Goal: Task Accomplishment & Management: Use online tool/utility

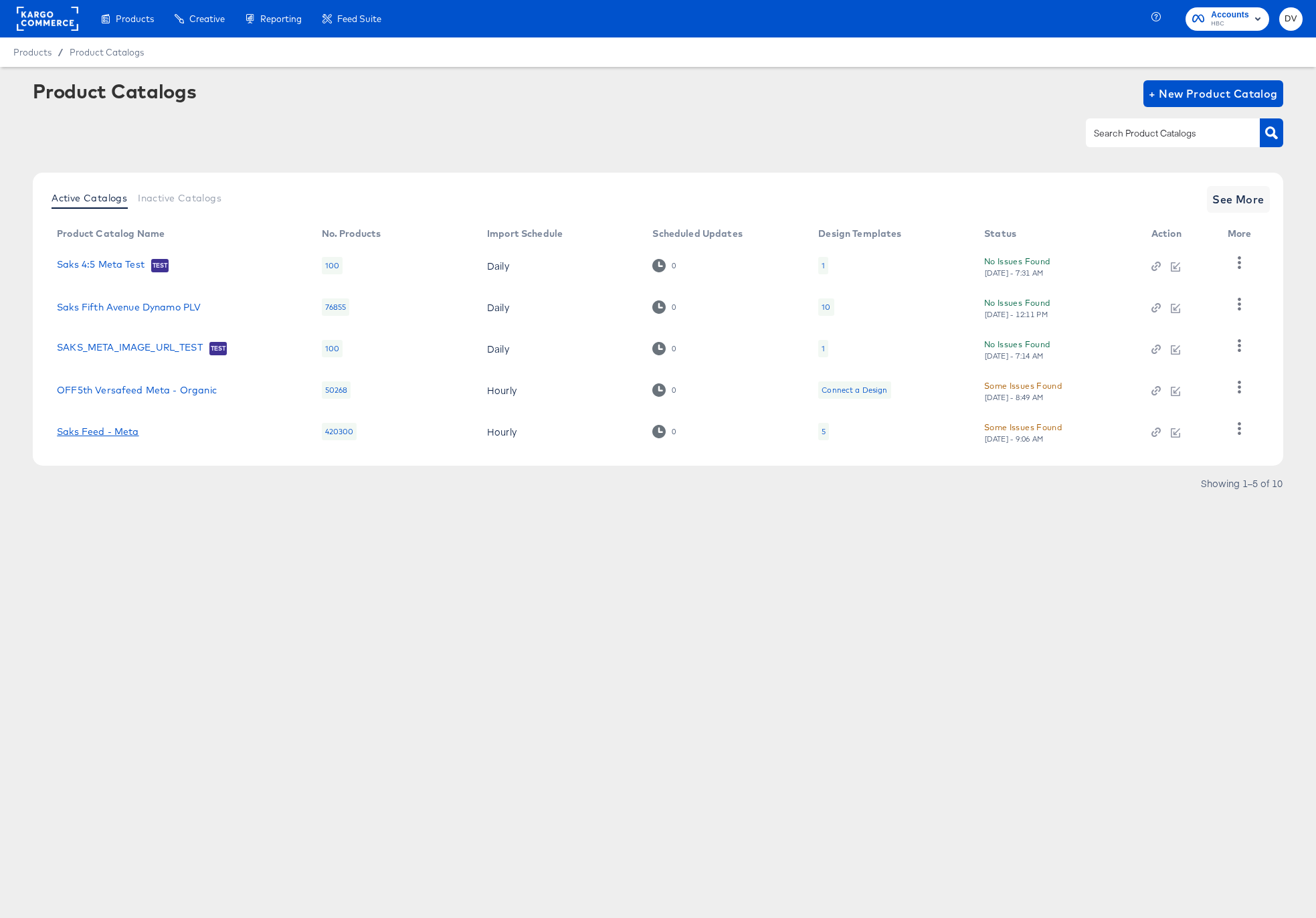
click at [114, 427] on link "Saks Feed - Meta" at bounding box center [97, 432] width 82 height 11
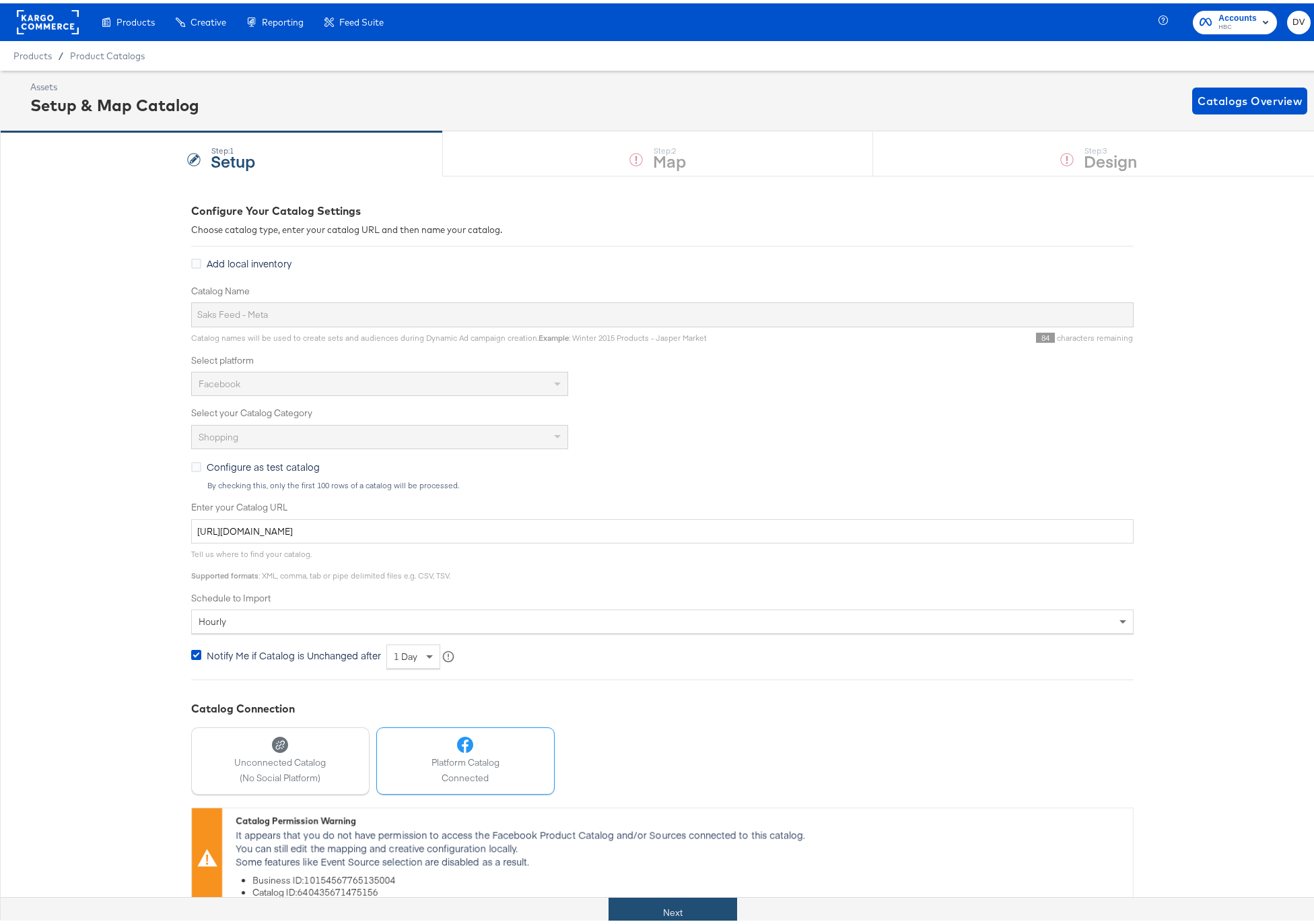
click at [696, 899] on button "Next" at bounding box center [673, 910] width 129 height 30
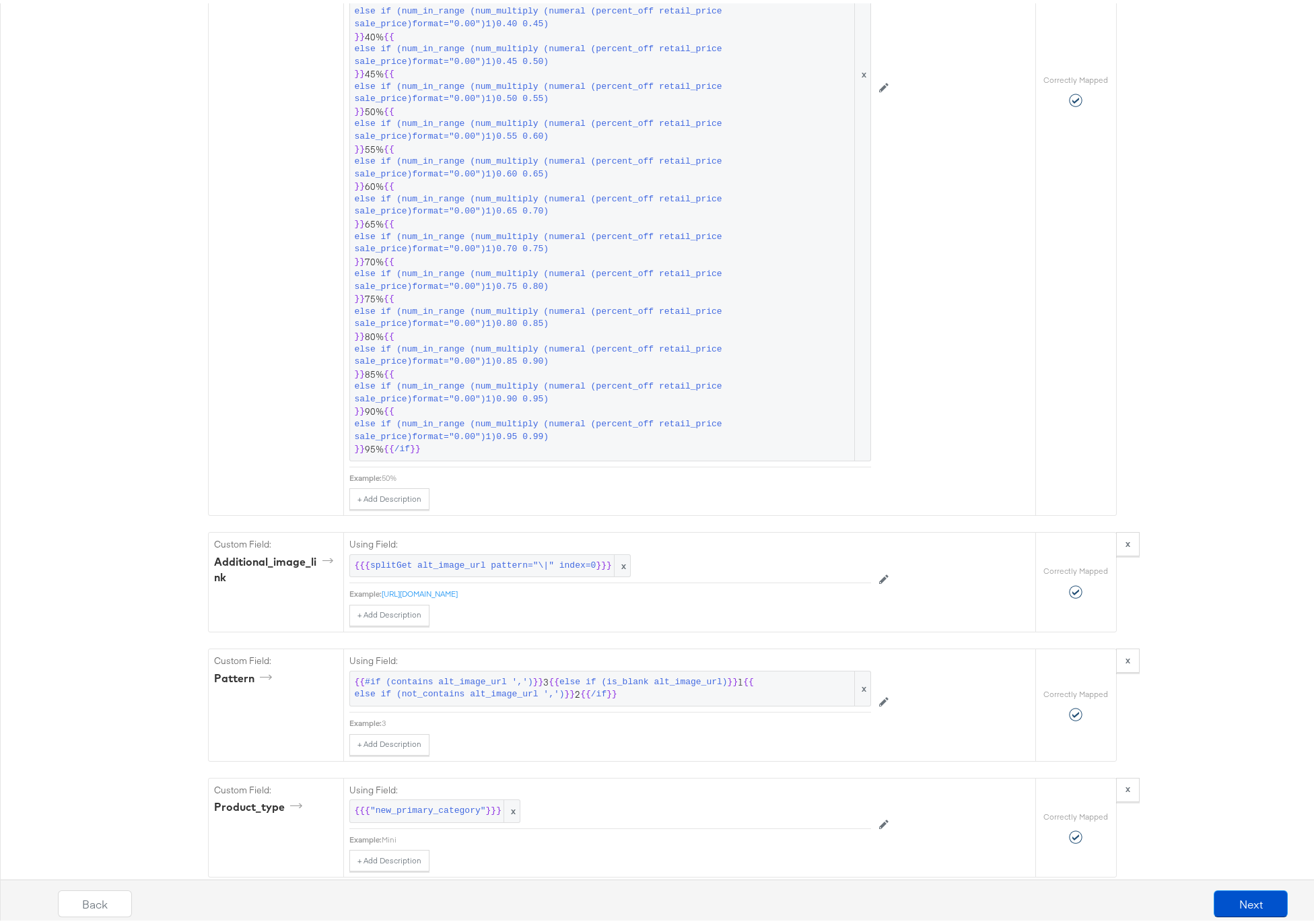
scroll to position [3328, 0]
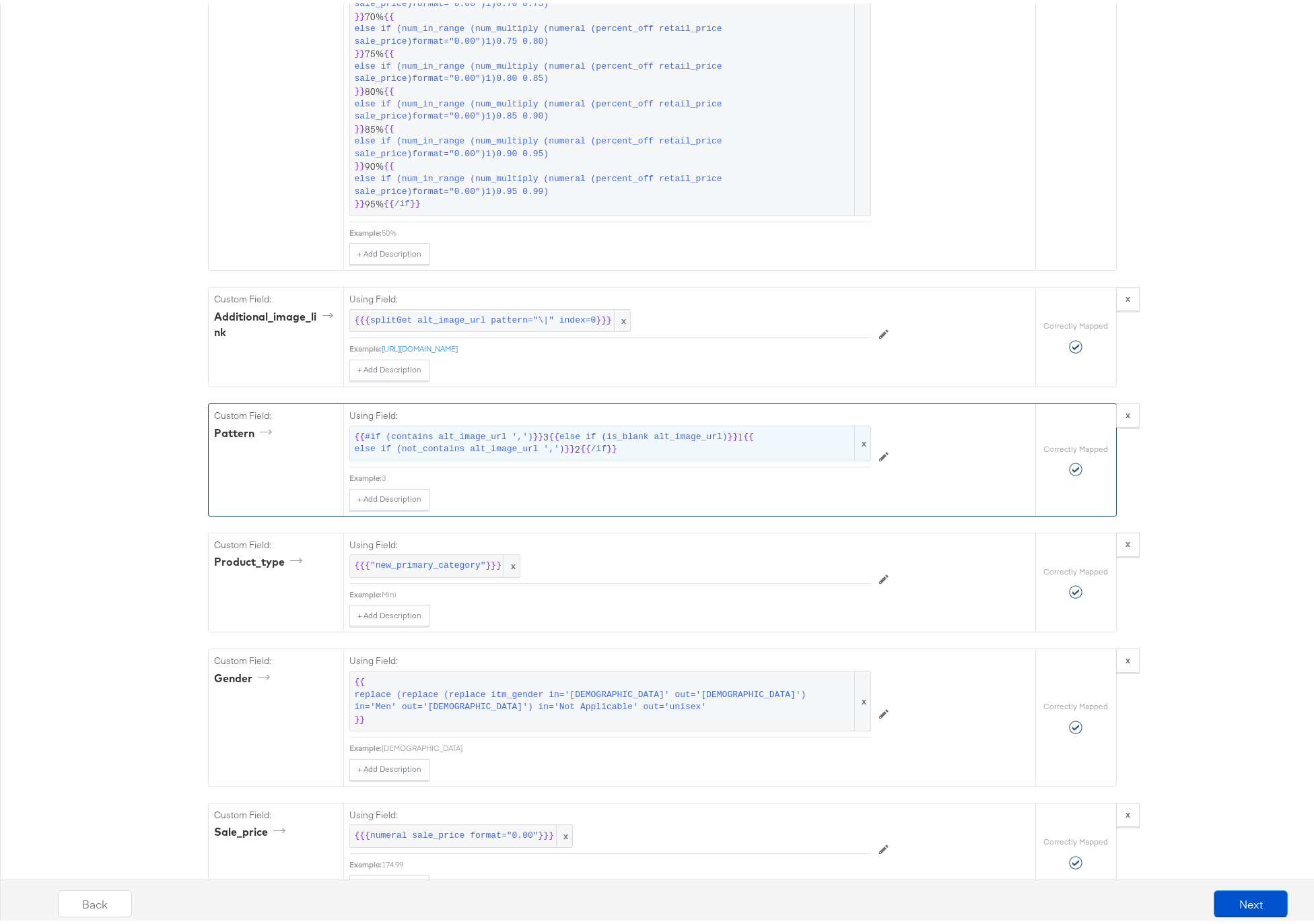
click at [565, 443] on span "}}" at bounding box center [570, 446] width 11 height 13
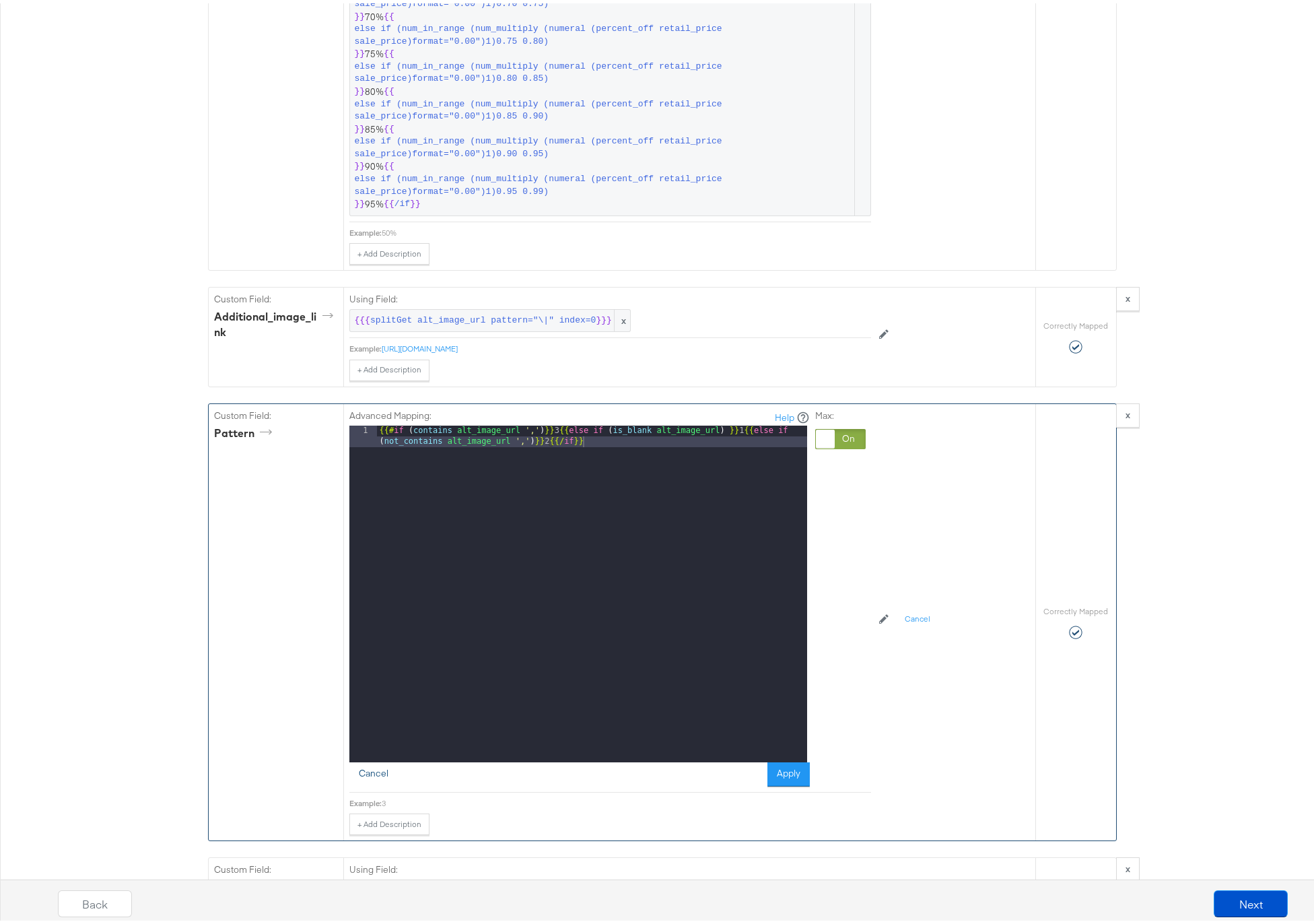
click at [378, 770] on button "Cancel" at bounding box center [374, 771] width 48 height 24
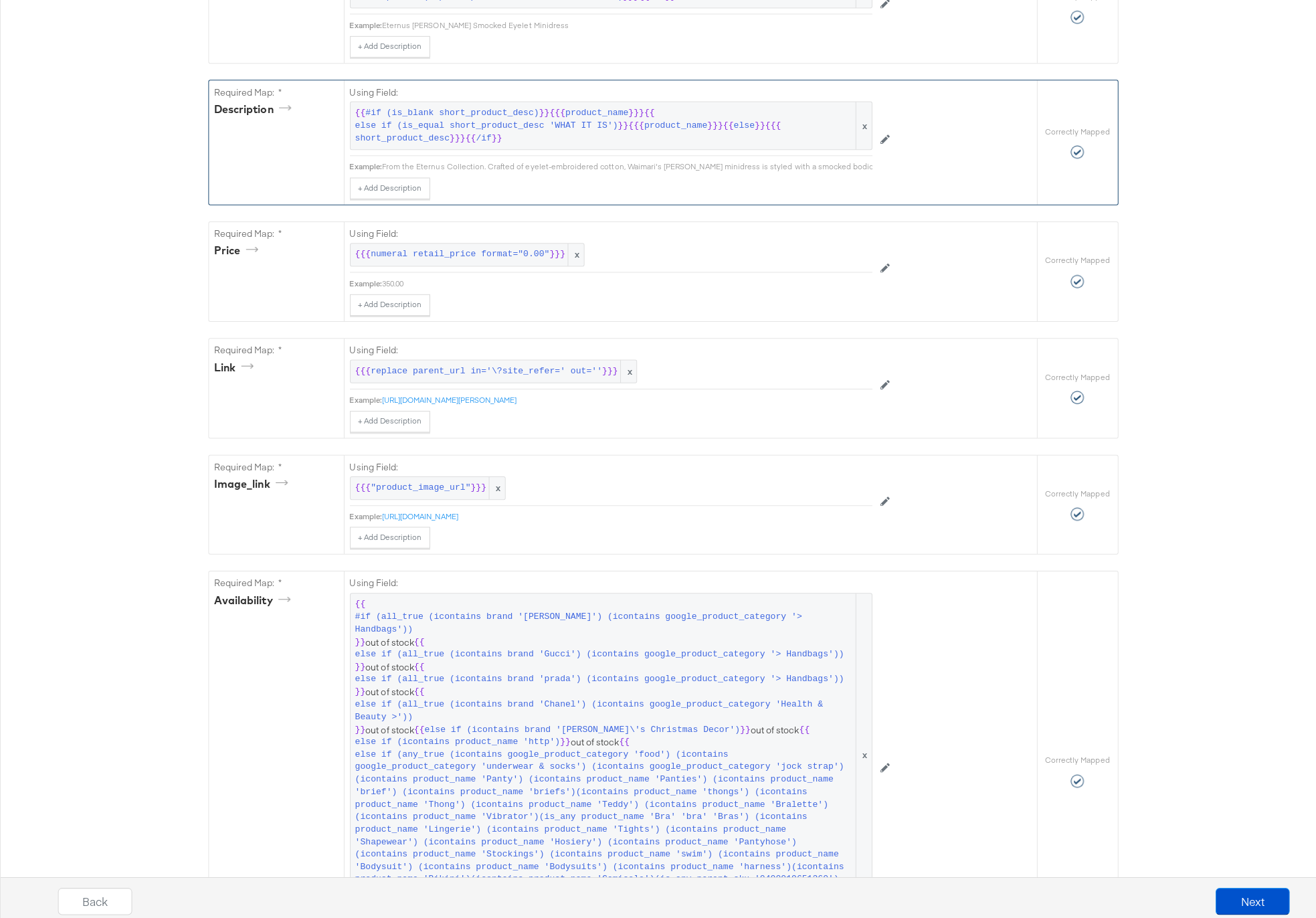
scroll to position [0, 0]
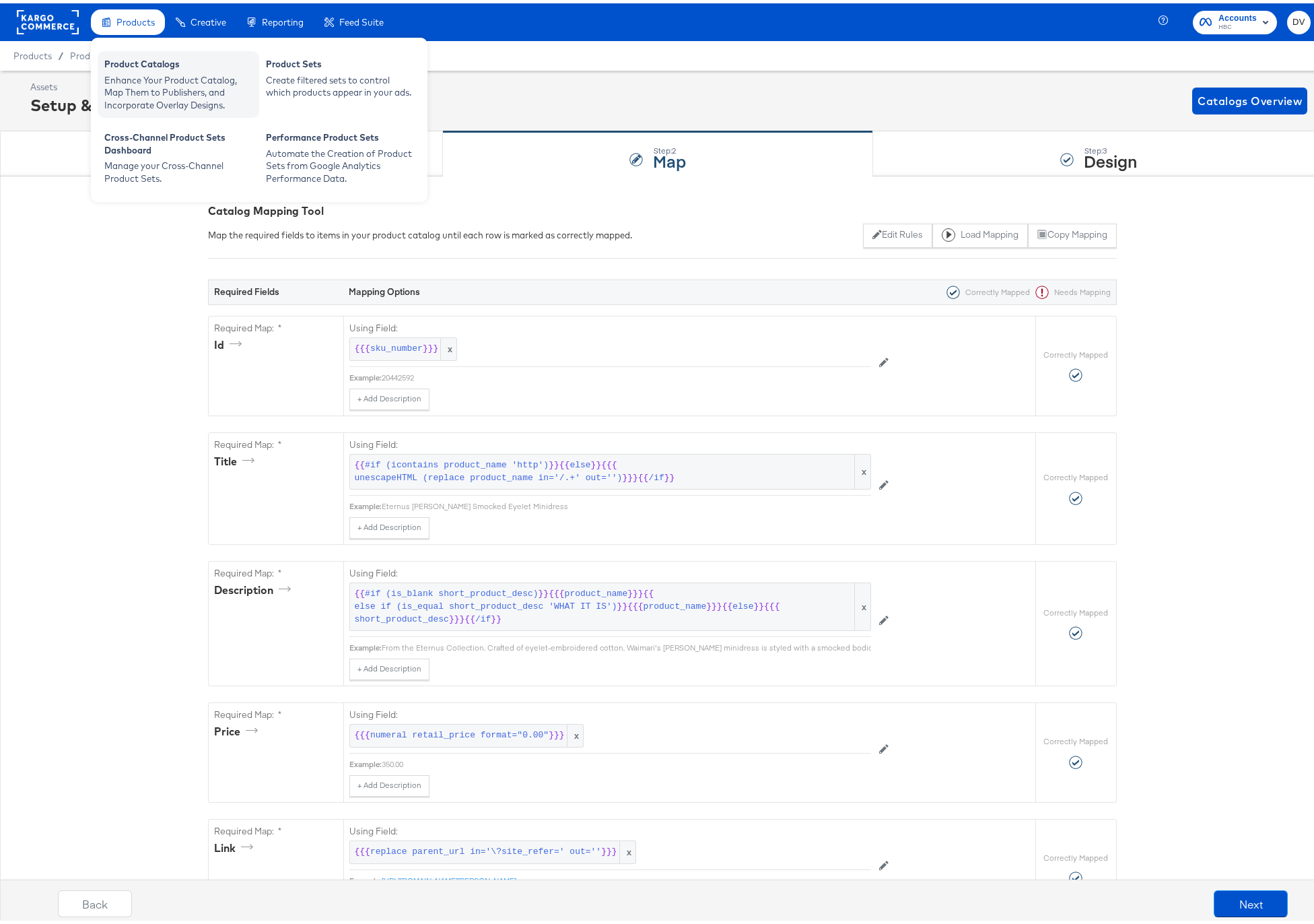
click at [141, 55] on div "Product Catalogs" at bounding box center [178, 62] width 148 height 16
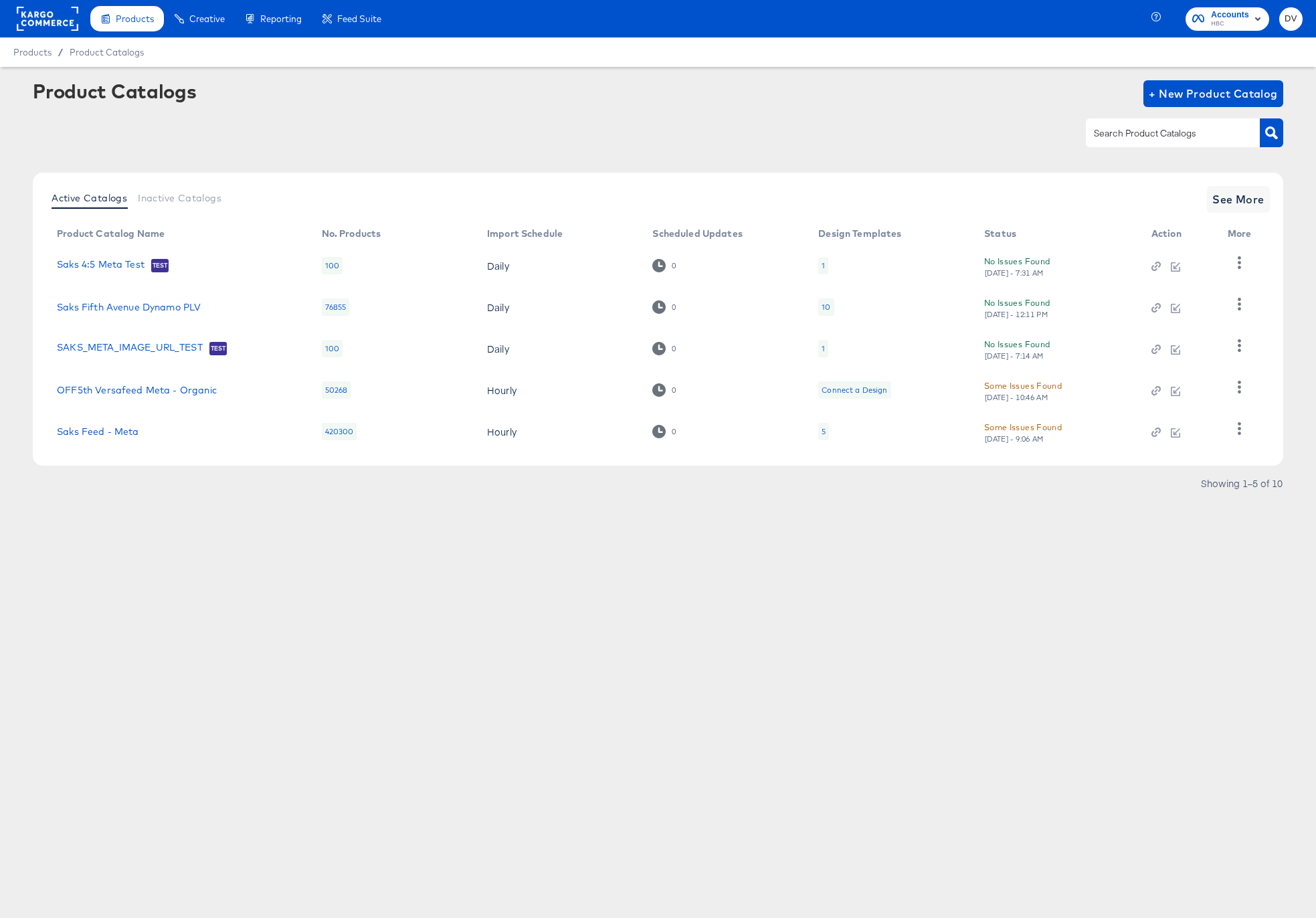
click at [53, 25] on rect at bounding box center [47, 18] width 62 height 24
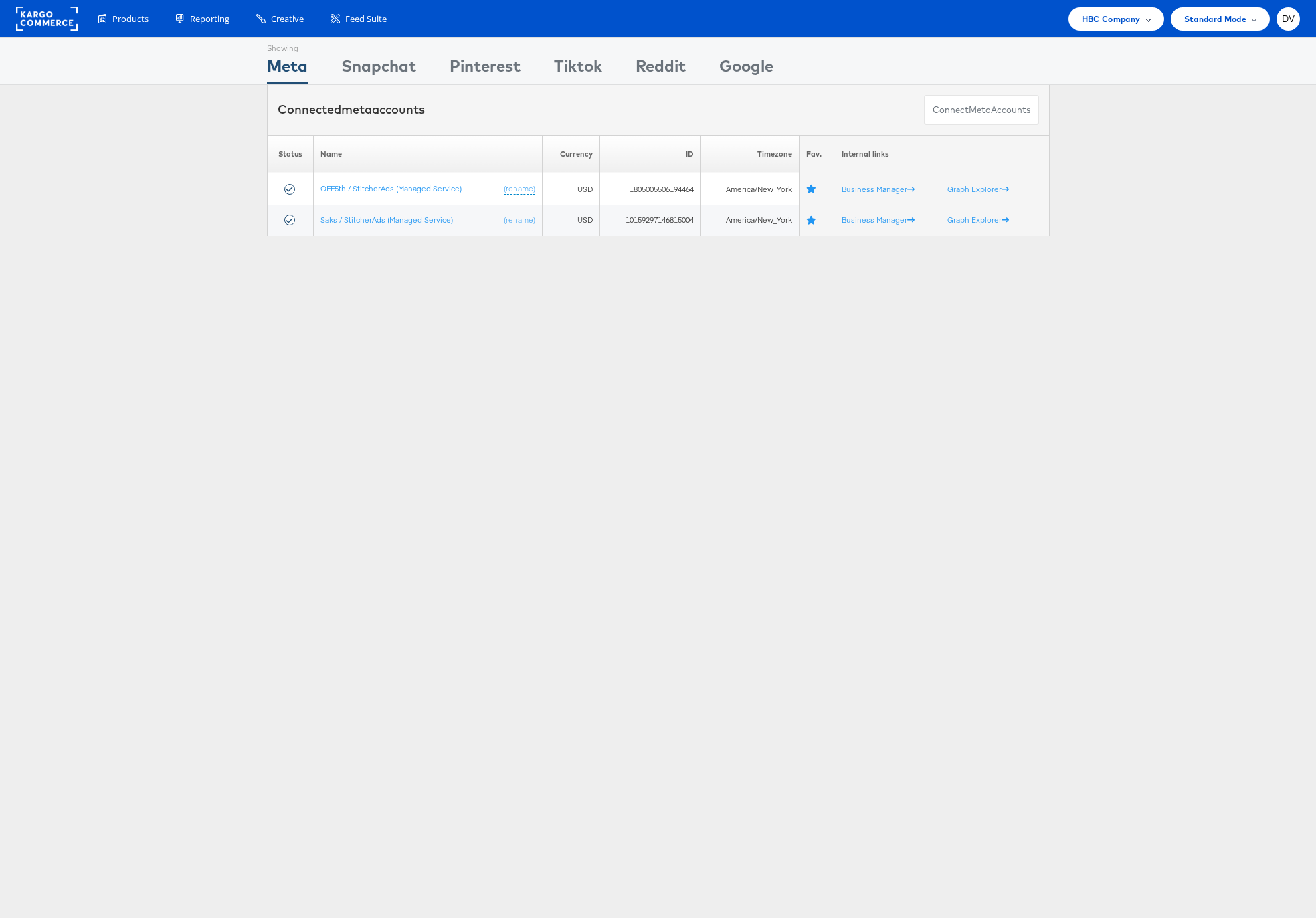
click at [1103, 19] on span "HBC Company" at bounding box center [1111, 19] width 59 height 14
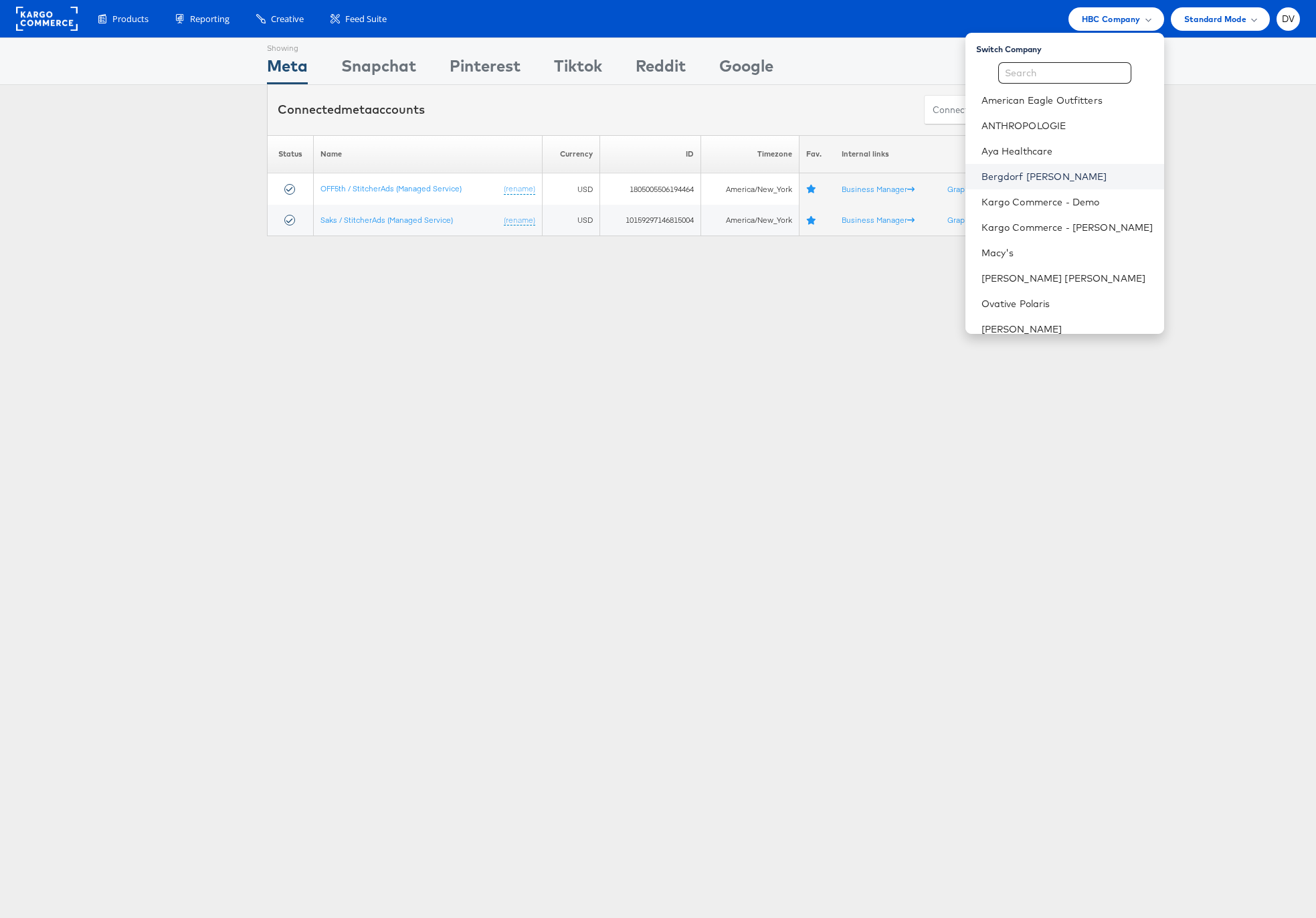
click at [1034, 177] on link "Bergdorf Goodman" at bounding box center [1067, 177] width 172 height 14
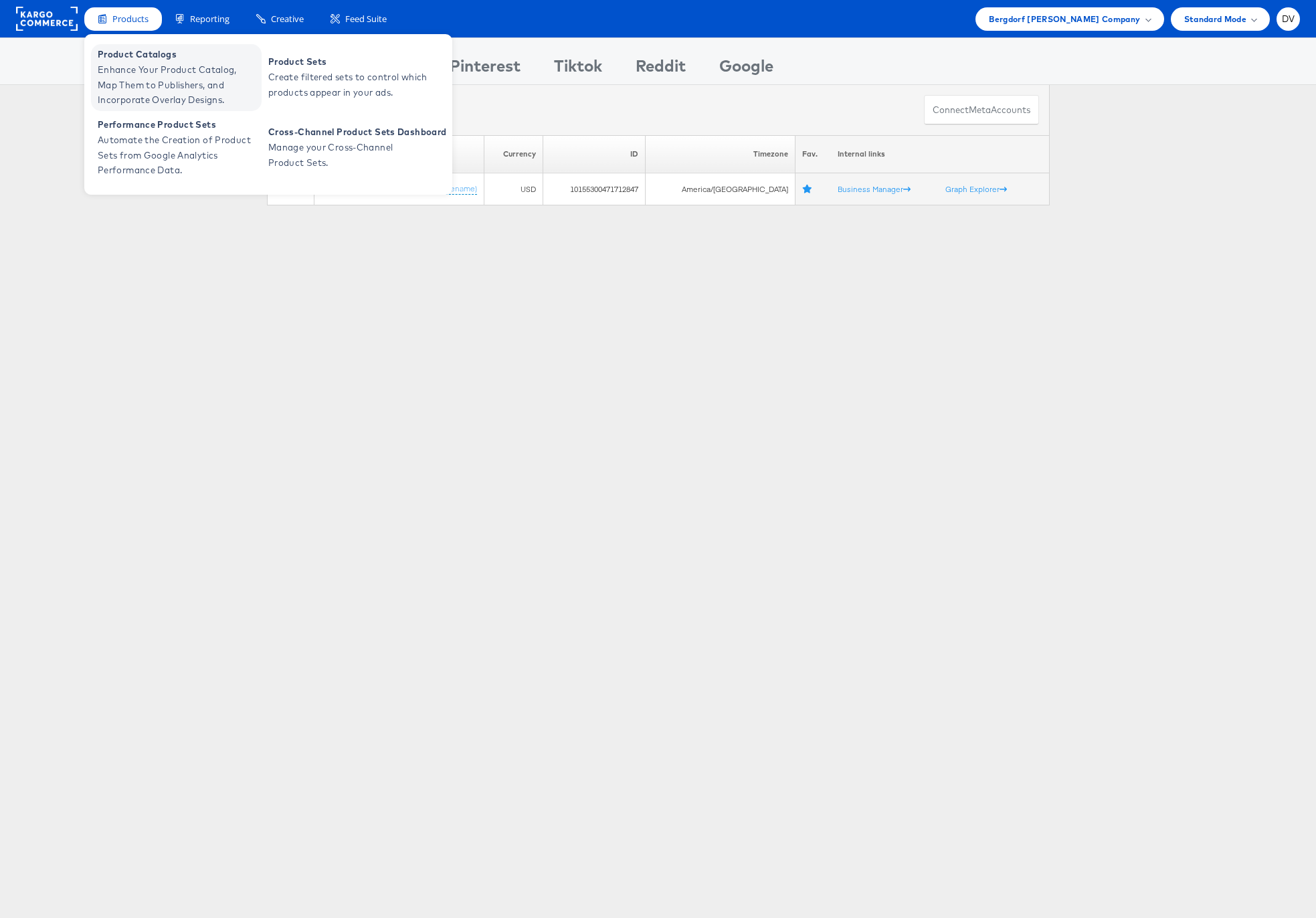
click at [130, 78] on span "Enhance Your Product Catalog, Map Them to Publishers, and Incorporate Overlay D…" at bounding box center [178, 85] width 160 height 45
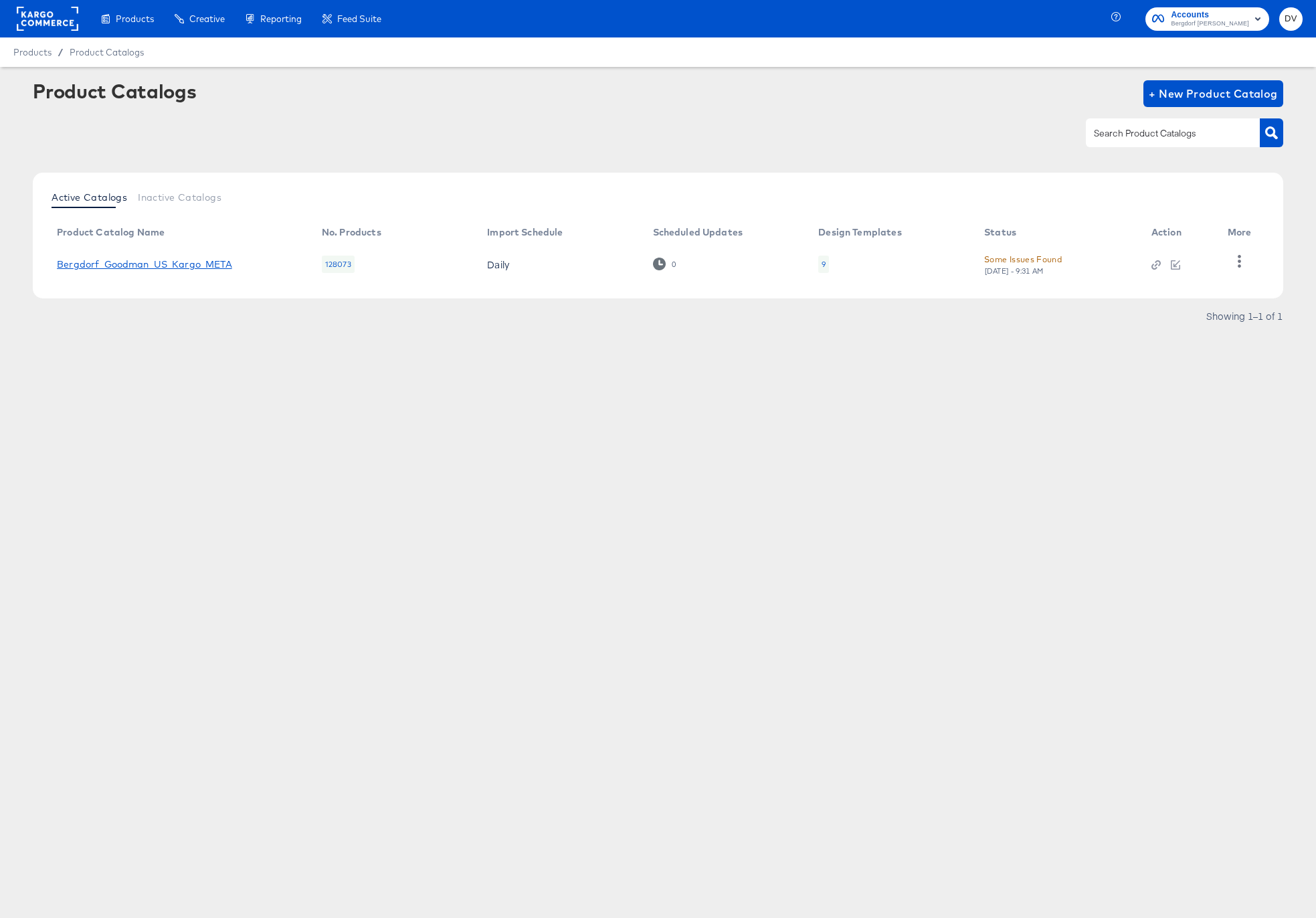
click at [158, 259] on link "Bergdorf_Goodman_US_Kargo_META" at bounding box center [145, 264] width 175 height 11
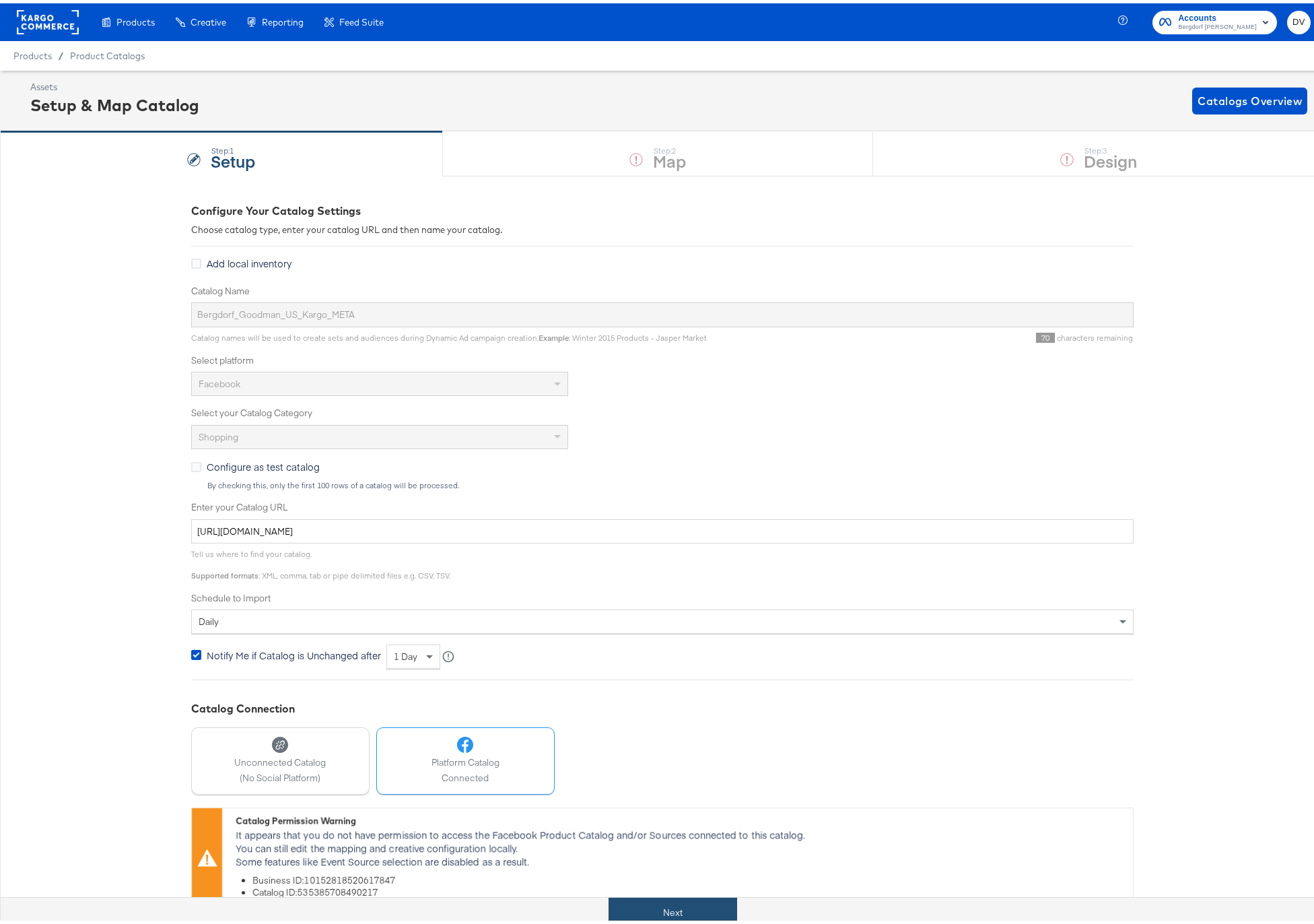
click at [652, 916] on button "Next" at bounding box center [673, 910] width 129 height 30
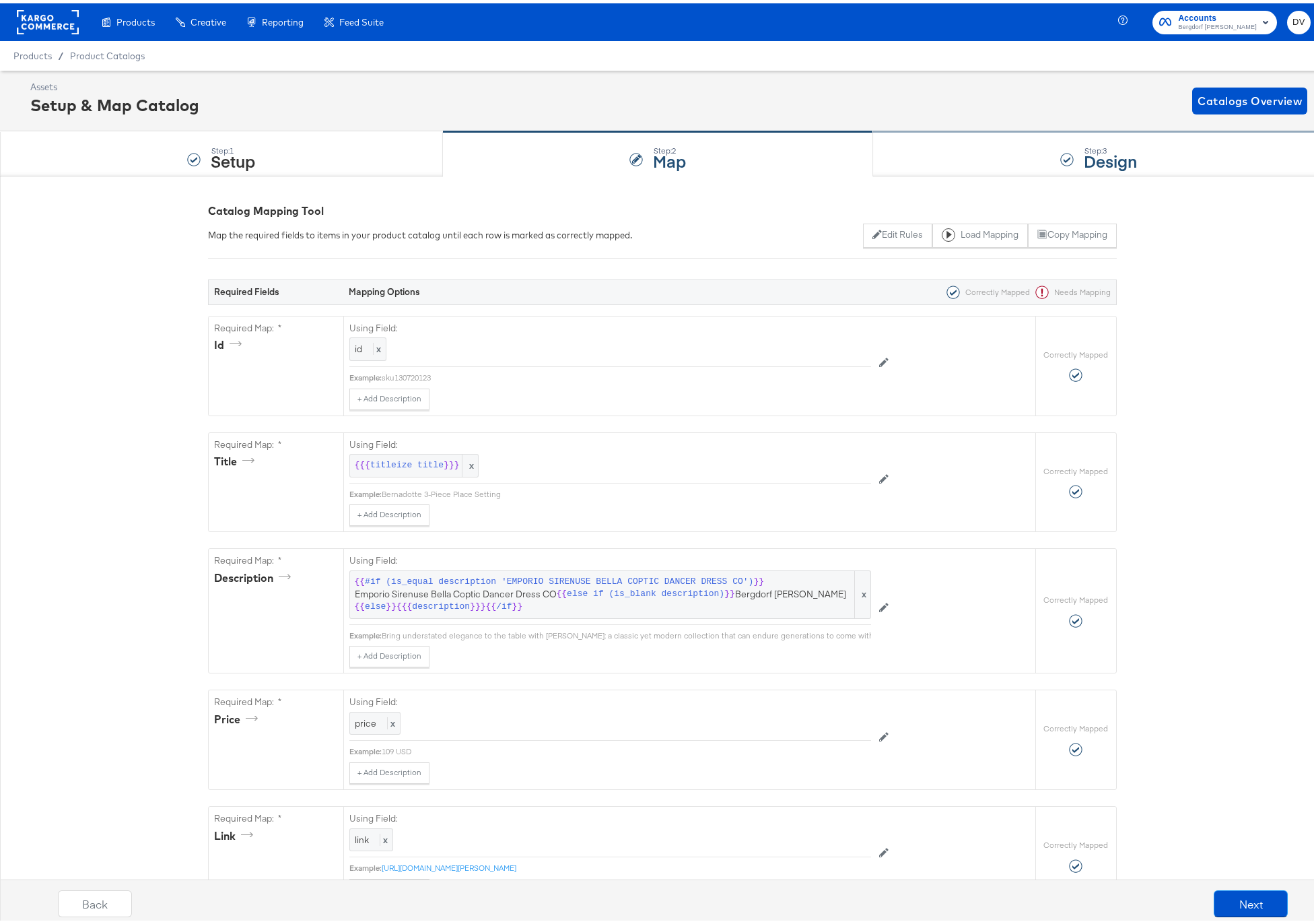
click at [1002, 148] on div "Step: 3 Design" at bounding box center [1099, 151] width 451 height 44
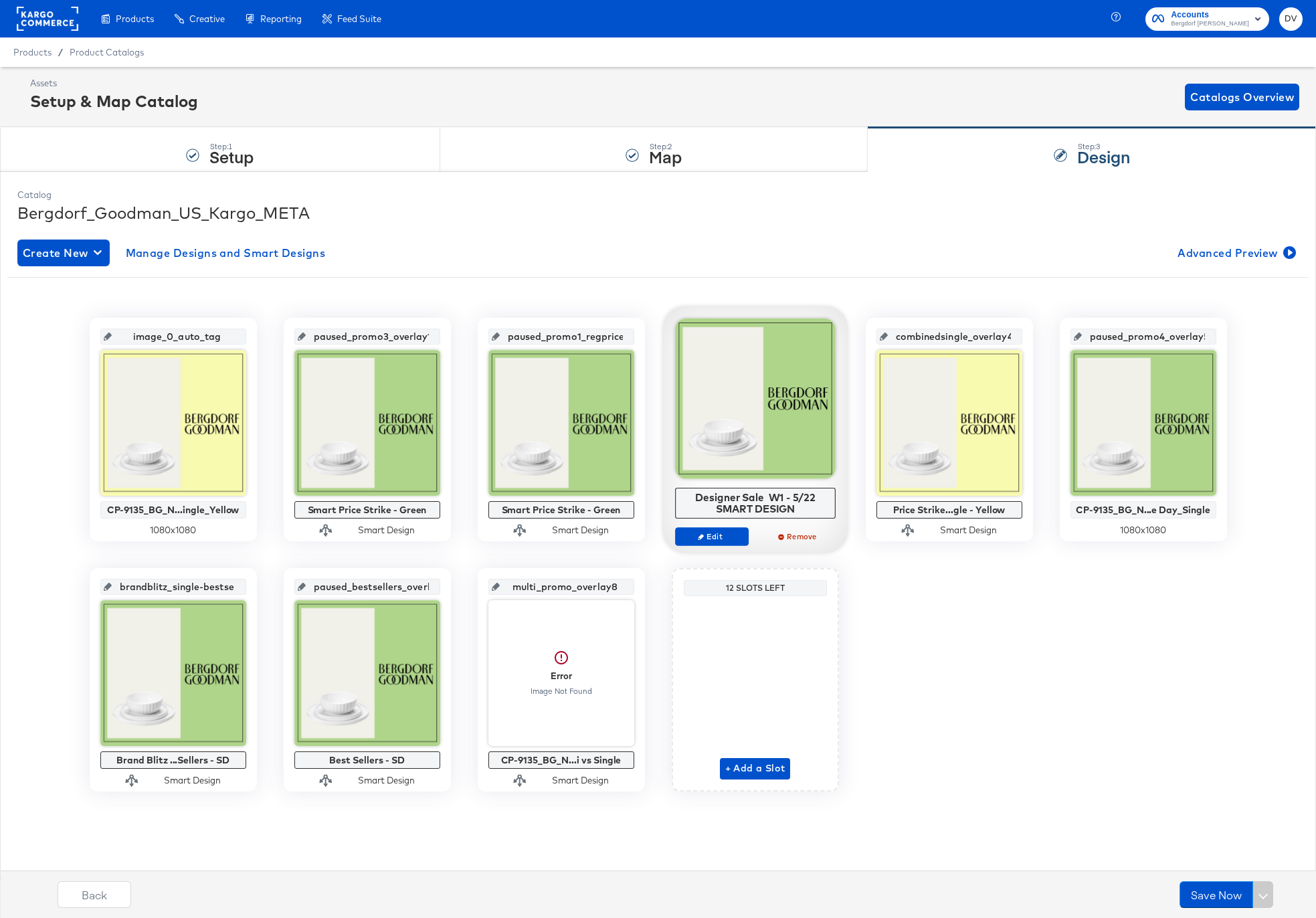
click at [873, 677] on div "image_0_auto_tag CP-9135_BG_N...ingle_Yellow 1080 x 1080 paused_promo3_overlay1…" at bounding box center [658, 554] width 1302 height 473
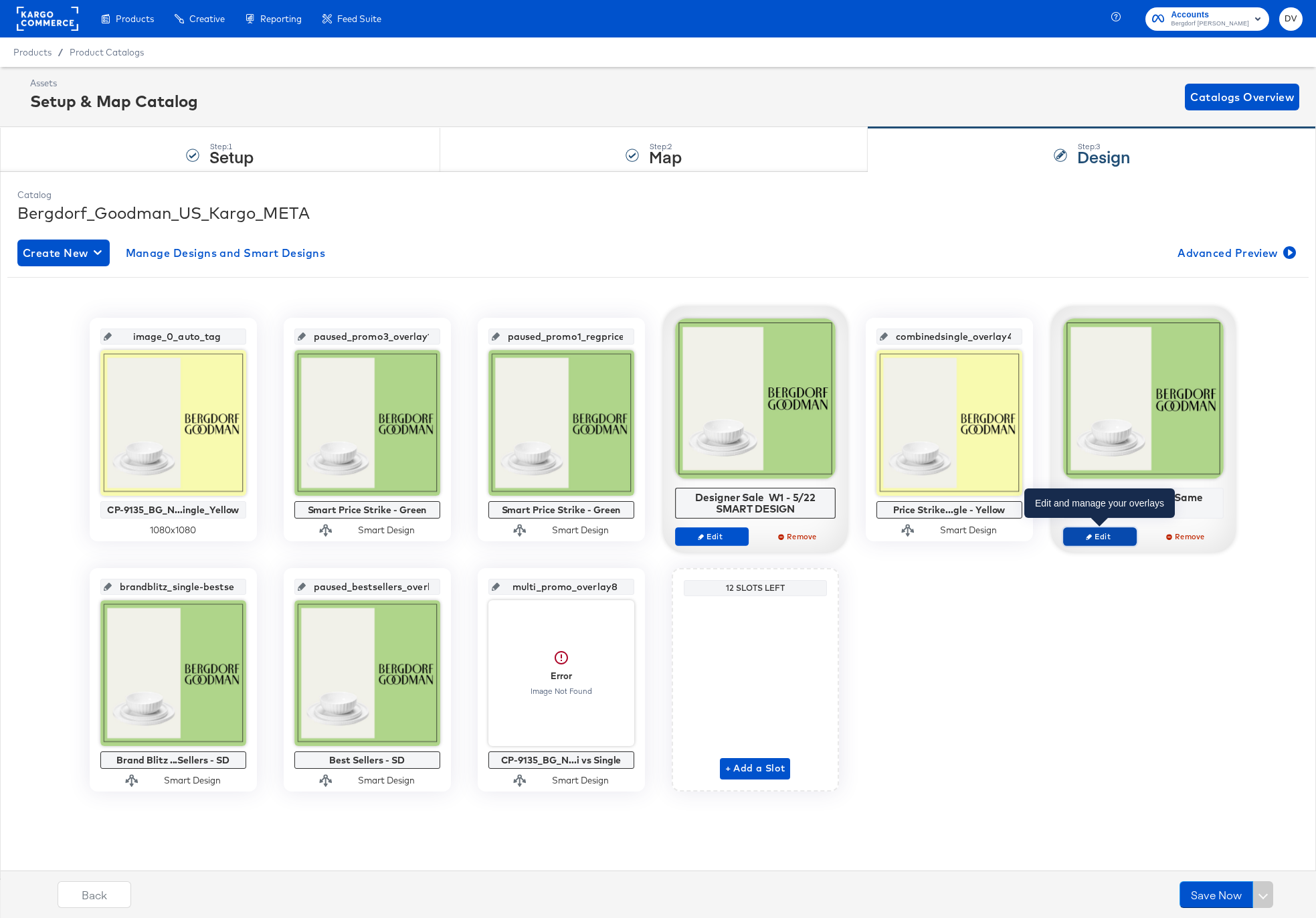
click at [1106, 532] on span "Edit" at bounding box center [1100, 536] width 62 height 10
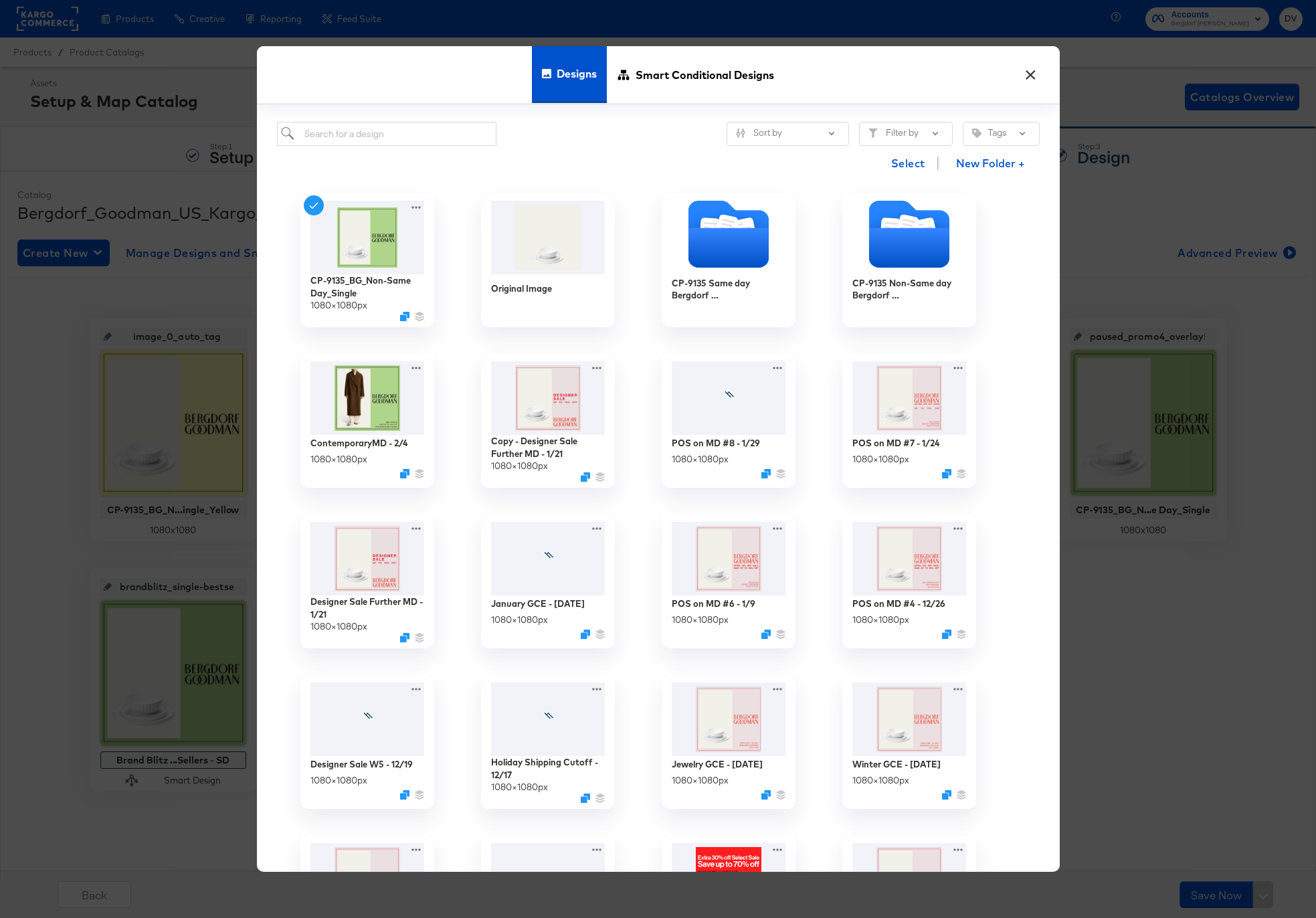
click at [1032, 80] on button "×" at bounding box center [1030, 71] width 24 height 24
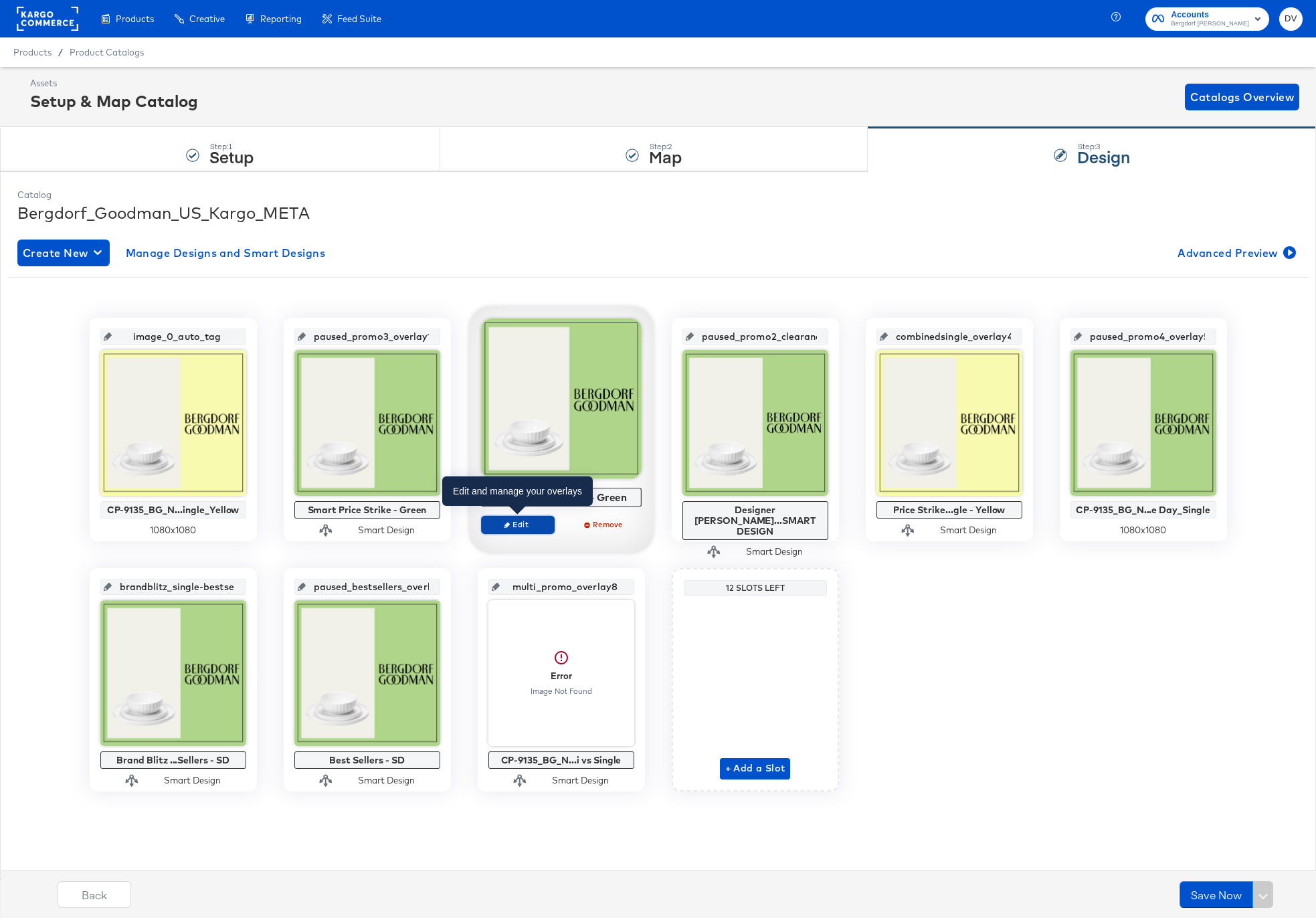
click at [531, 521] on span "Edit" at bounding box center [517, 524] width 62 height 10
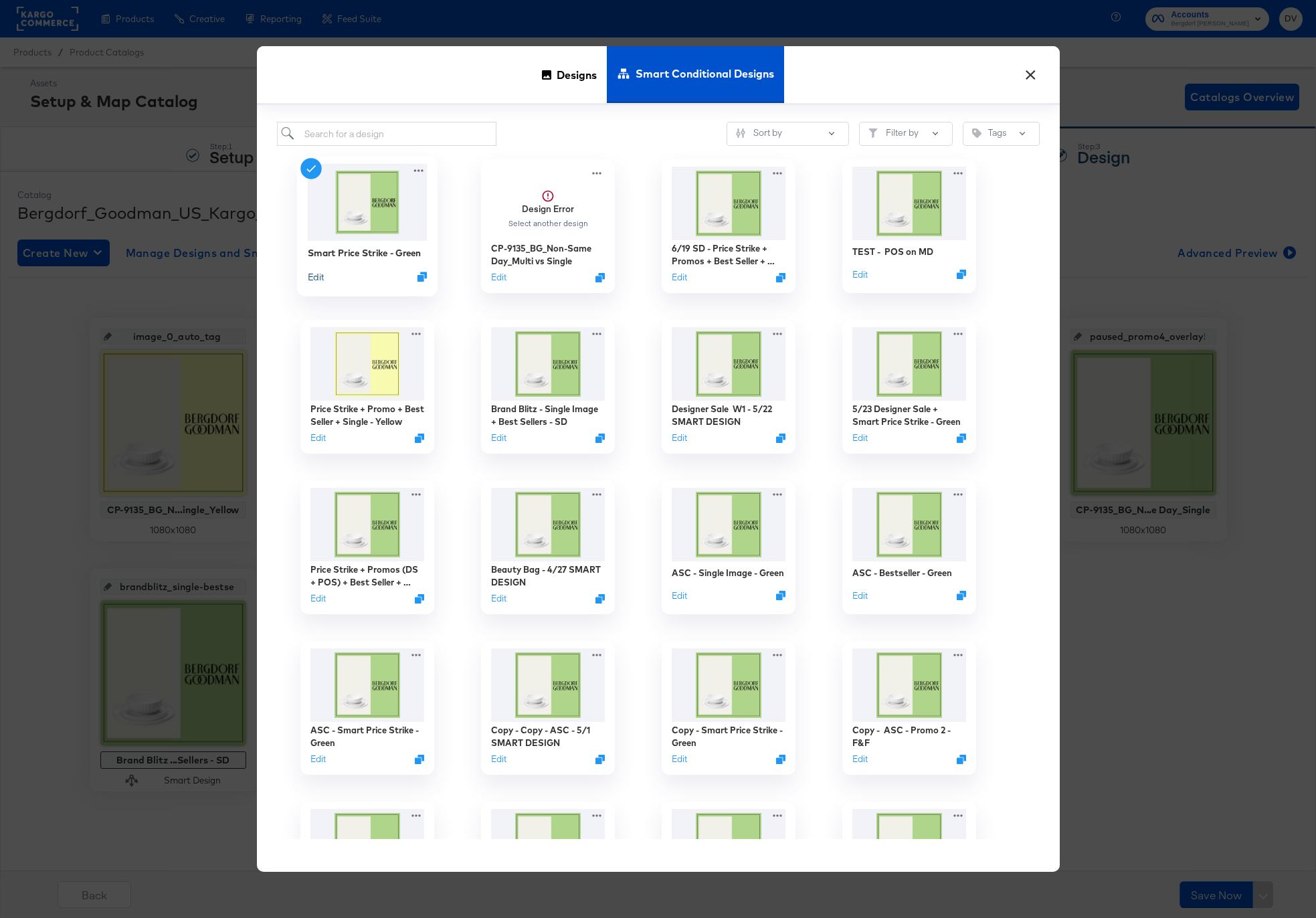
click at [315, 276] on button "Edit" at bounding box center [314, 277] width 16 height 13
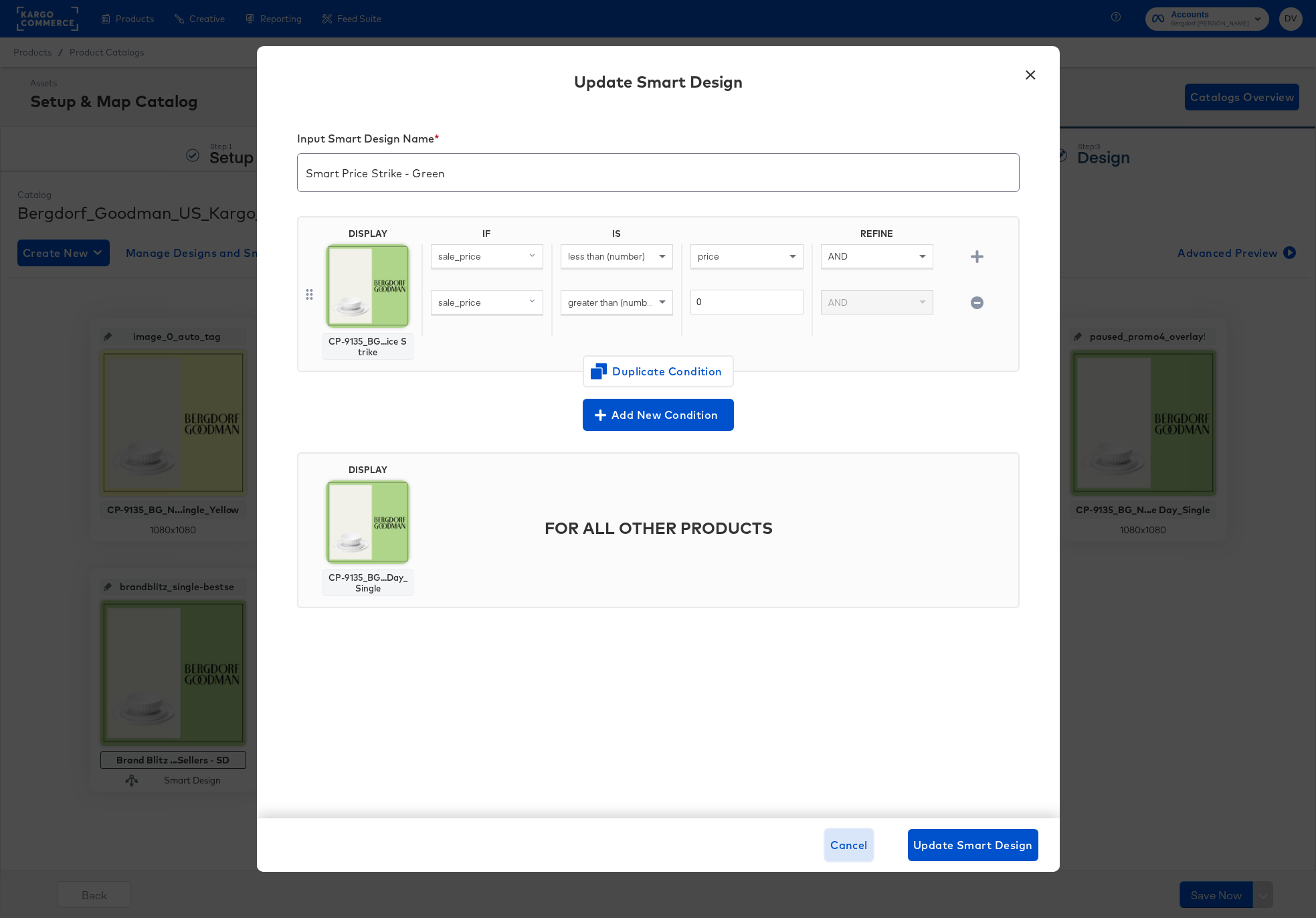
click at [842, 850] on span "Cancel" at bounding box center [849, 845] width 38 height 18
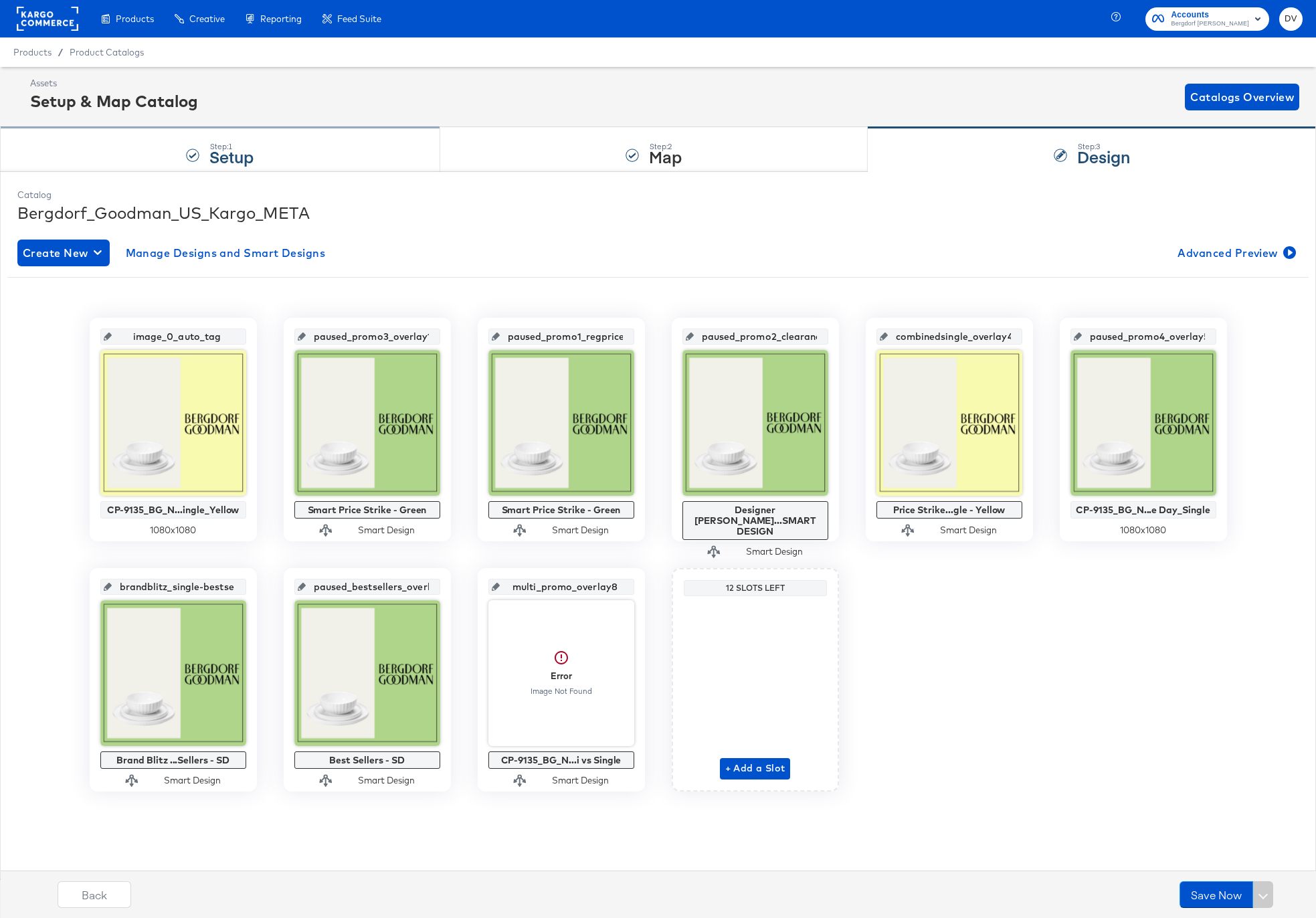
click at [319, 159] on div "Step: 1 Setup" at bounding box center [220, 150] width 440 height 44
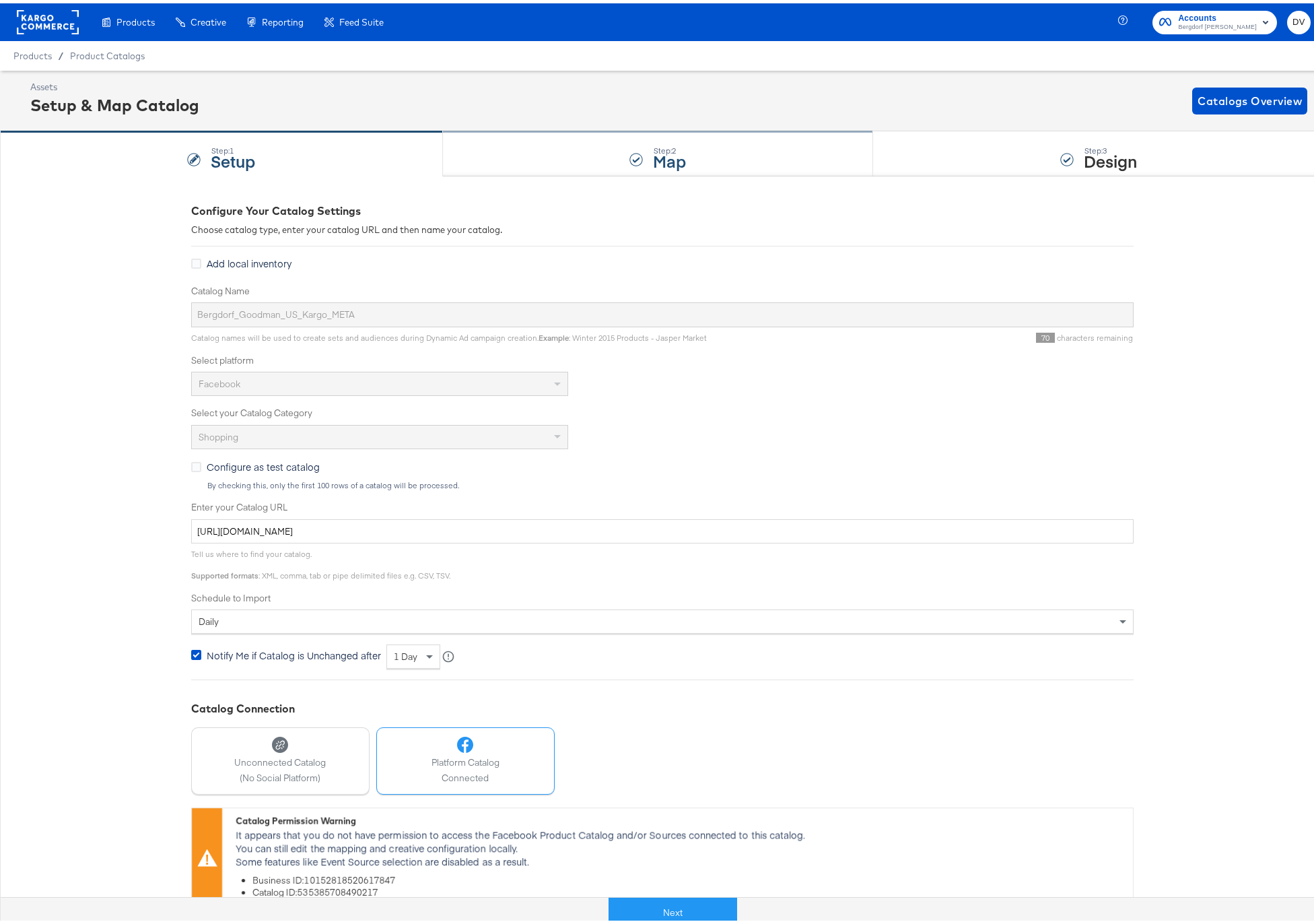
click at [467, 160] on div "Step: 2 Map" at bounding box center [658, 151] width 431 height 44
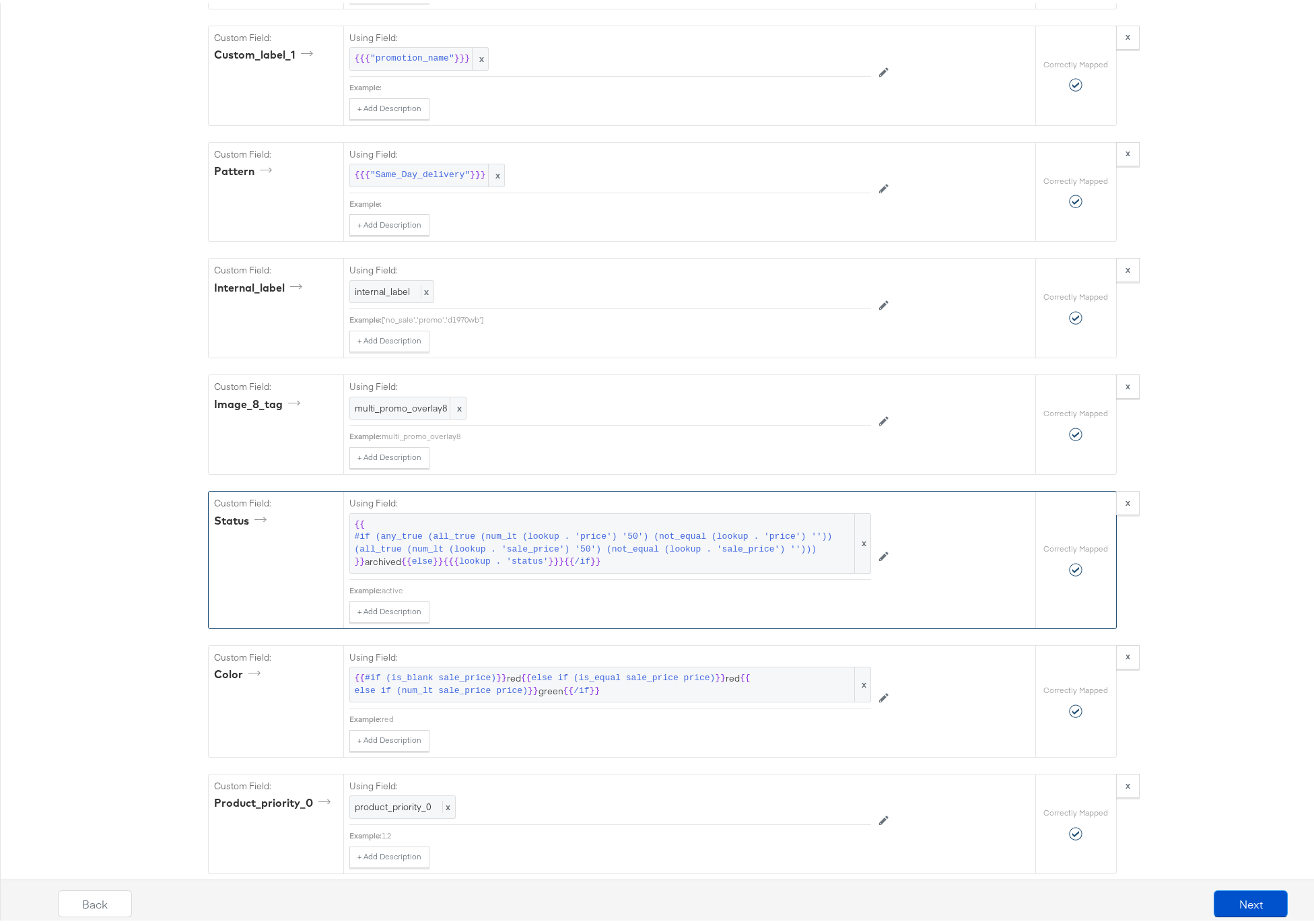
scroll to position [3044, 0]
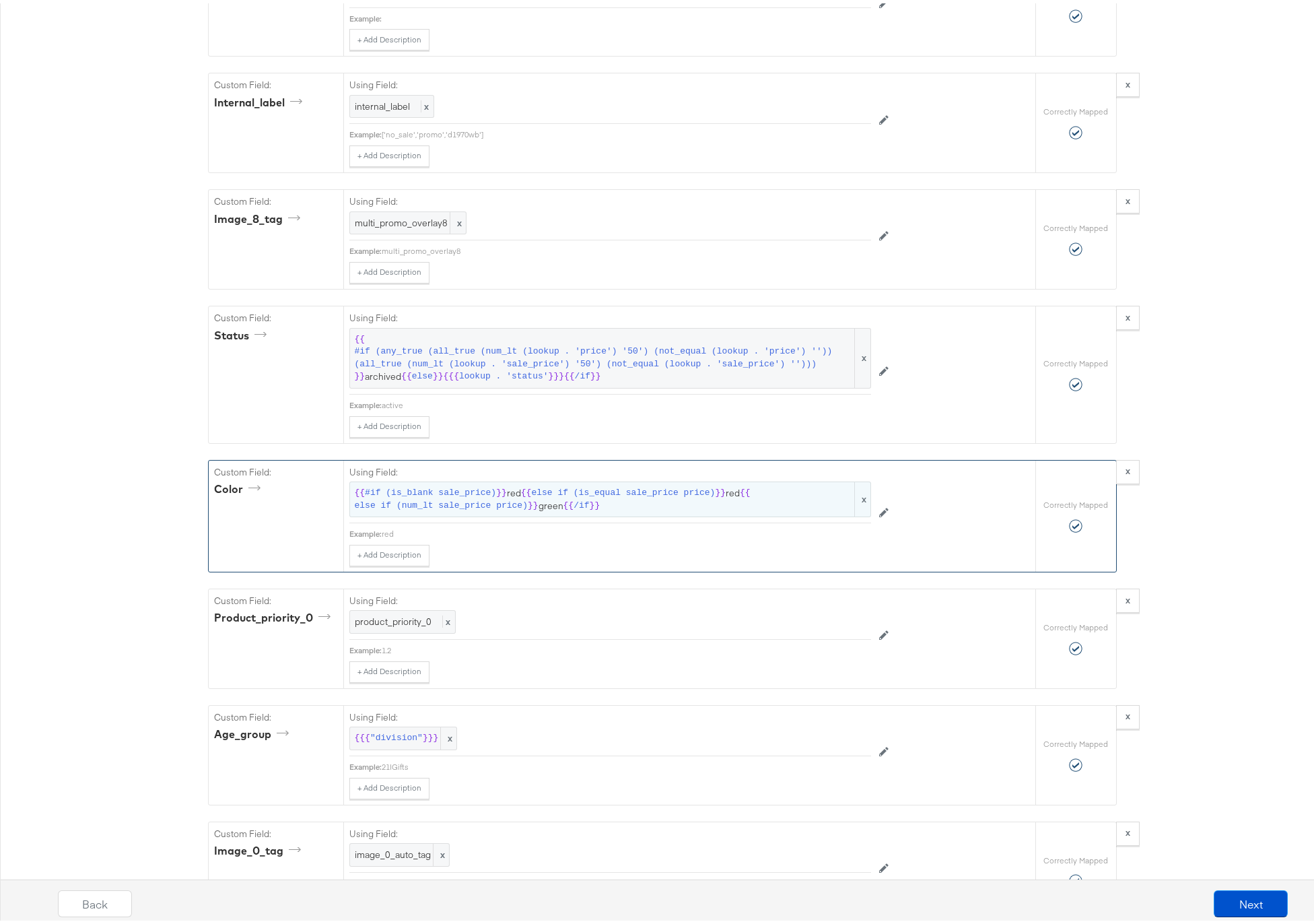
click at [596, 490] on span "else if (is_equal sale_price price)" at bounding box center [623, 490] width 184 height 13
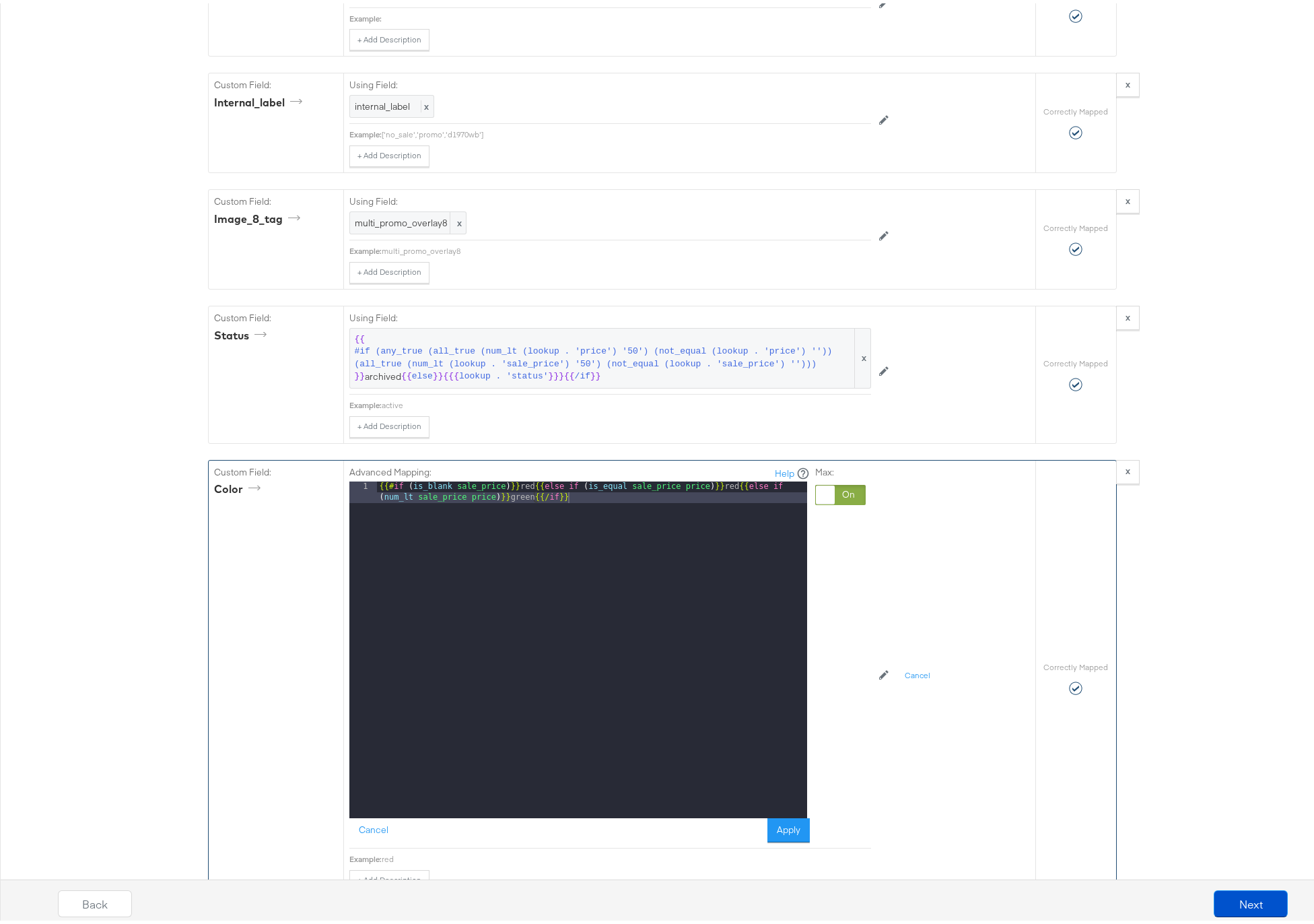
click at [611, 487] on div "{{# if ( is_blank sale_price ) }} red {{ else if ( is_equal sale_price price ) …" at bounding box center [592, 667] width 430 height 380
click at [847, 503] on div "Max:" at bounding box center [840, 651] width 50 height 377
click at [840, 492] on div at bounding box center [840, 491] width 50 height 20
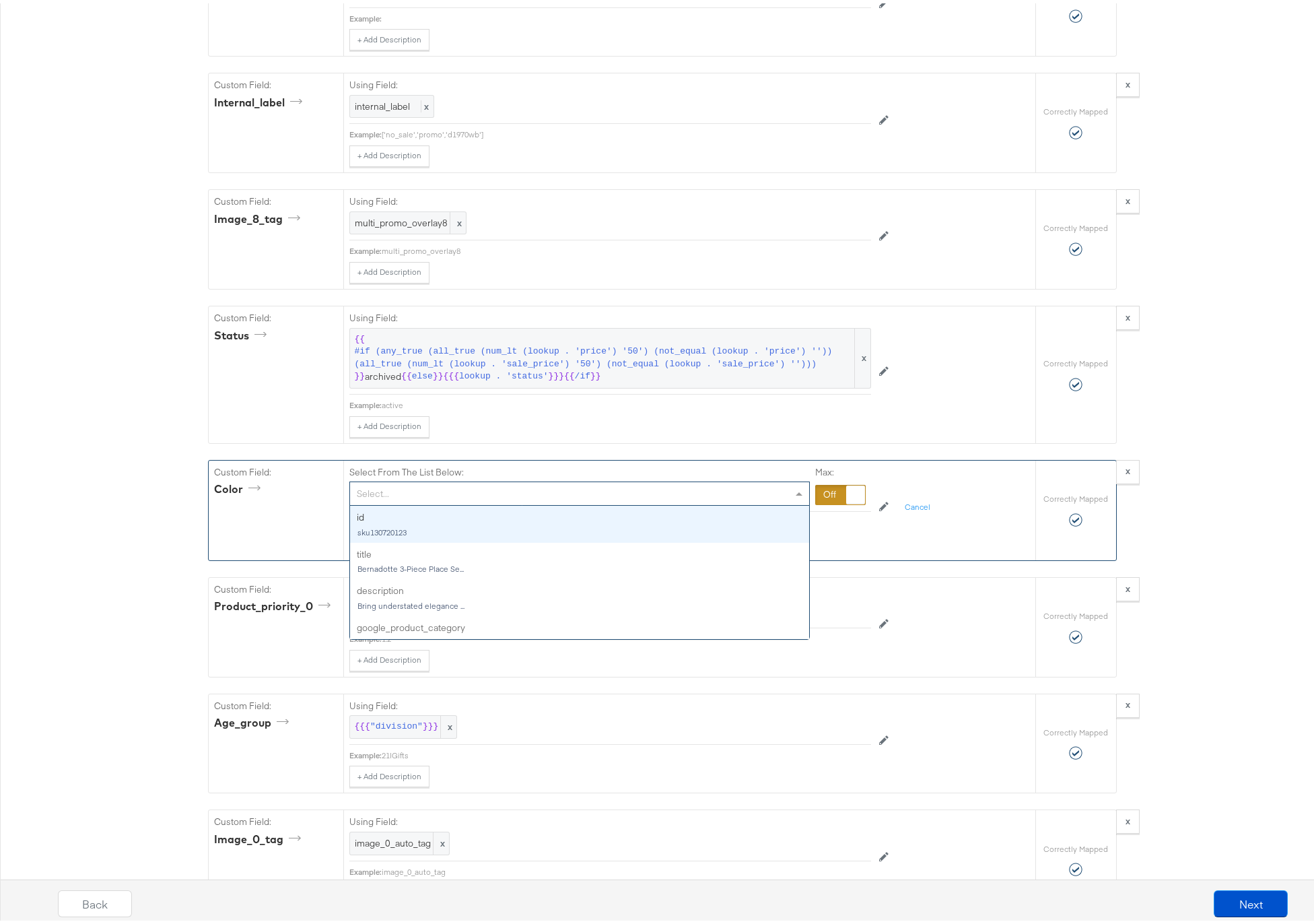
click at [771, 492] on div "Select..." at bounding box center [580, 490] width 459 height 23
type input "c"
click at [920, 504] on button "Cancel" at bounding box center [918, 504] width 42 height 21
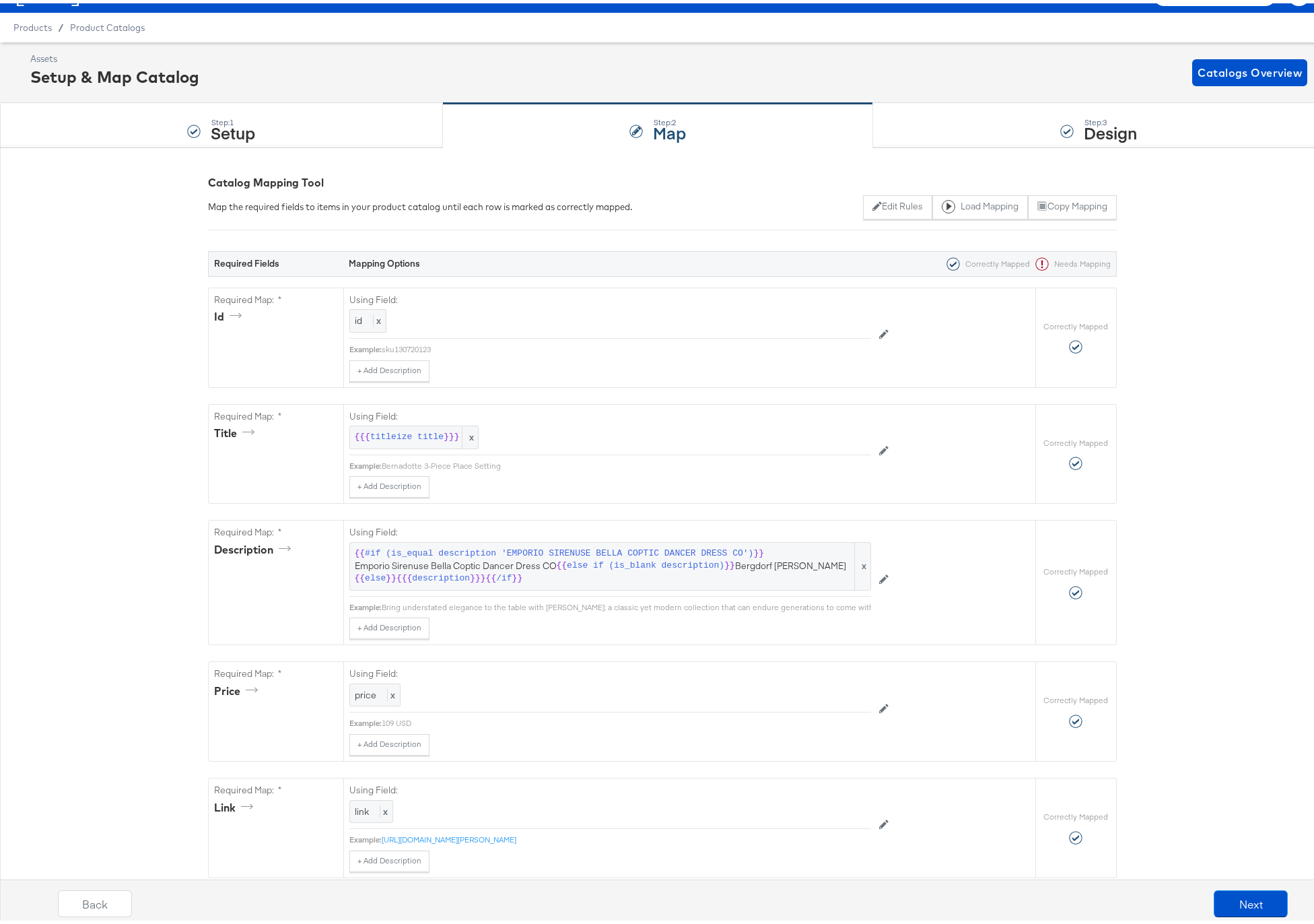
scroll to position [0, 0]
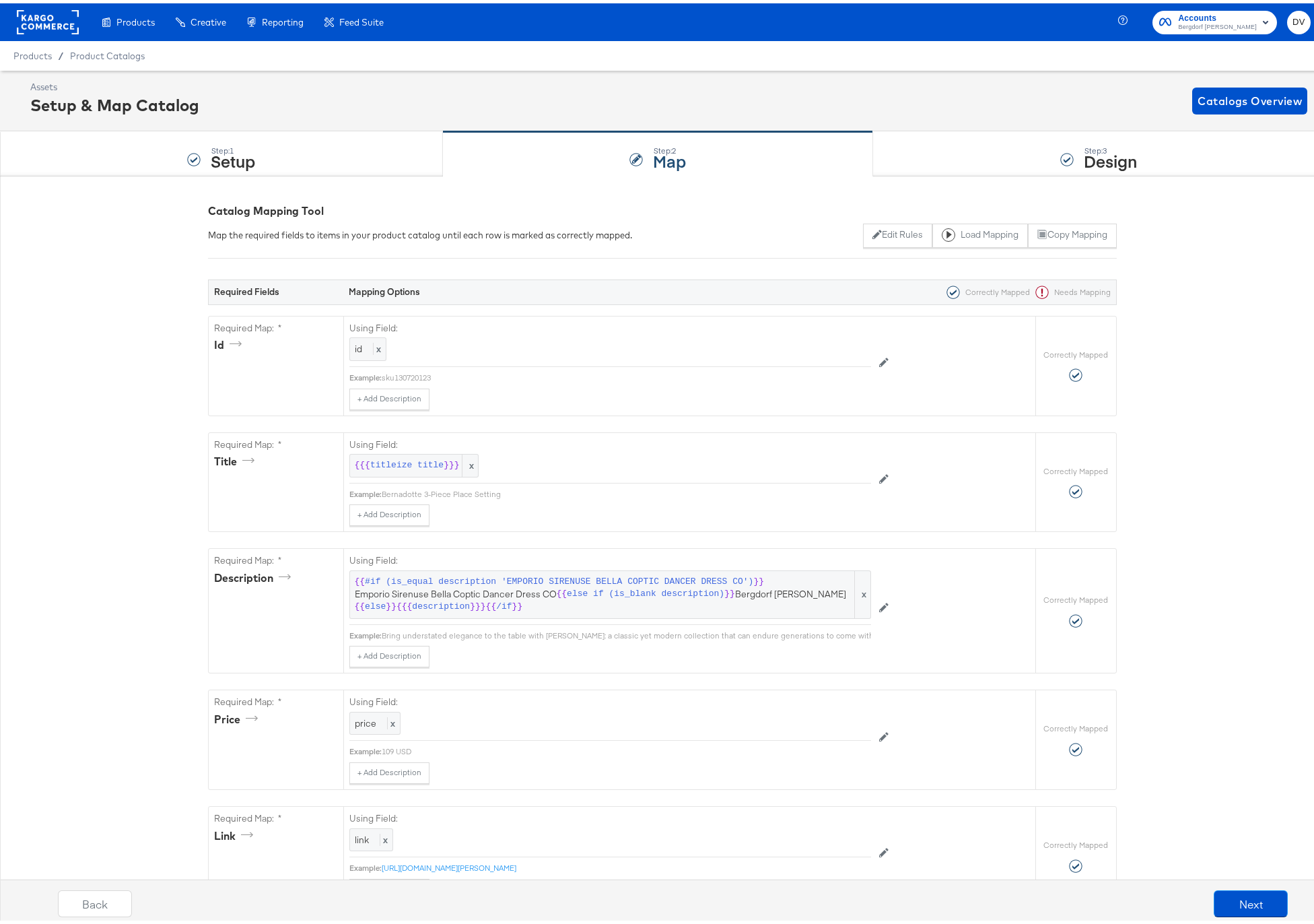
click at [47, 30] on rect at bounding box center [48, 19] width 62 height 24
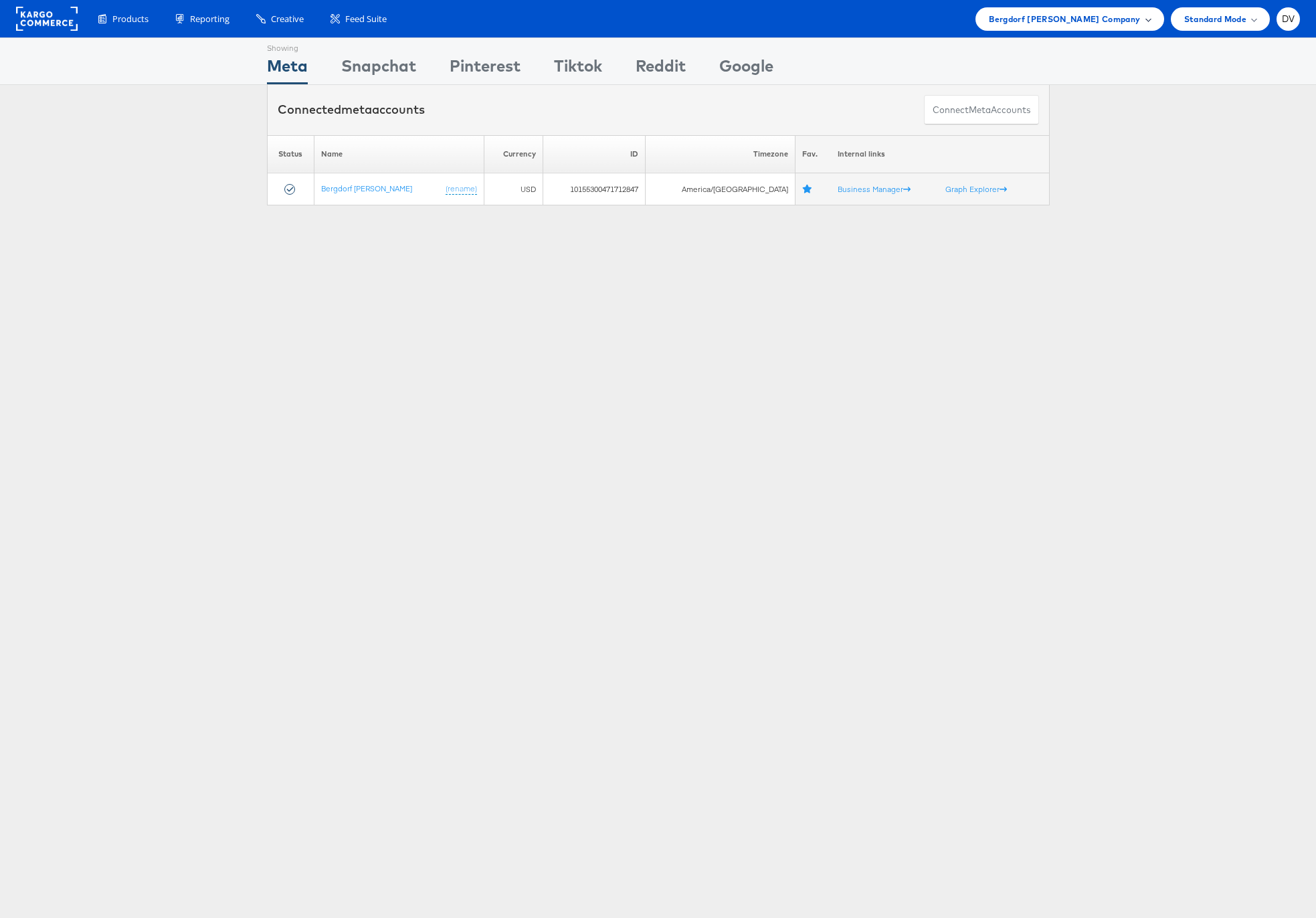
click at [1061, 14] on span "Bergdorf Goodman Company" at bounding box center [1064, 19] width 151 height 14
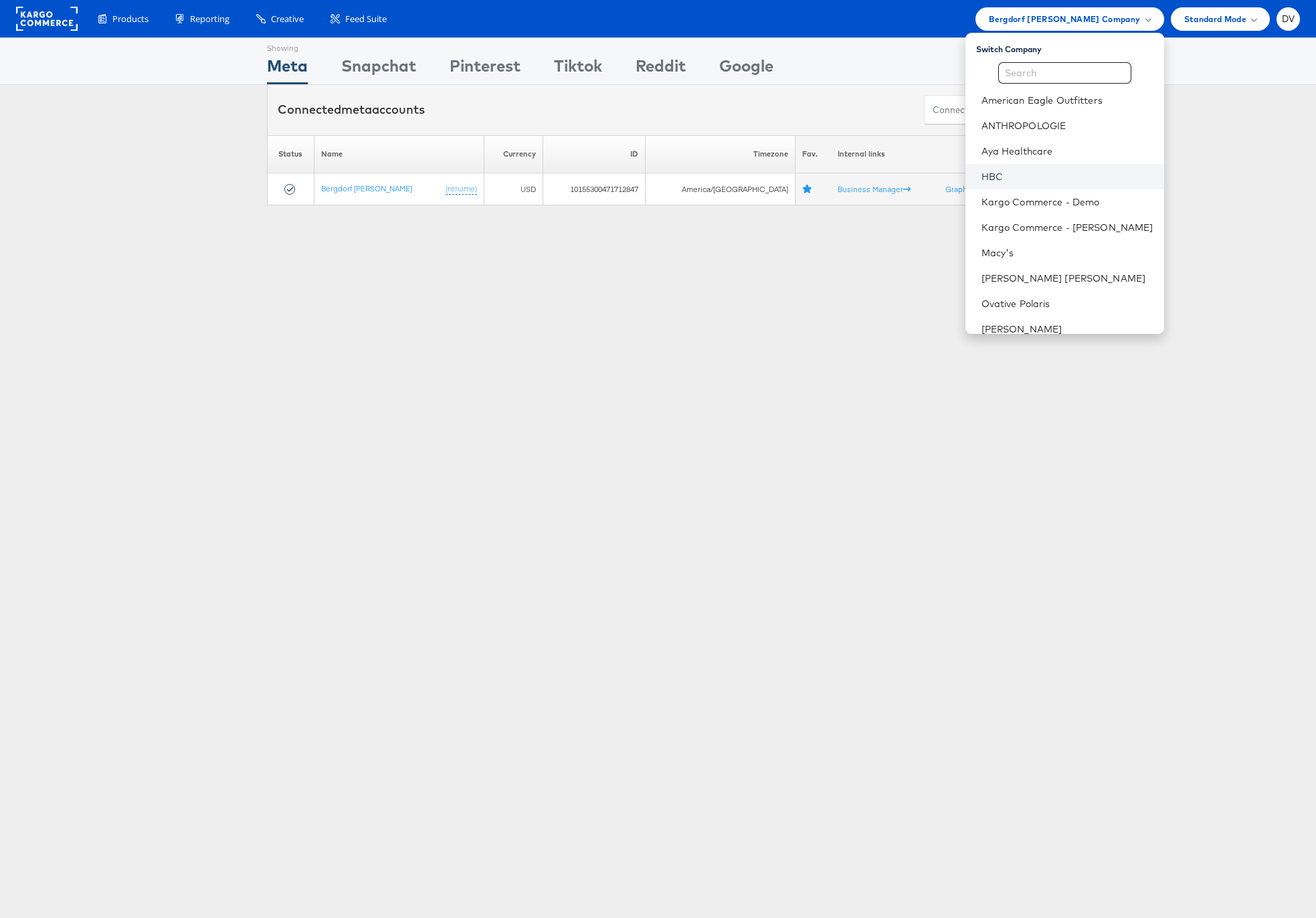
click at [1034, 171] on link "HBC" at bounding box center [1067, 177] width 172 height 14
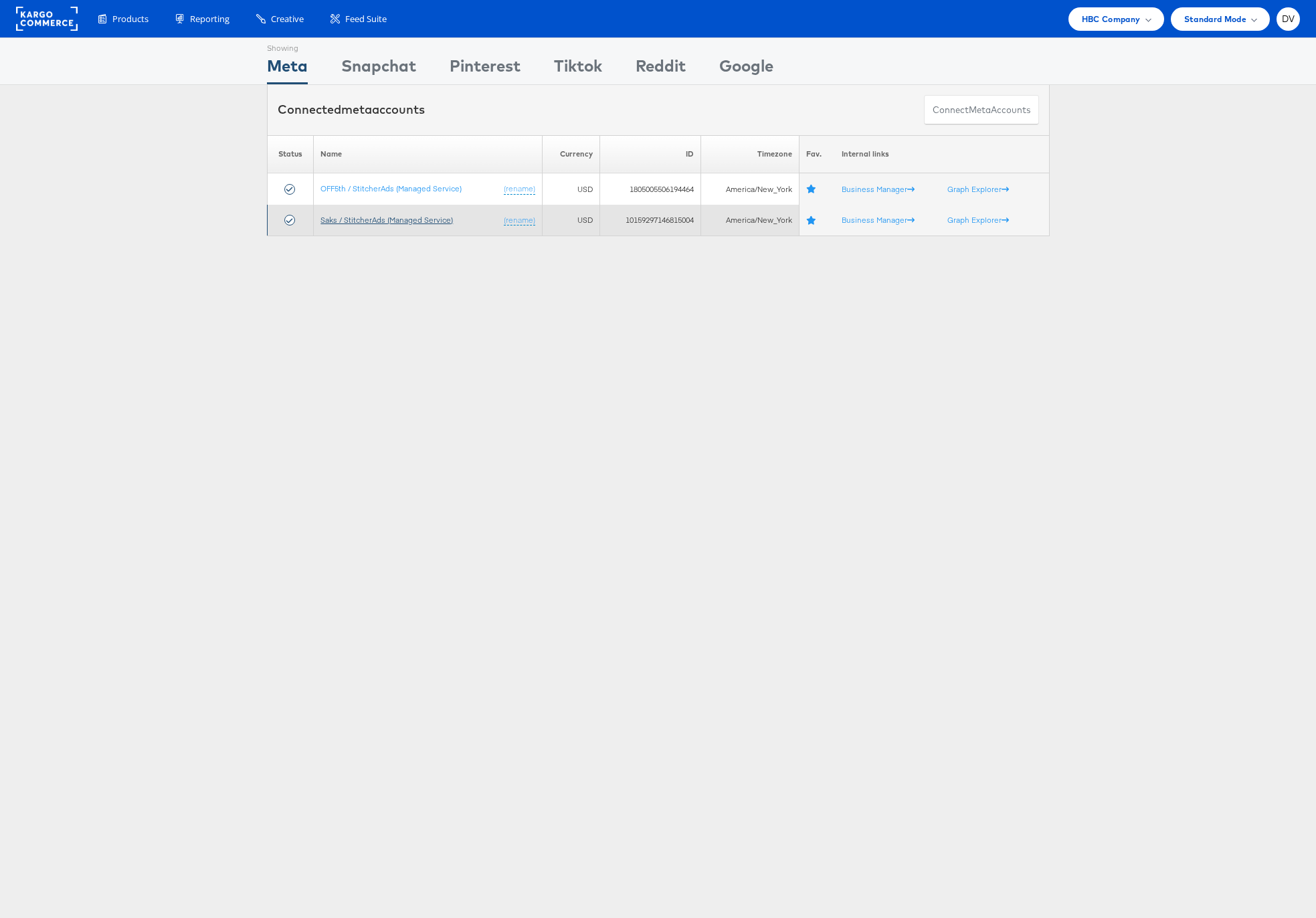
click at [330, 218] on link "Saks / StitcherAds (Managed Service)" at bounding box center [386, 220] width 132 height 10
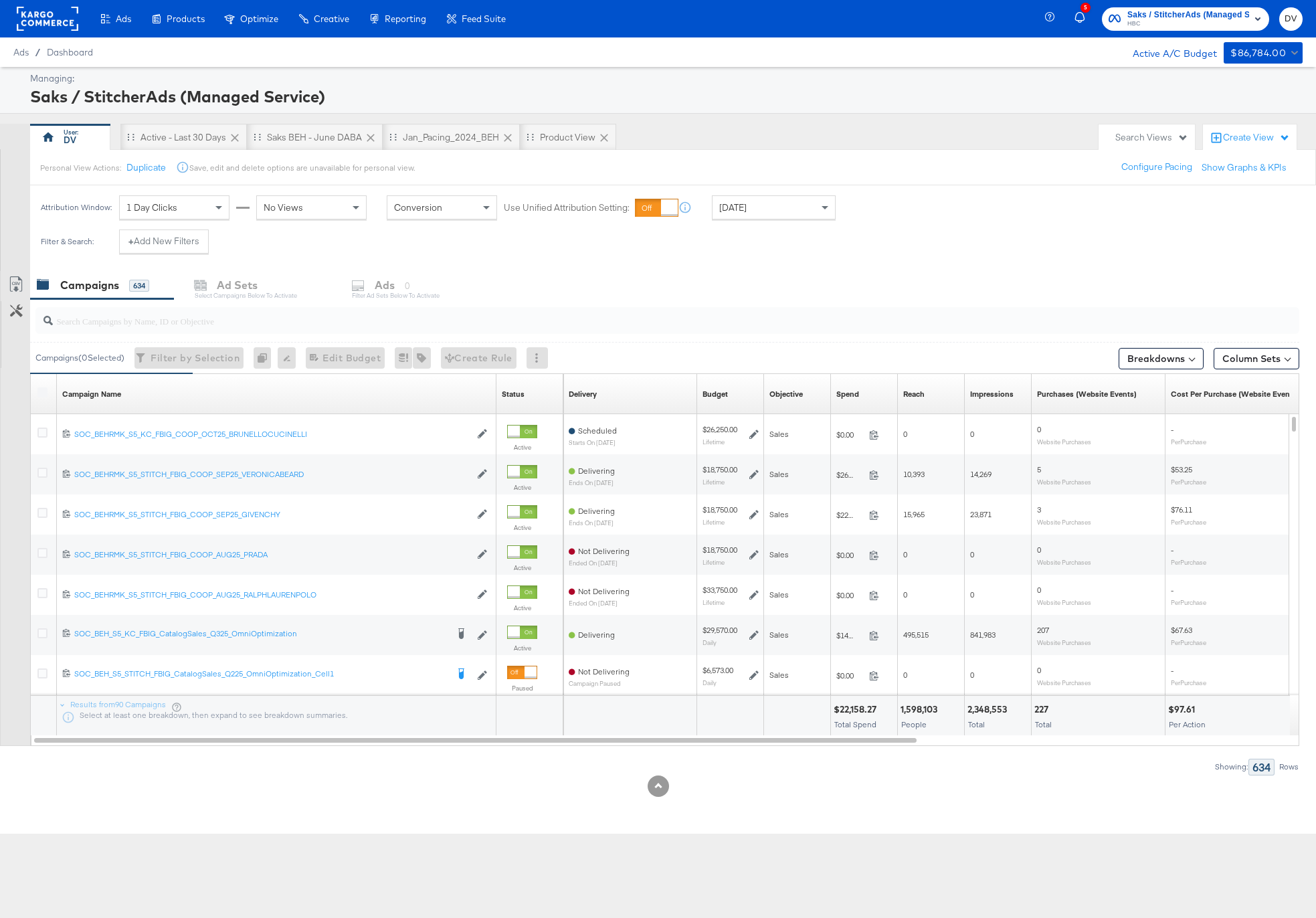
click at [117, 323] on input "search" at bounding box center [618, 315] width 1130 height 26
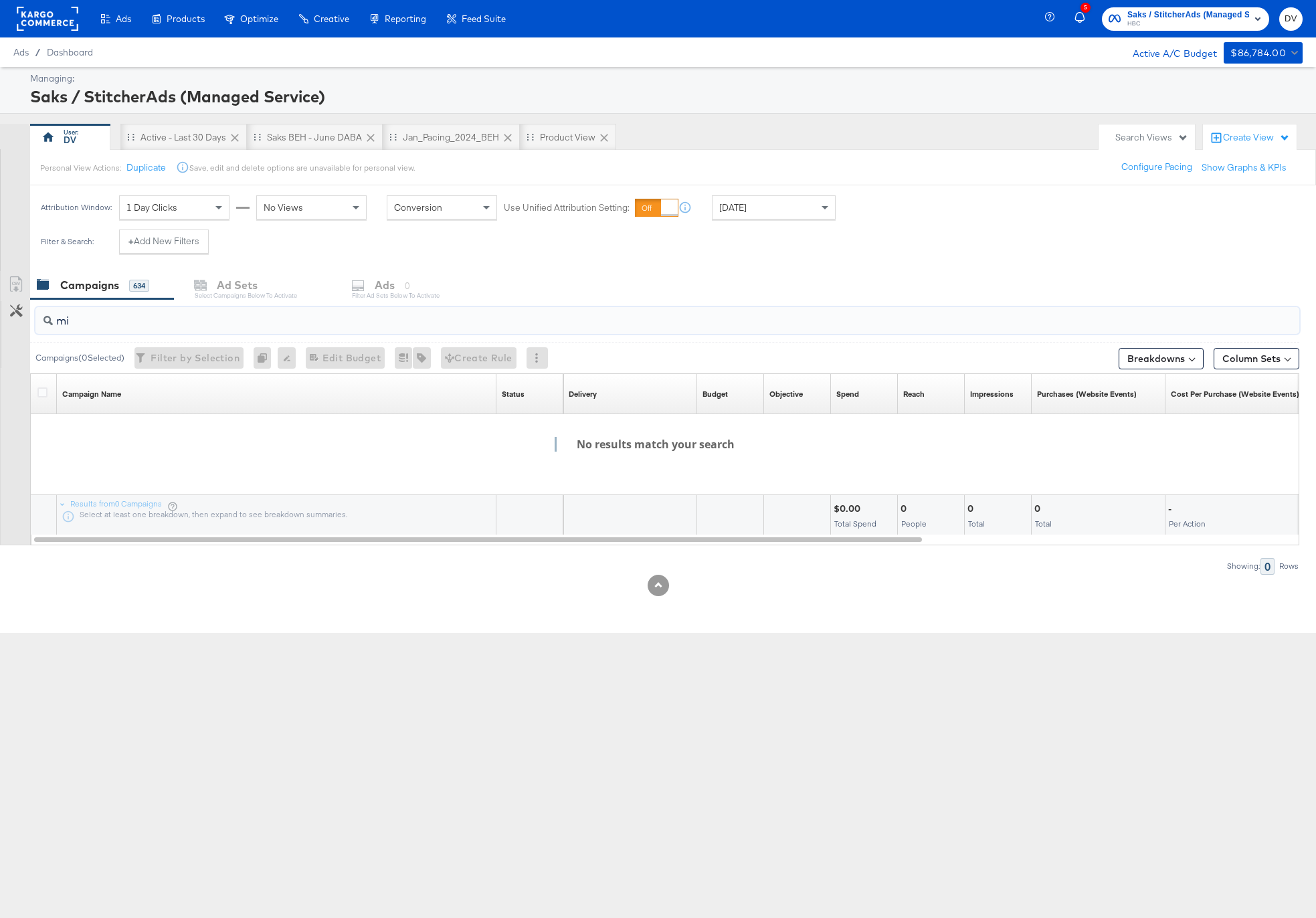
type input "m"
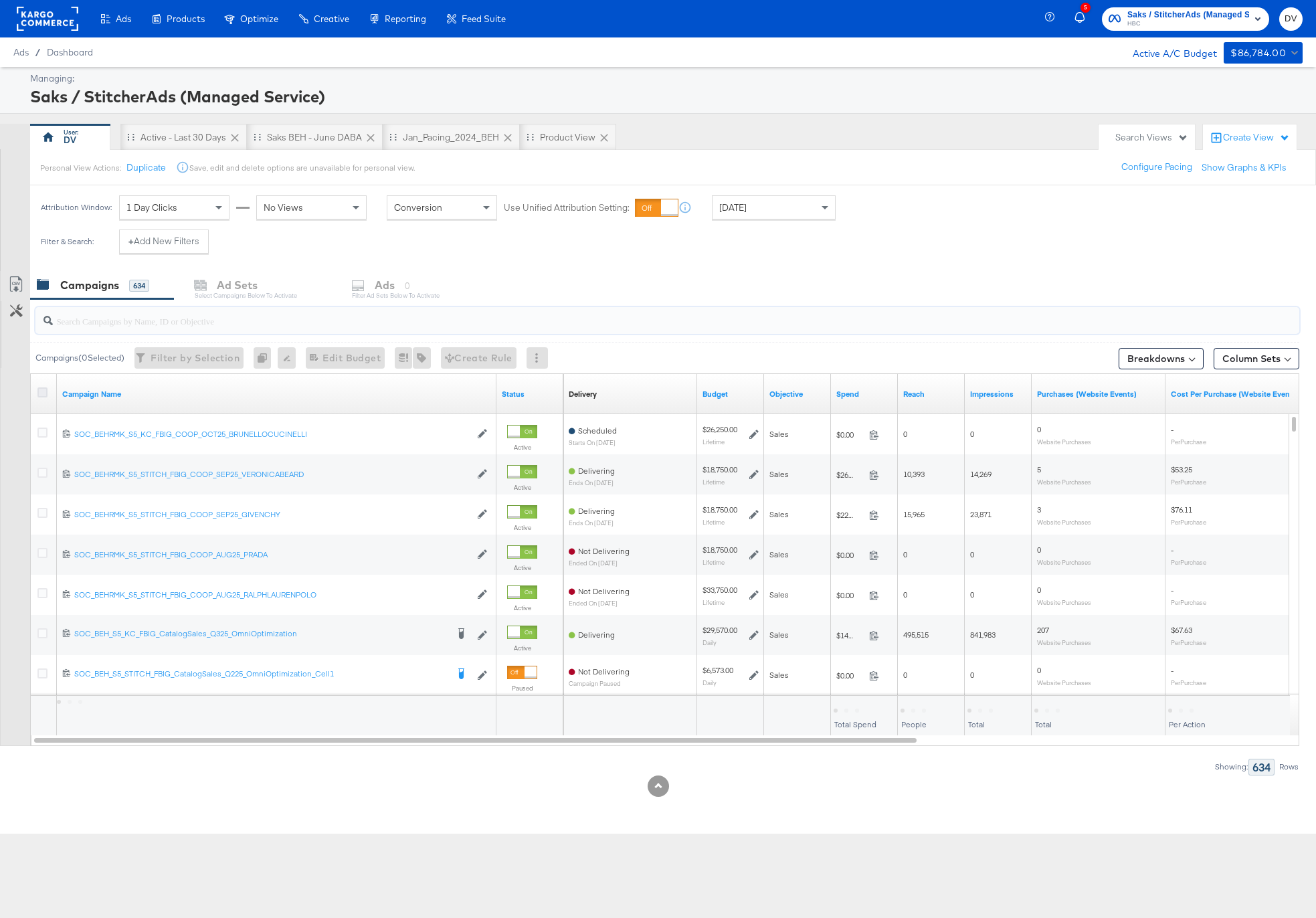
click at [43, 393] on icon at bounding box center [42, 392] width 10 height 10
click at [0, 0] on input "checkbox" at bounding box center [0, 0] width 0 height 0
click at [408, 296] on div "Ads for 634 Campaigns" at bounding box center [445, 286] width 168 height 29
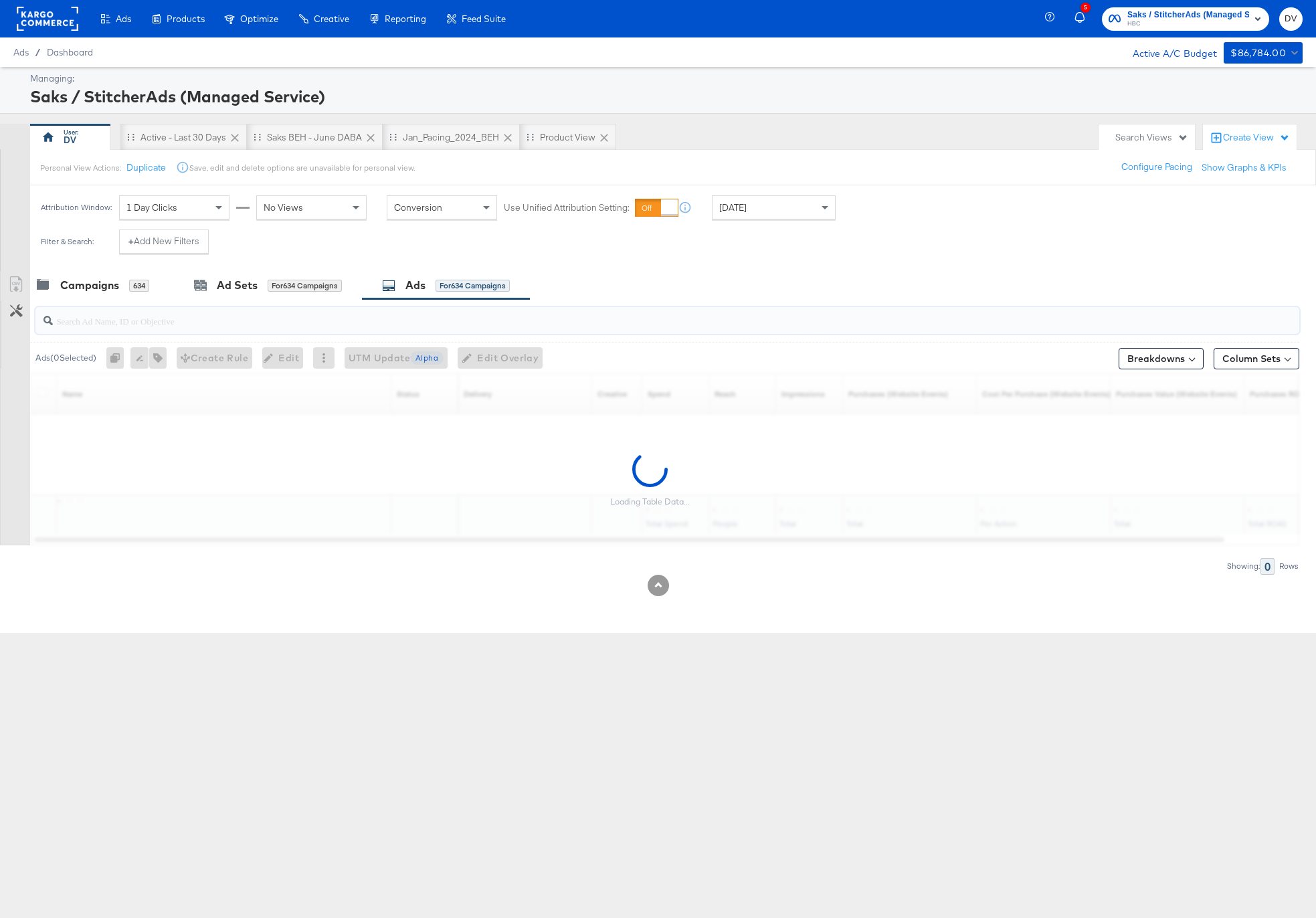
click at [387, 323] on input "search" at bounding box center [618, 315] width 1130 height 26
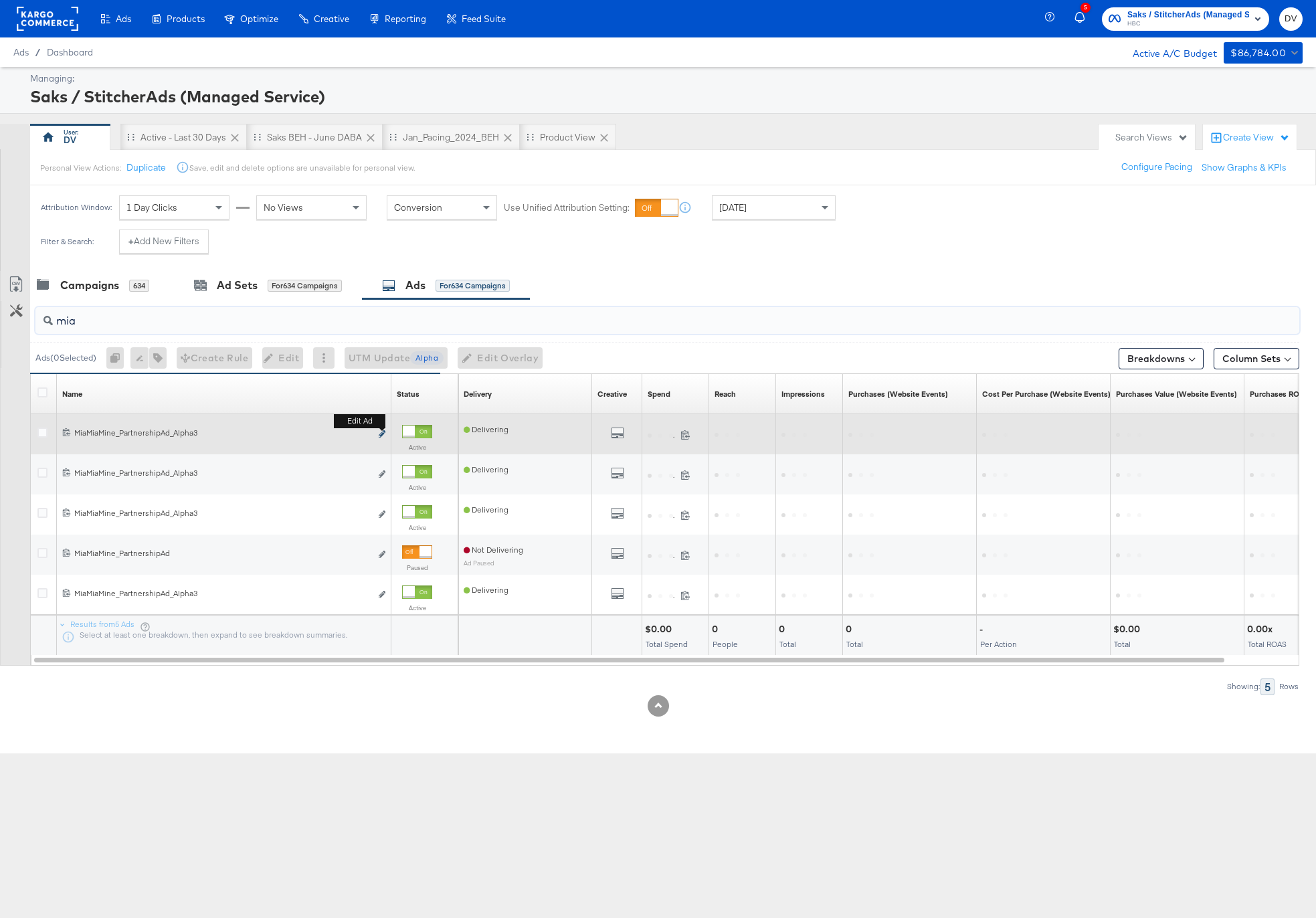
type input "mia"
click at [384, 434] on icon "link" at bounding box center [382, 434] width 7 height 8
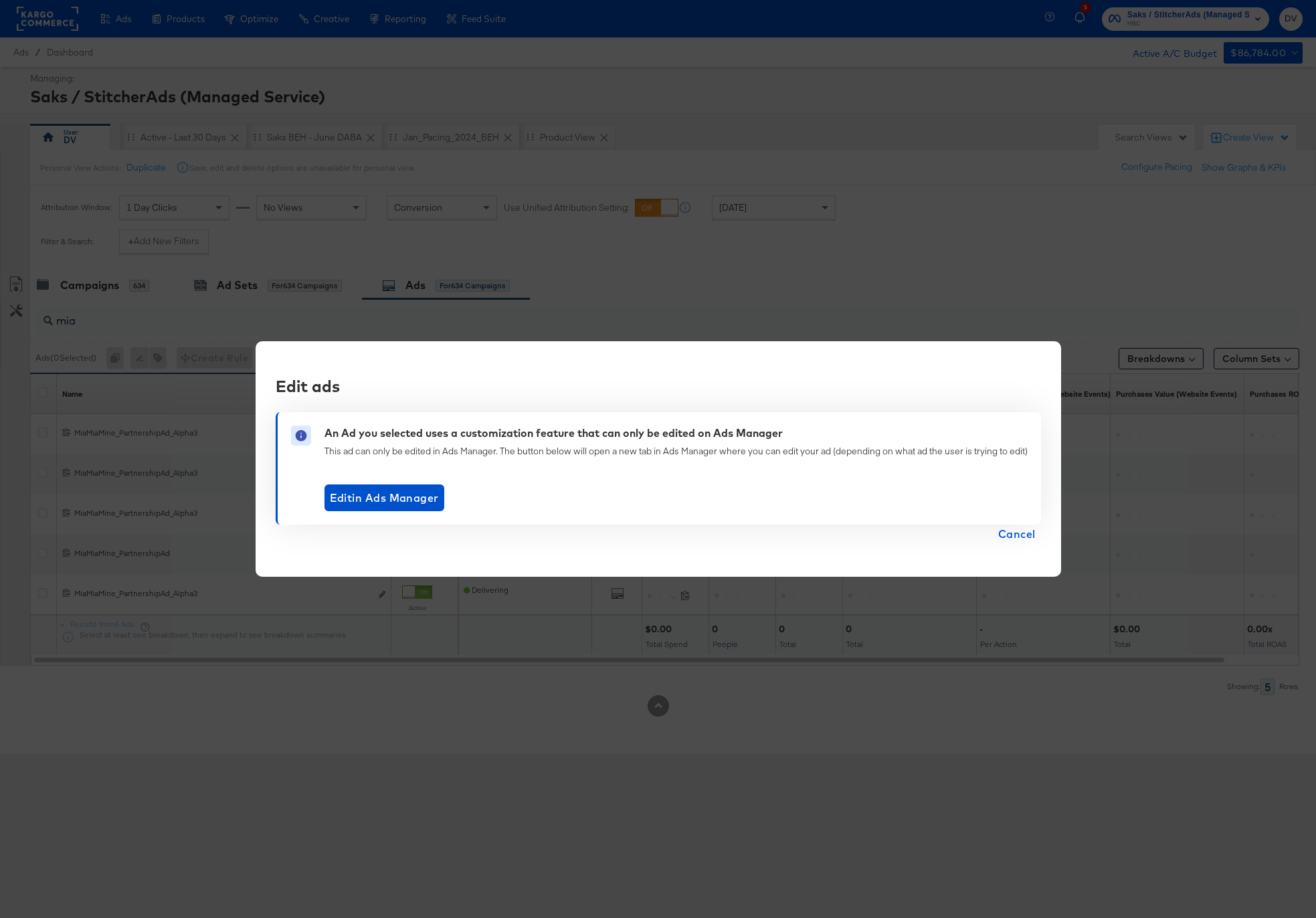
click at [1017, 532] on span "Cancel" at bounding box center [1017, 534] width 38 height 18
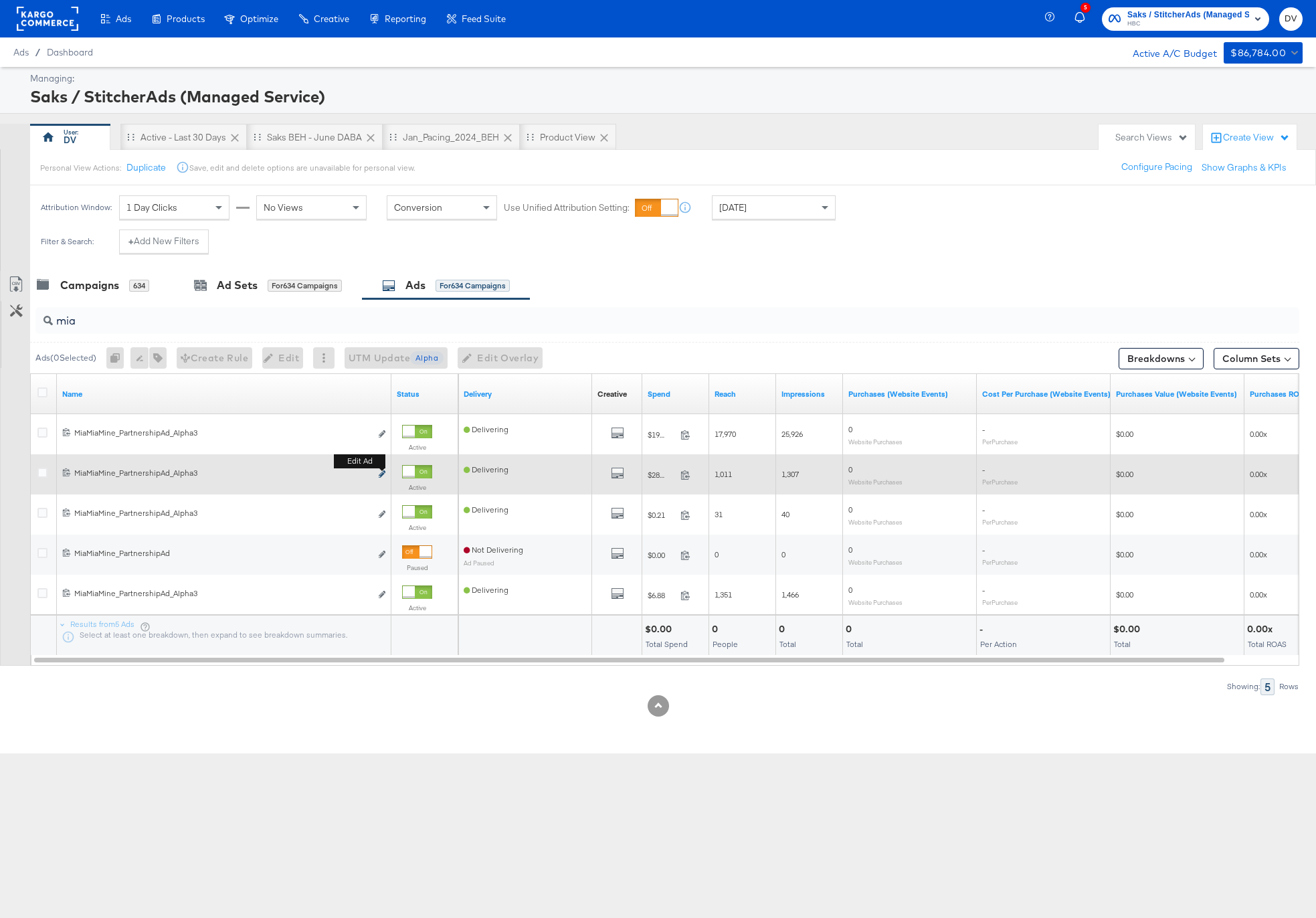
click at [382, 469] on b "Edit ad" at bounding box center [359, 461] width 51 height 14
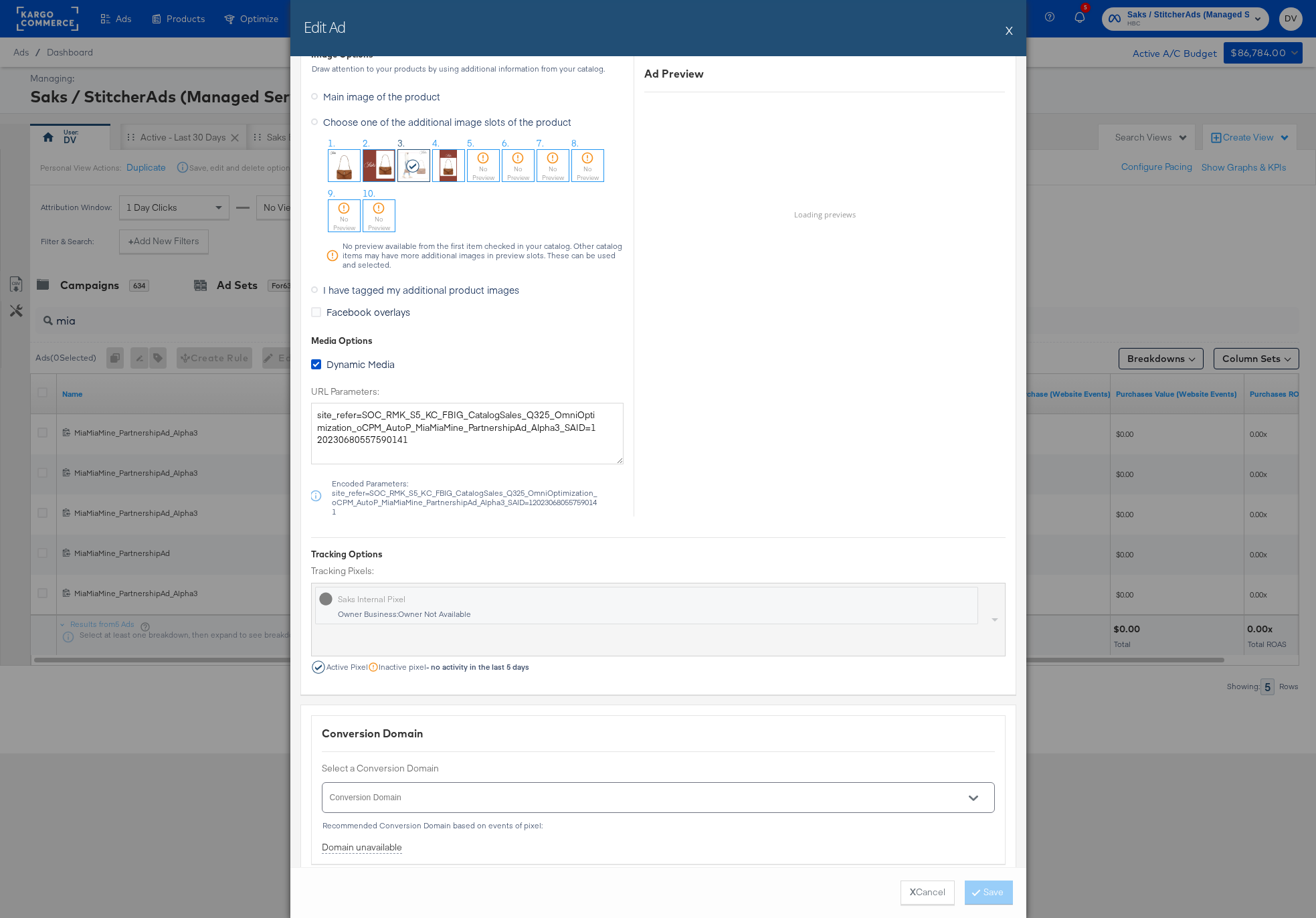
scroll to position [1347, 0]
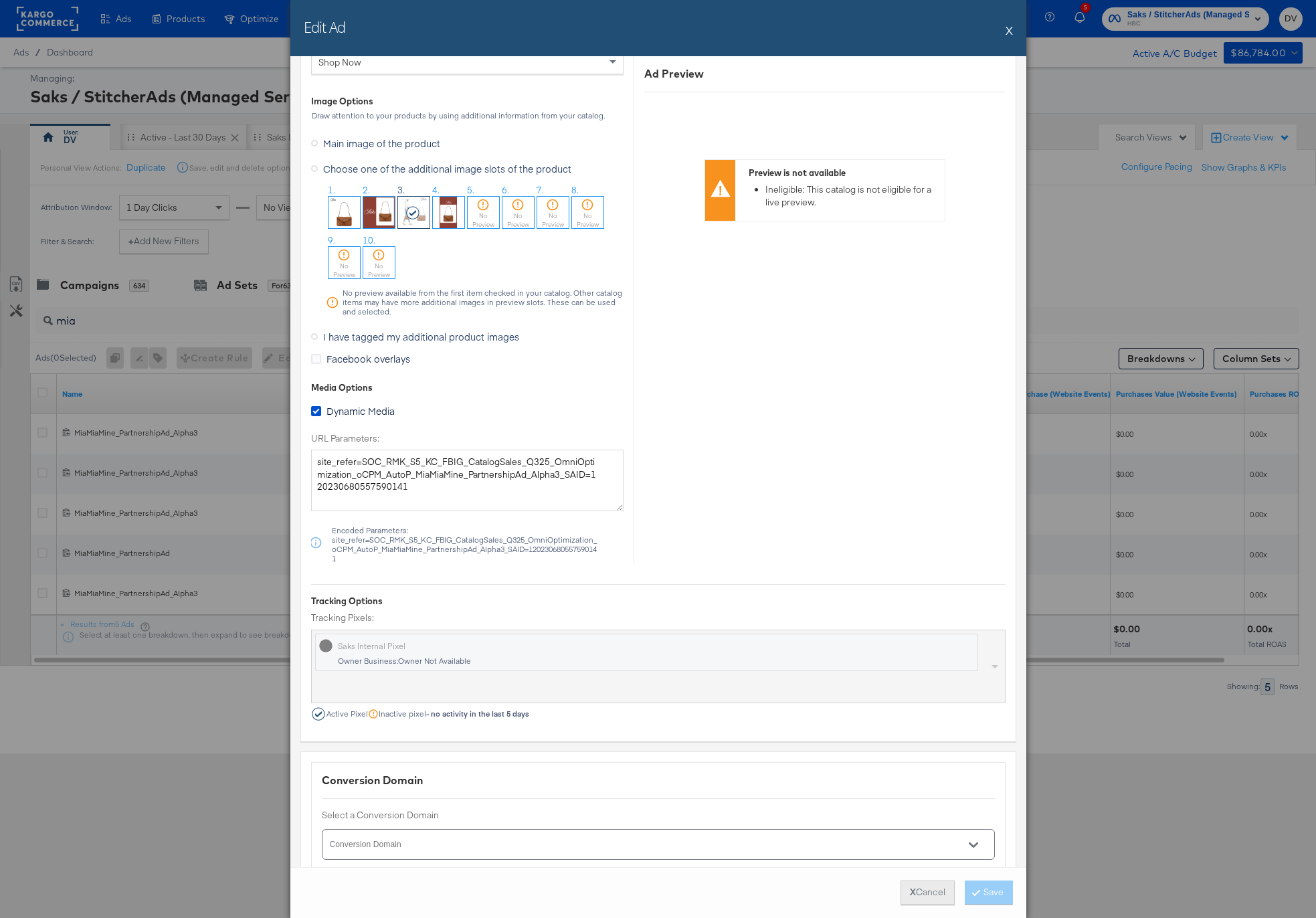
click at [913, 887] on button "X Cancel" at bounding box center [928, 892] width 54 height 24
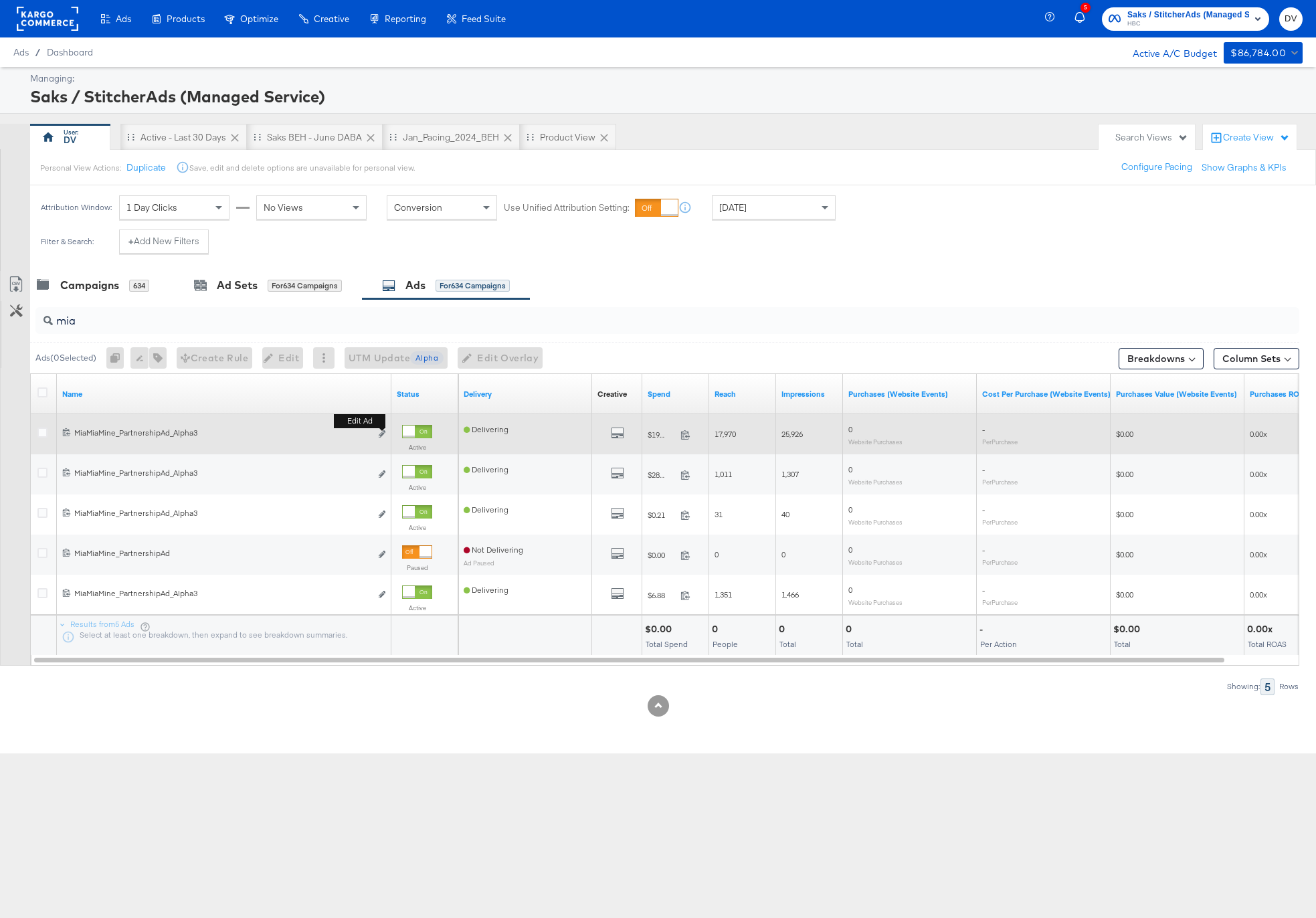
click at [386, 430] on button "Edit ad" at bounding box center [382, 434] width 8 height 14
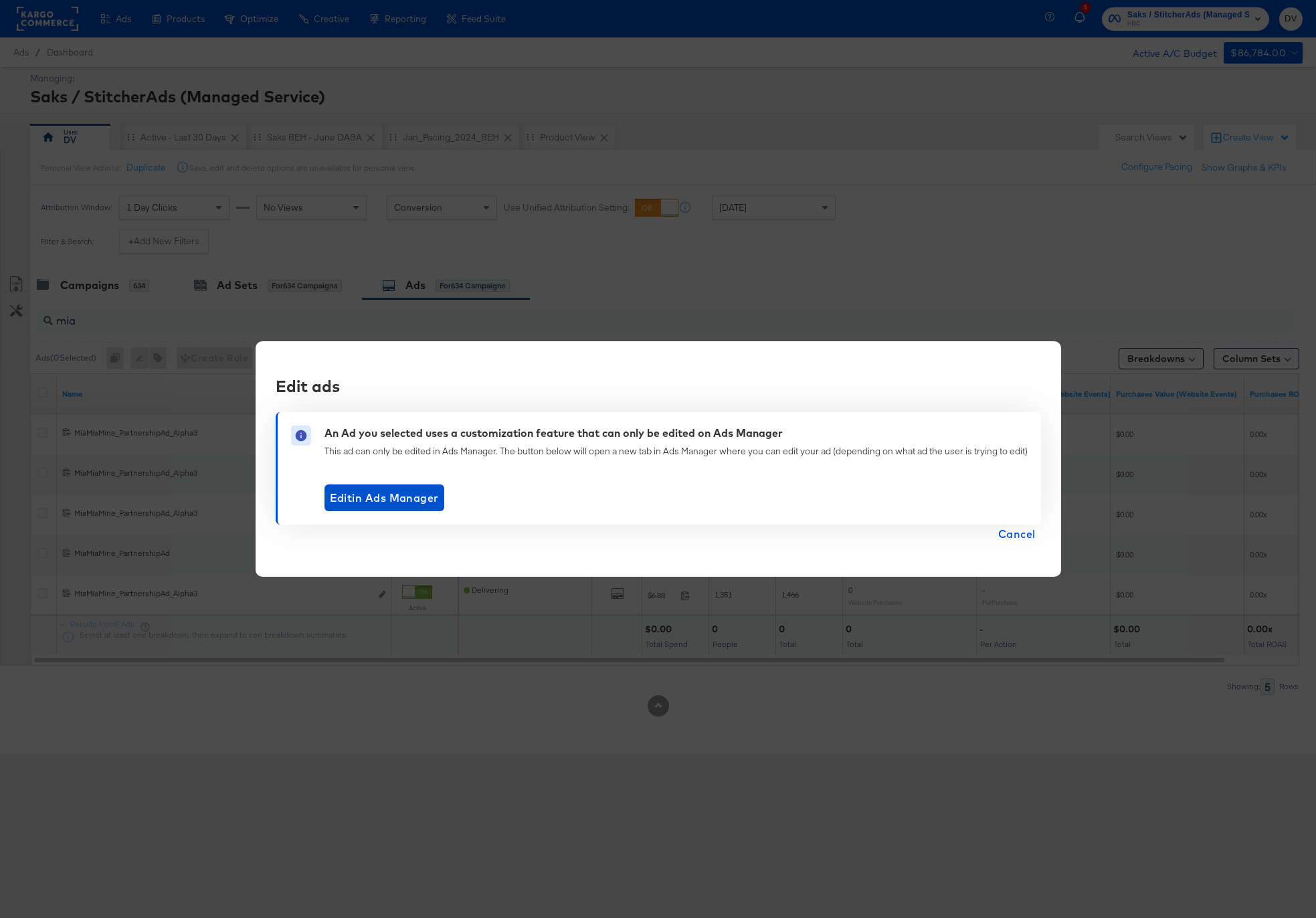
click at [1012, 540] on span "Cancel" at bounding box center [1017, 534] width 38 height 18
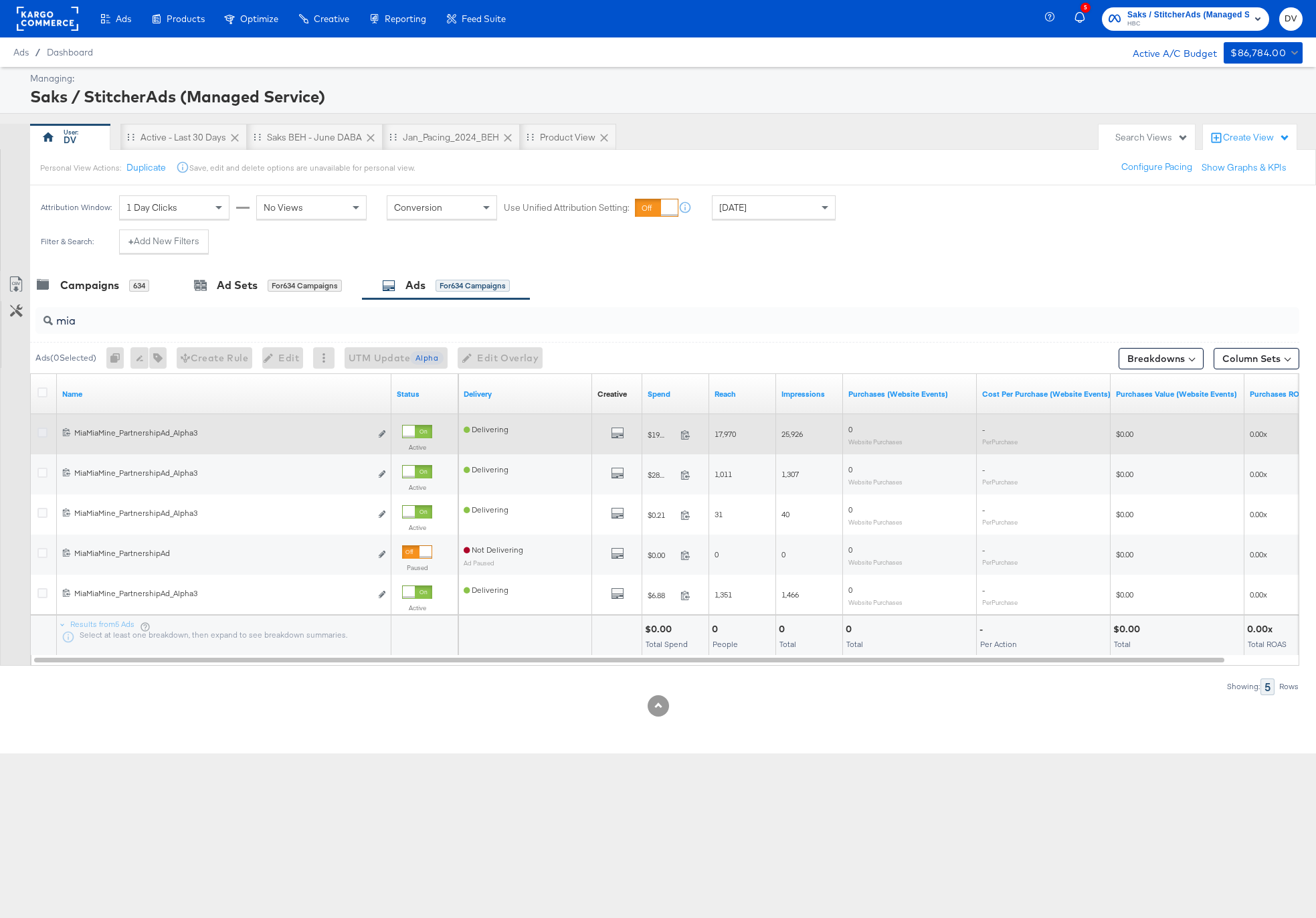
click at [42, 433] on icon at bounding box center [42, 432] width 10 height 10
click at [0, 0] on input "checkbox" at bounding box center [0, 0] width 0 height 0
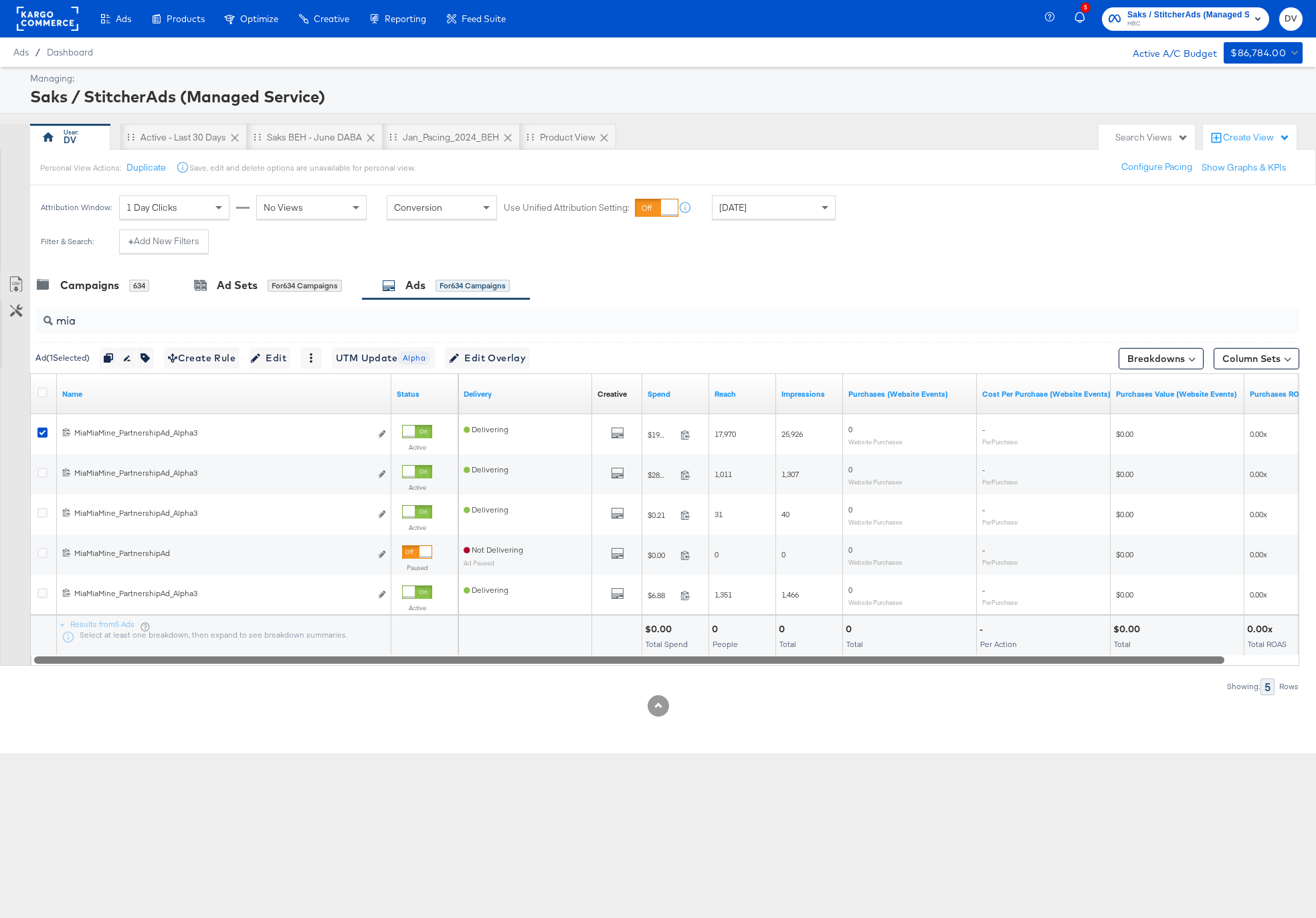
drag, startPoint x: 367, startPoint y: 656, endPoint x: -82, endPoint y: 670, distance: 449.2
click at [0, 670] on html "Ads Products Optimize Creative Reporting Feed Suite 5 Saks / StitcherAds (Manag…" at bounding box center [658, 459] width 1316 height 918
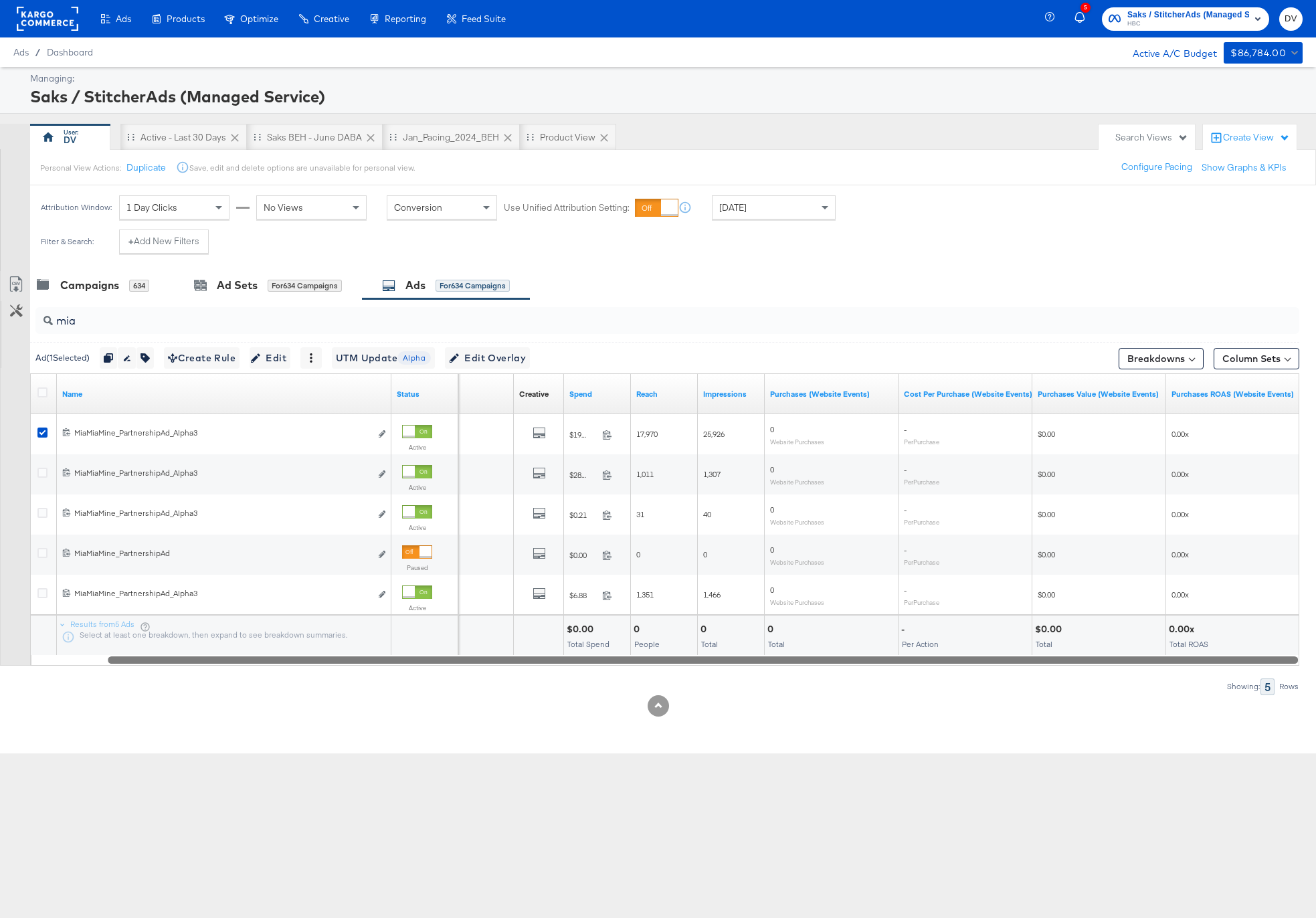
drag, startPoint x: 1009, startPoint y: 661, endPoint x: 1163, endPoint y: 671, distance: 154.3
click at [1163, 671] on div "mia Ad ( 1 Selected) Duplicate 1 ad Rename 1 ad Tags for 1 campaign Create Rule…" at bounding box center [649, 497] width 1300 height 395
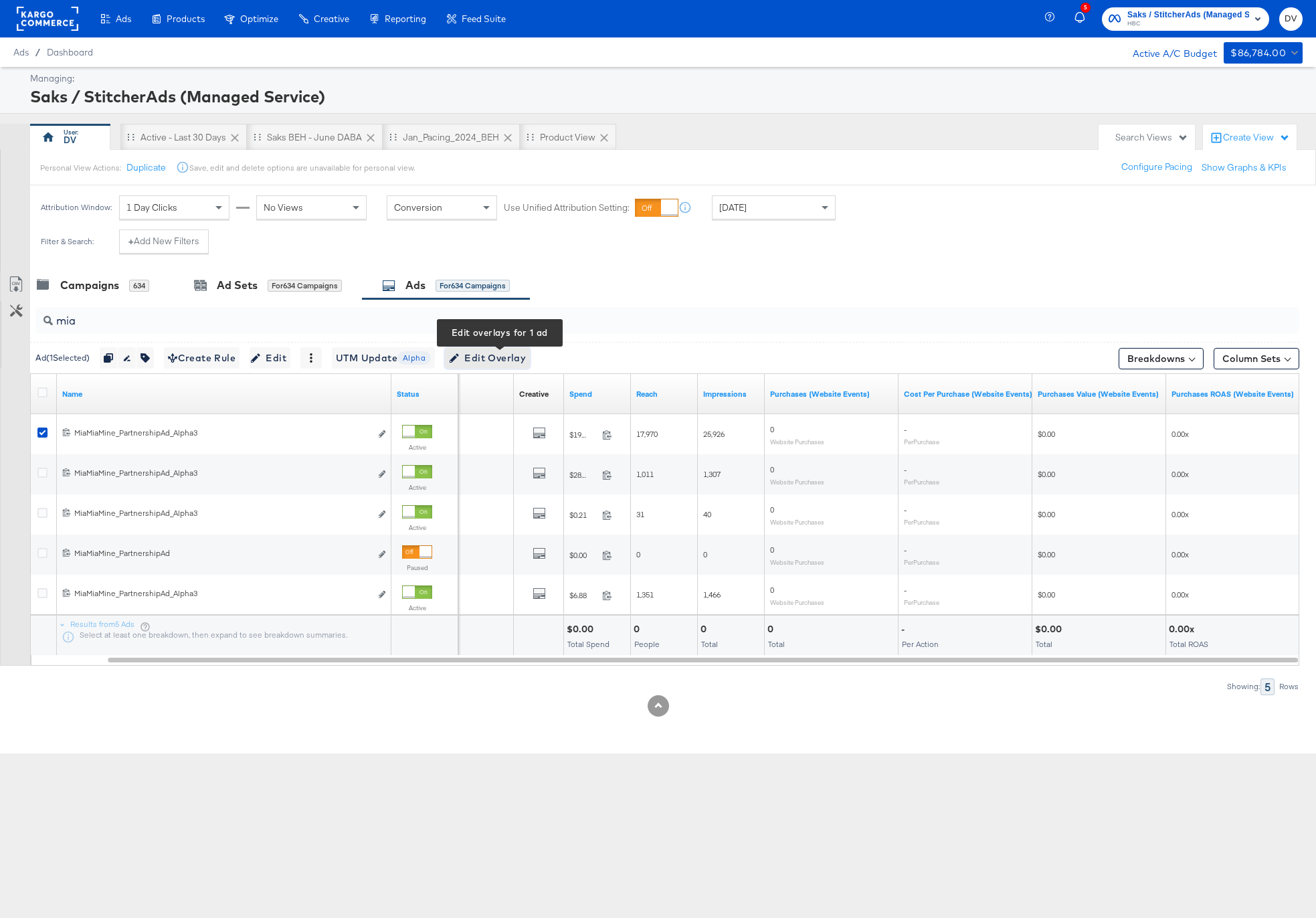
click at [523, 358] on span "Edit Overlay Edit overlays for 1 ad" at bounding box center [487, 358] width 77 height 16
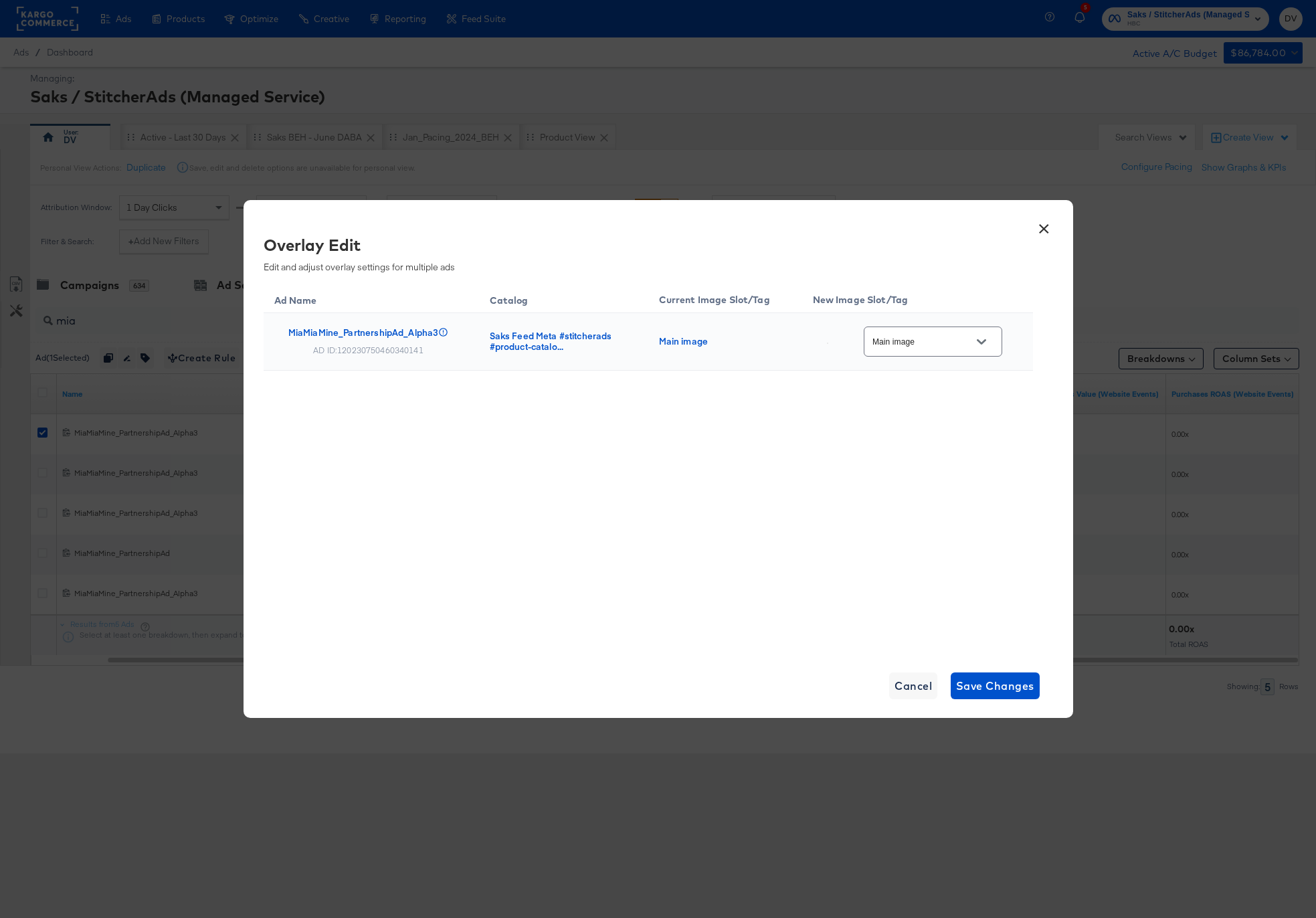
click at [976, 343] on button "Open" at bounding box center [981, 341] width 20 height 20
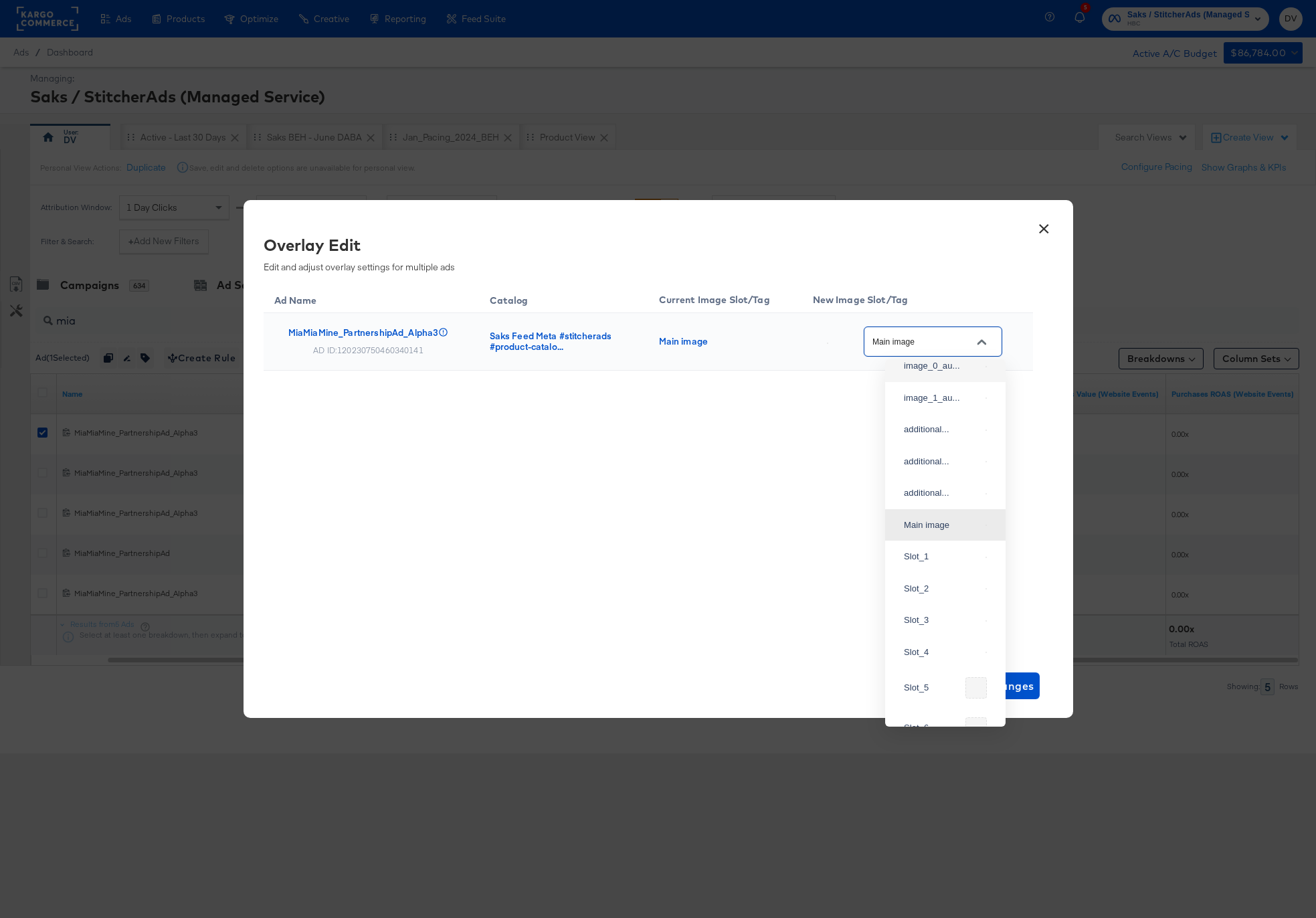
scroll to position [0, 0]
click at [936, 483] on div "additional..." at bounding box center [941, 477] width 76 height 14
type input "additional_overlay_3"
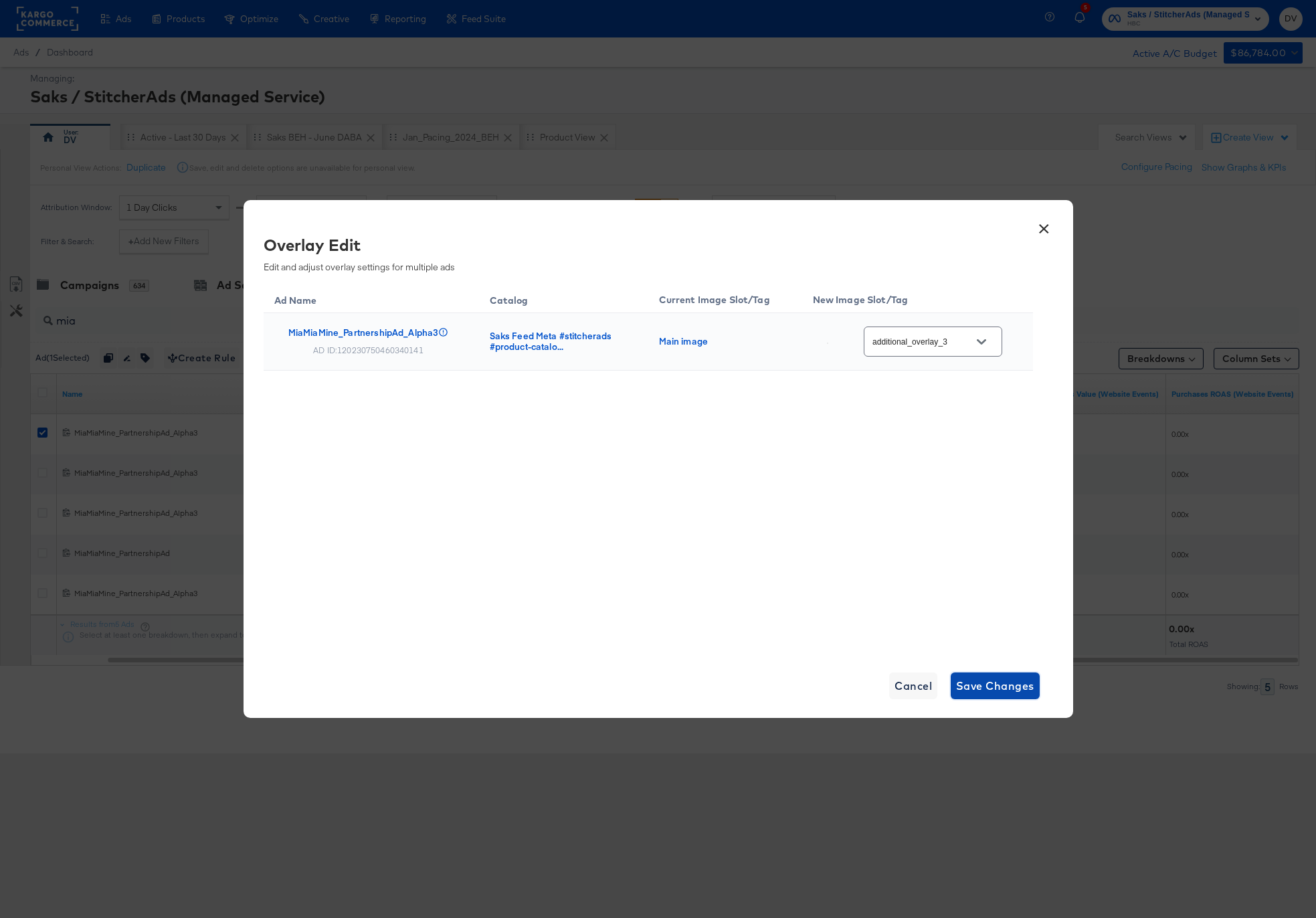
click at [987, 684] on span "Save Changes" at bounding box center [995, 685] width 78 height 18
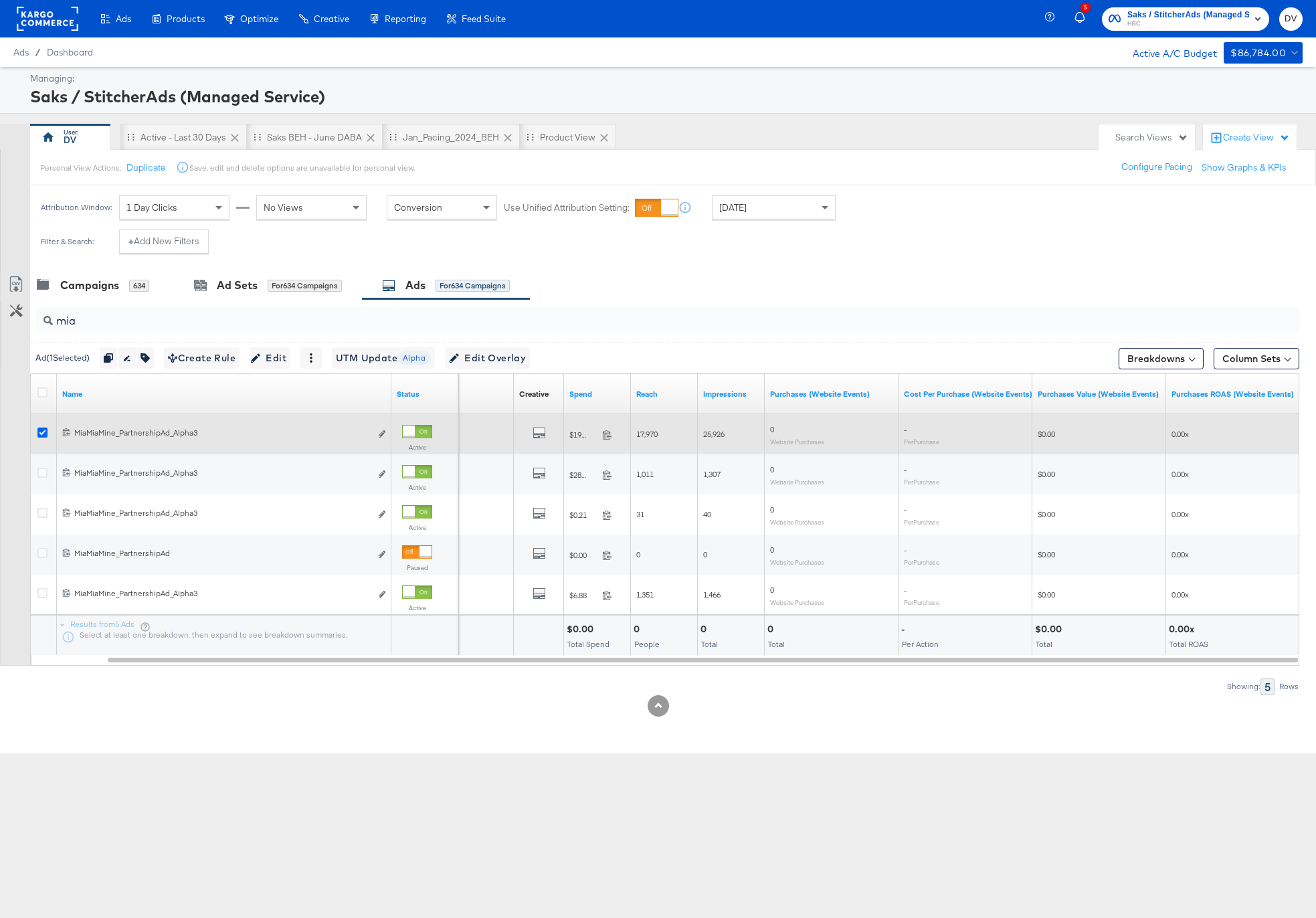
click at [44, 432] on icon at bounding box center [42, 432] width 10 height 10
click at [0, 0] on input "checkbox" at bounding box center [0, 0] width 0 height 0
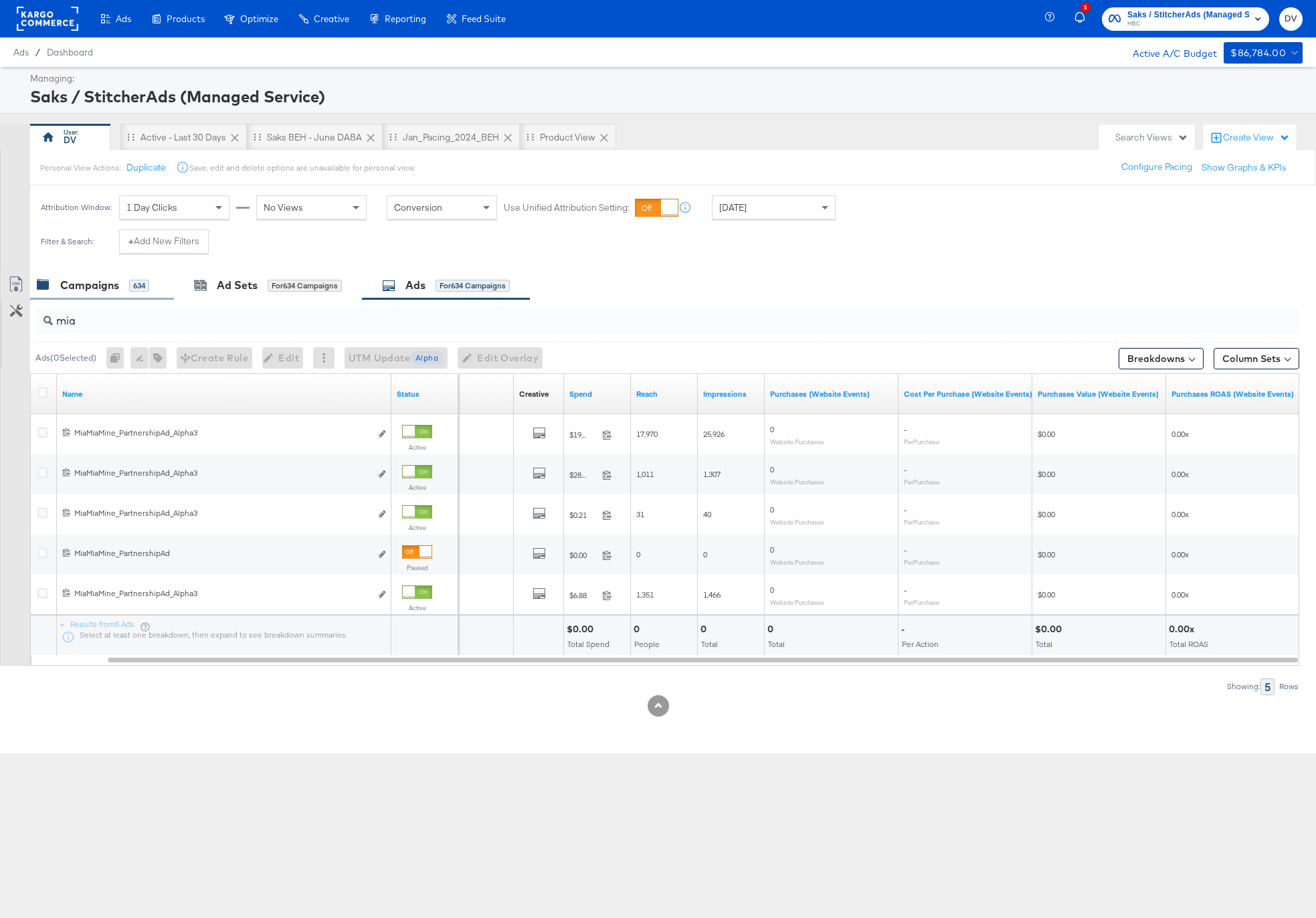
click at [95, 288] on div "Campaigns" at bounding box center [90, 285] width 59 height 15
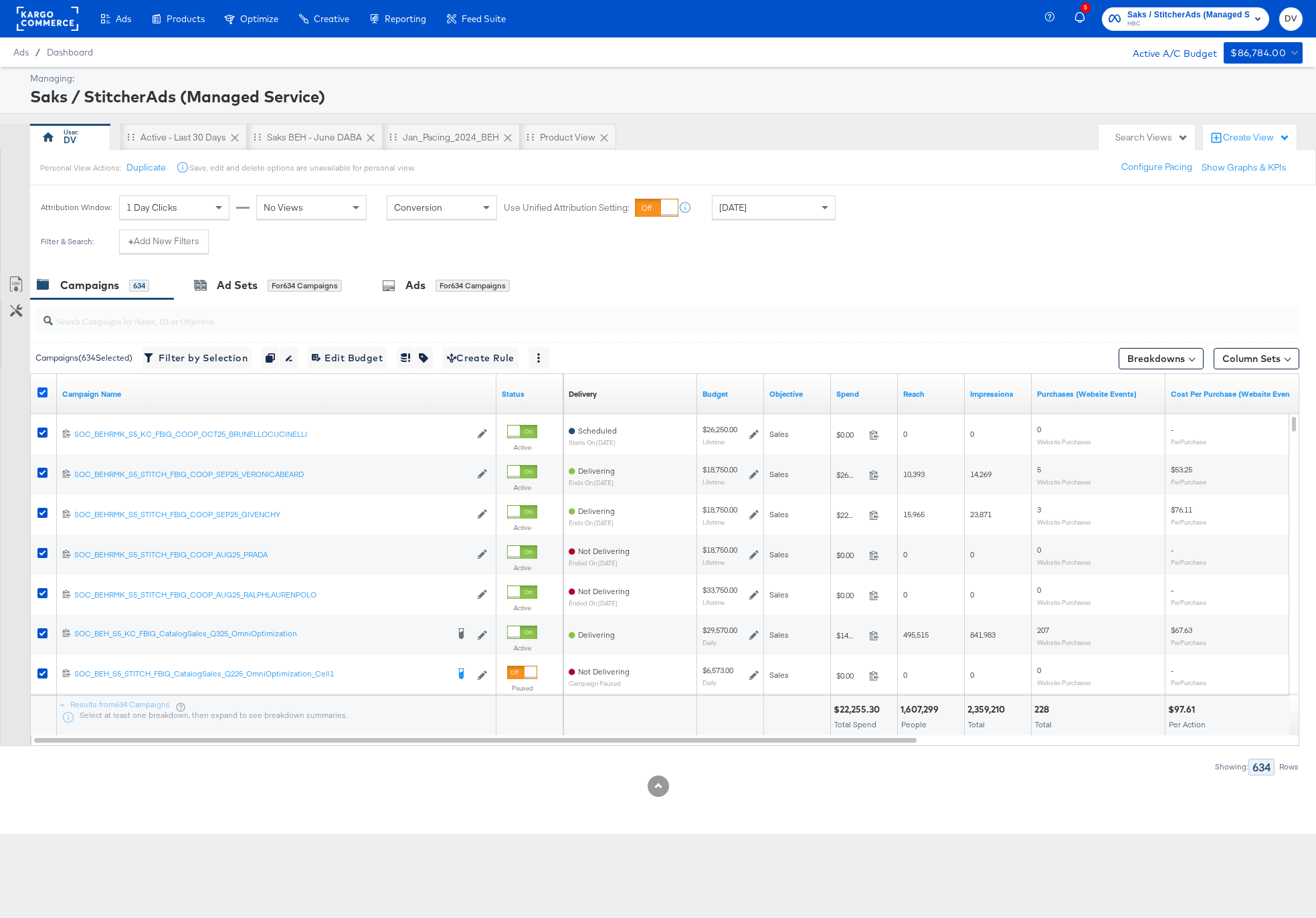
click at [45, 388] on icon at bounding box center [42, 392] width 10 height 10
click at [0, 0] on input "checkbox" at bounding box center [0, 0] width 0 height 0
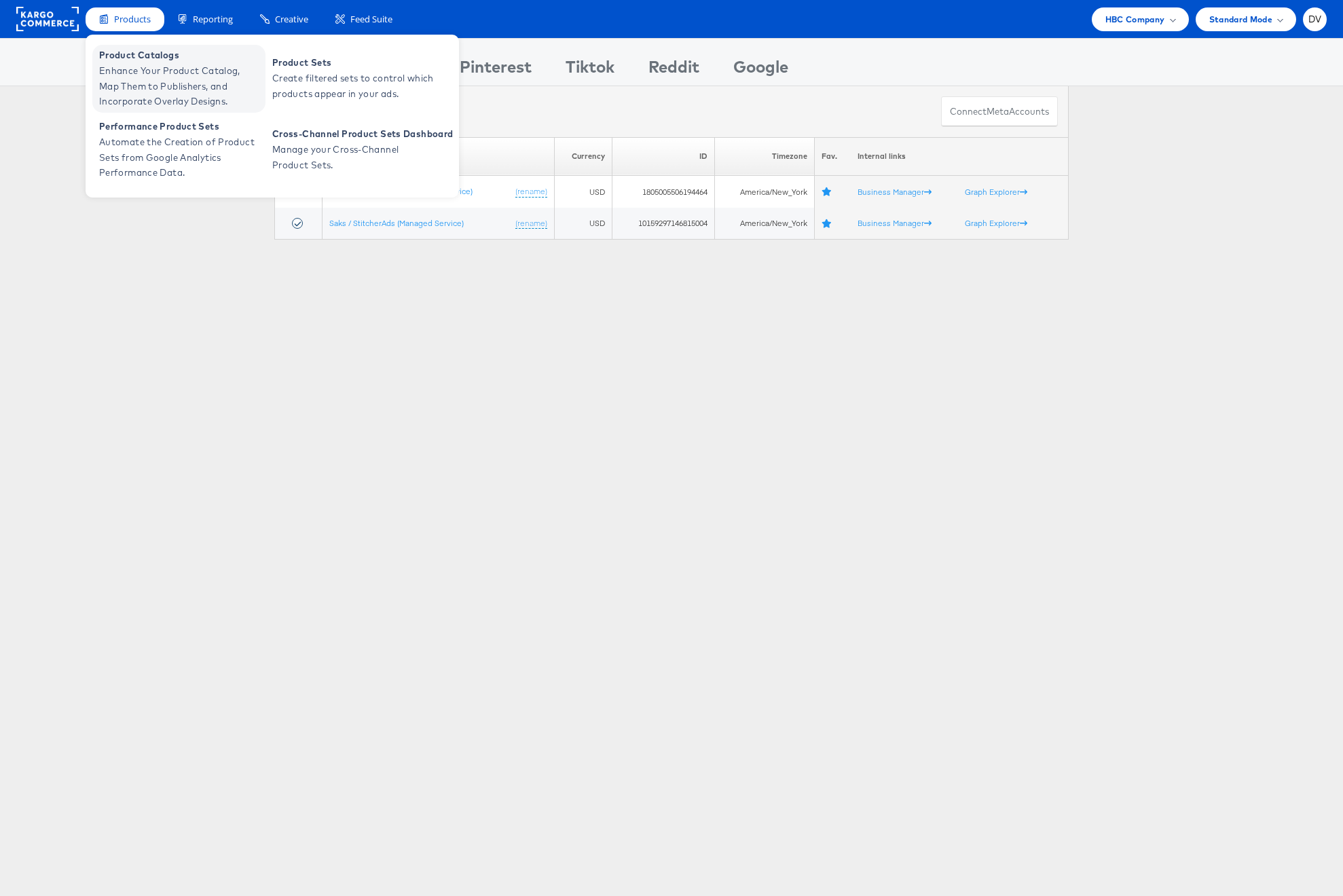
click at [124, 60] on span "Product Catalogs" at bounding box center [181, 55] width 163 height 15
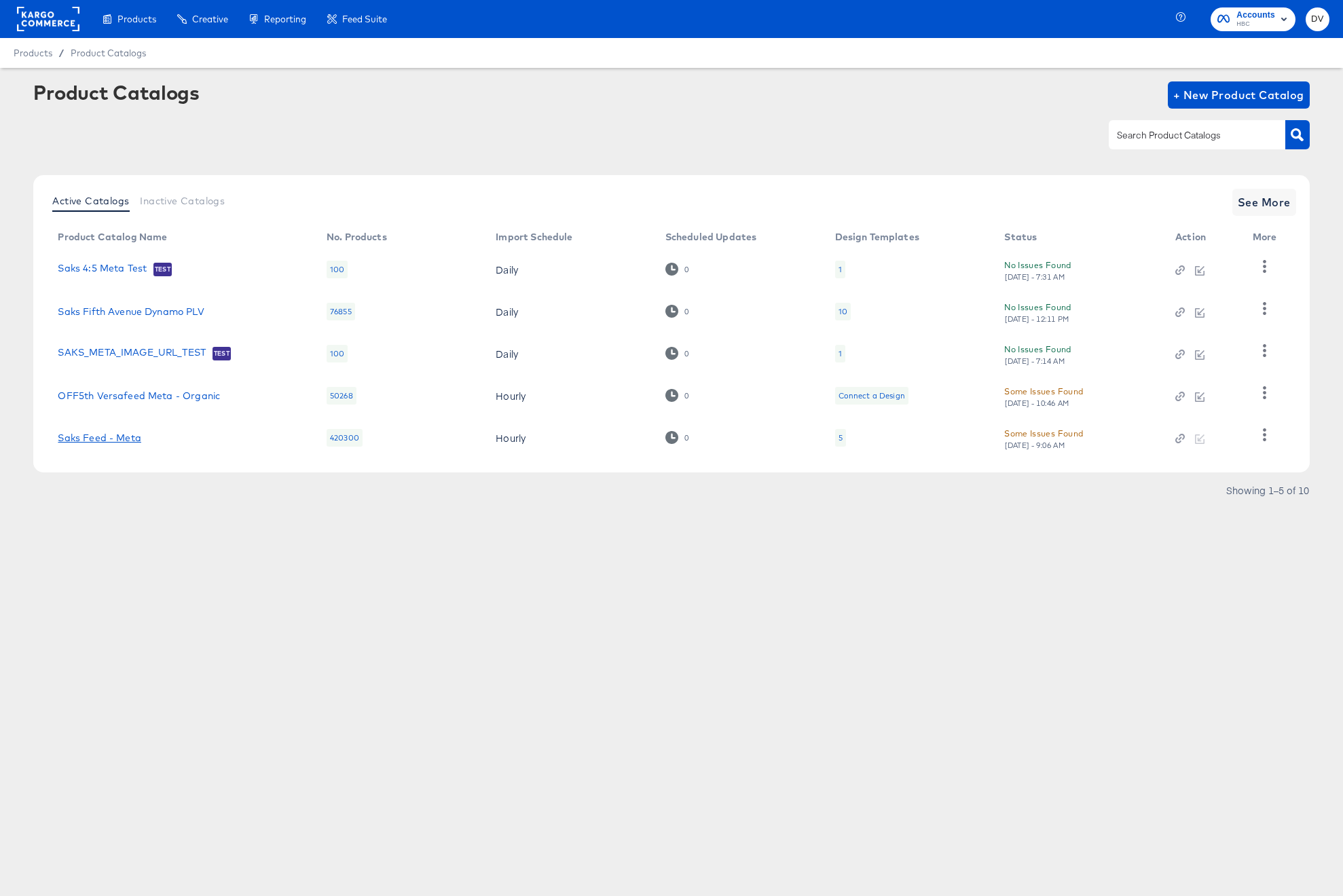
click at [104, 435] on link "Saks Feed - Meta" at bounding box center [99, 438] width 83 height 11
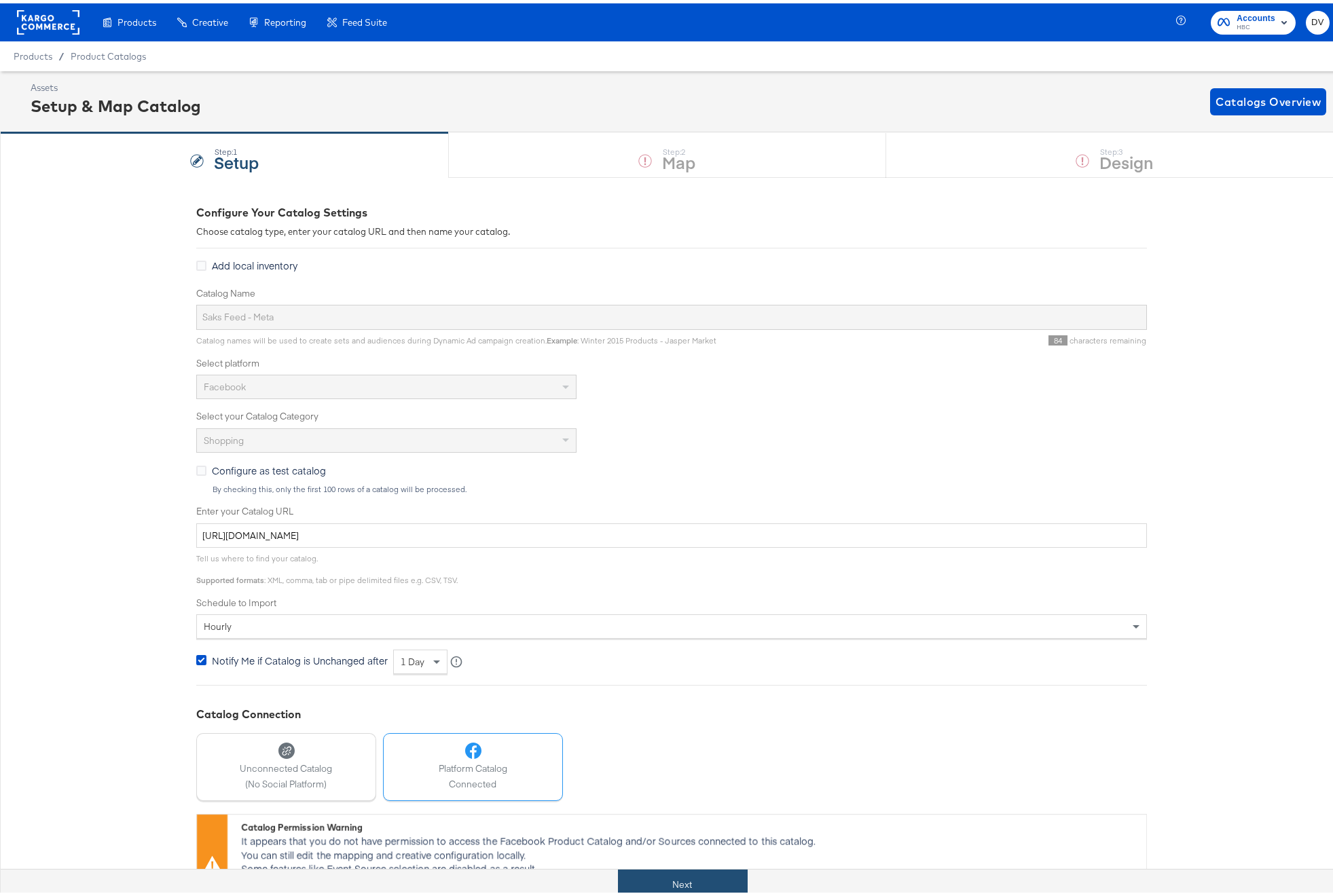
click at [736, 877] on button "Next" at bounding box center [683, 881] width 130 height 31
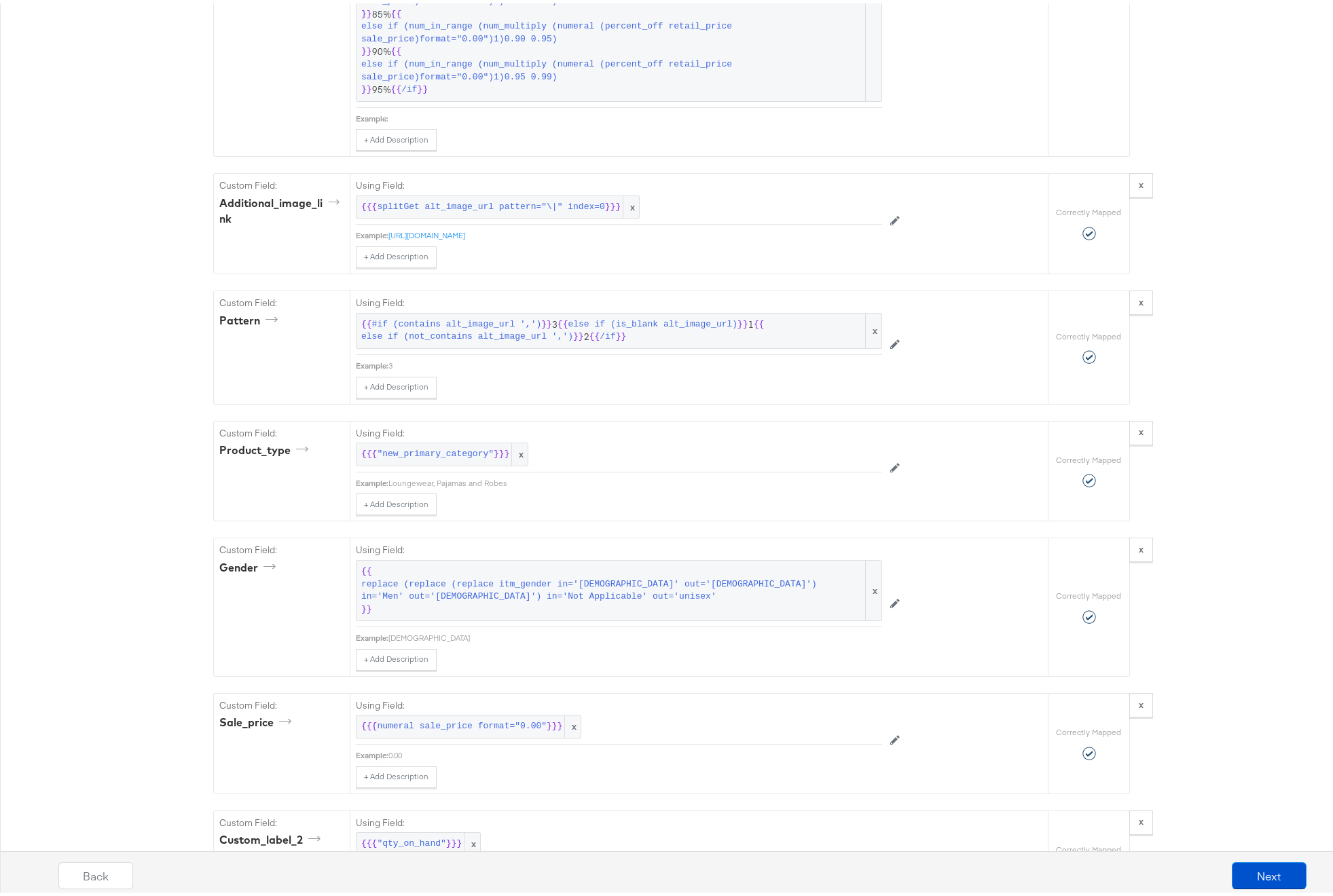
scroll to position [3514, 0]
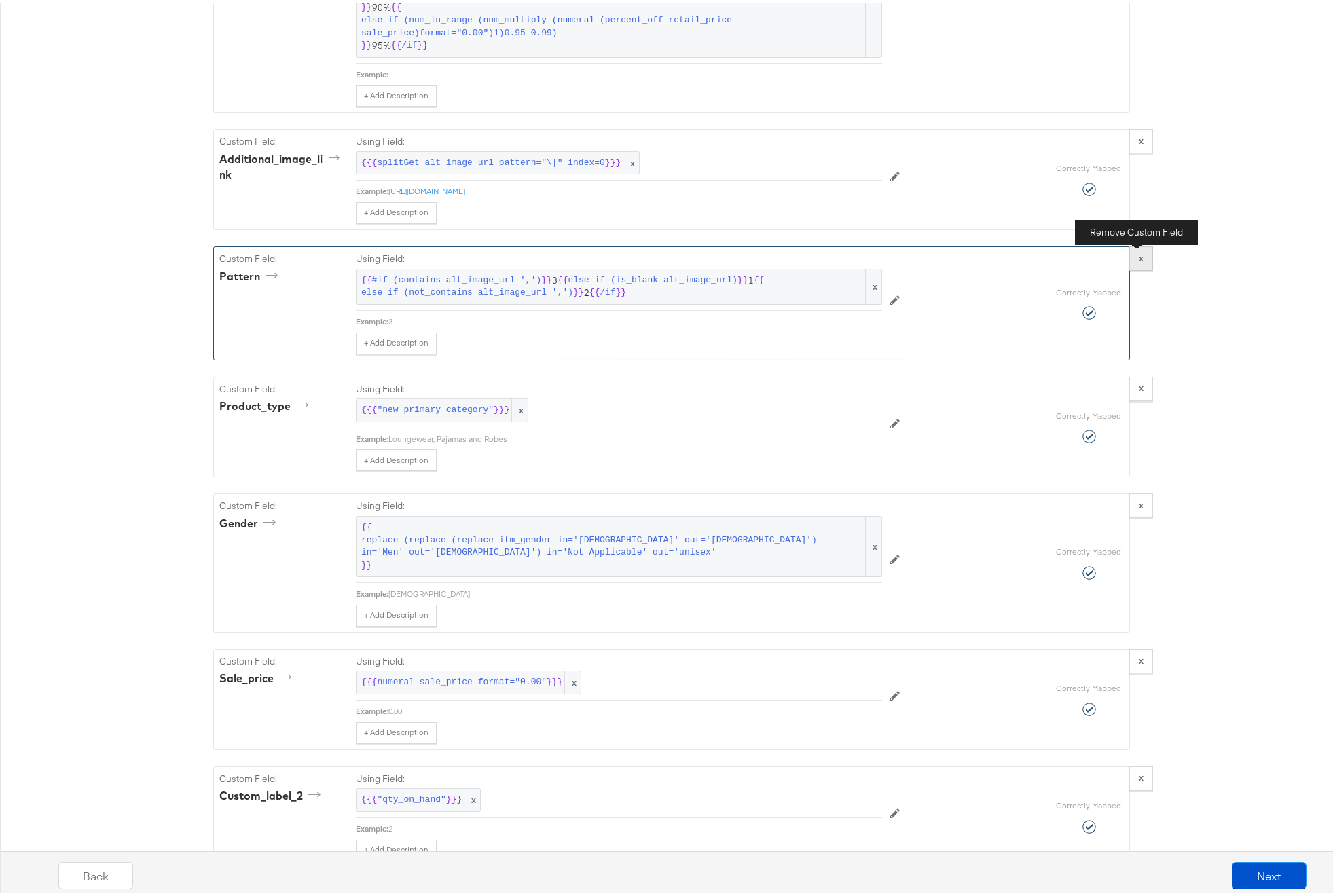
click at [1139, 261] on strong "x" at bounding box center [1141, 254] width 5 height 13
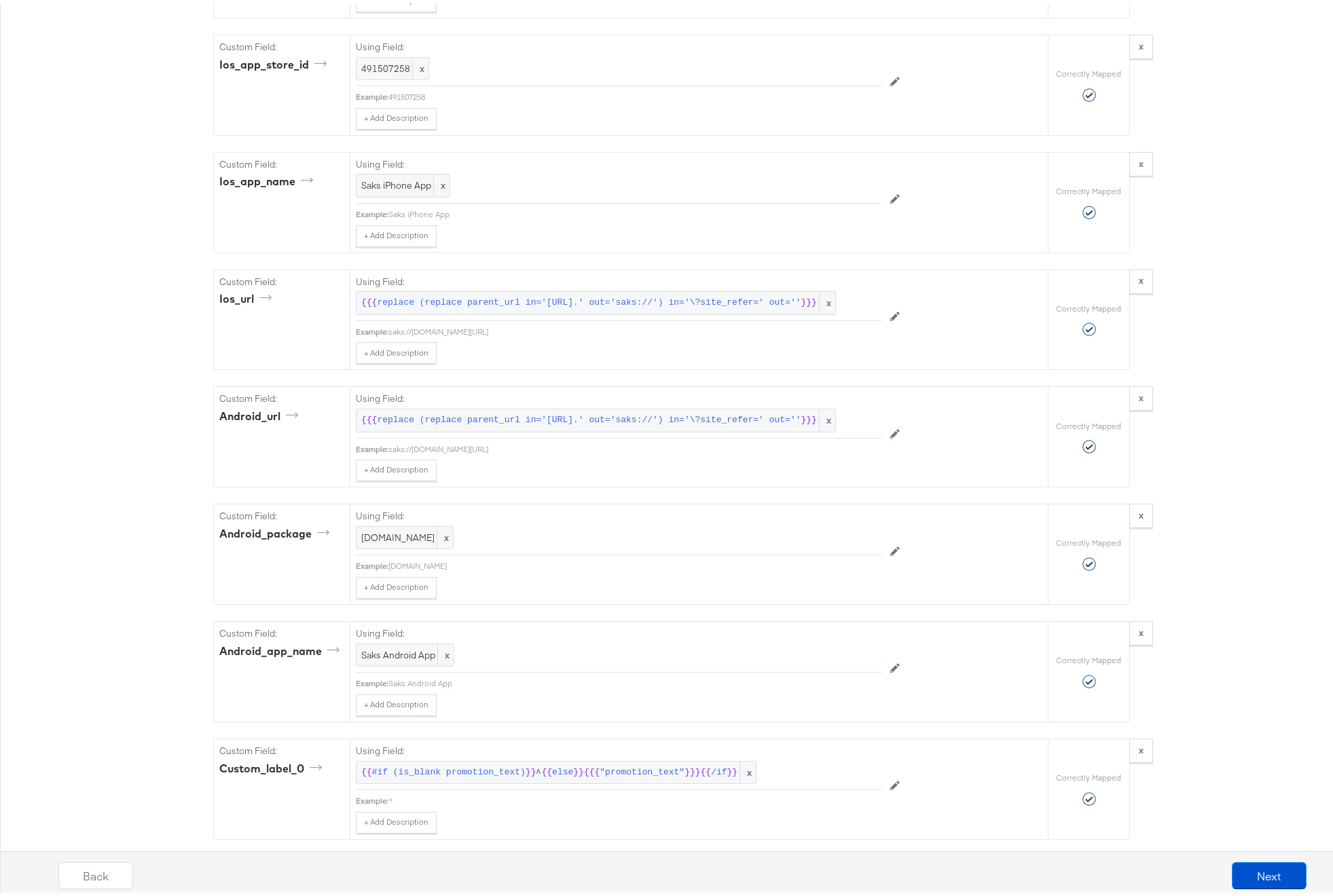
scroll to position [1912, 0]
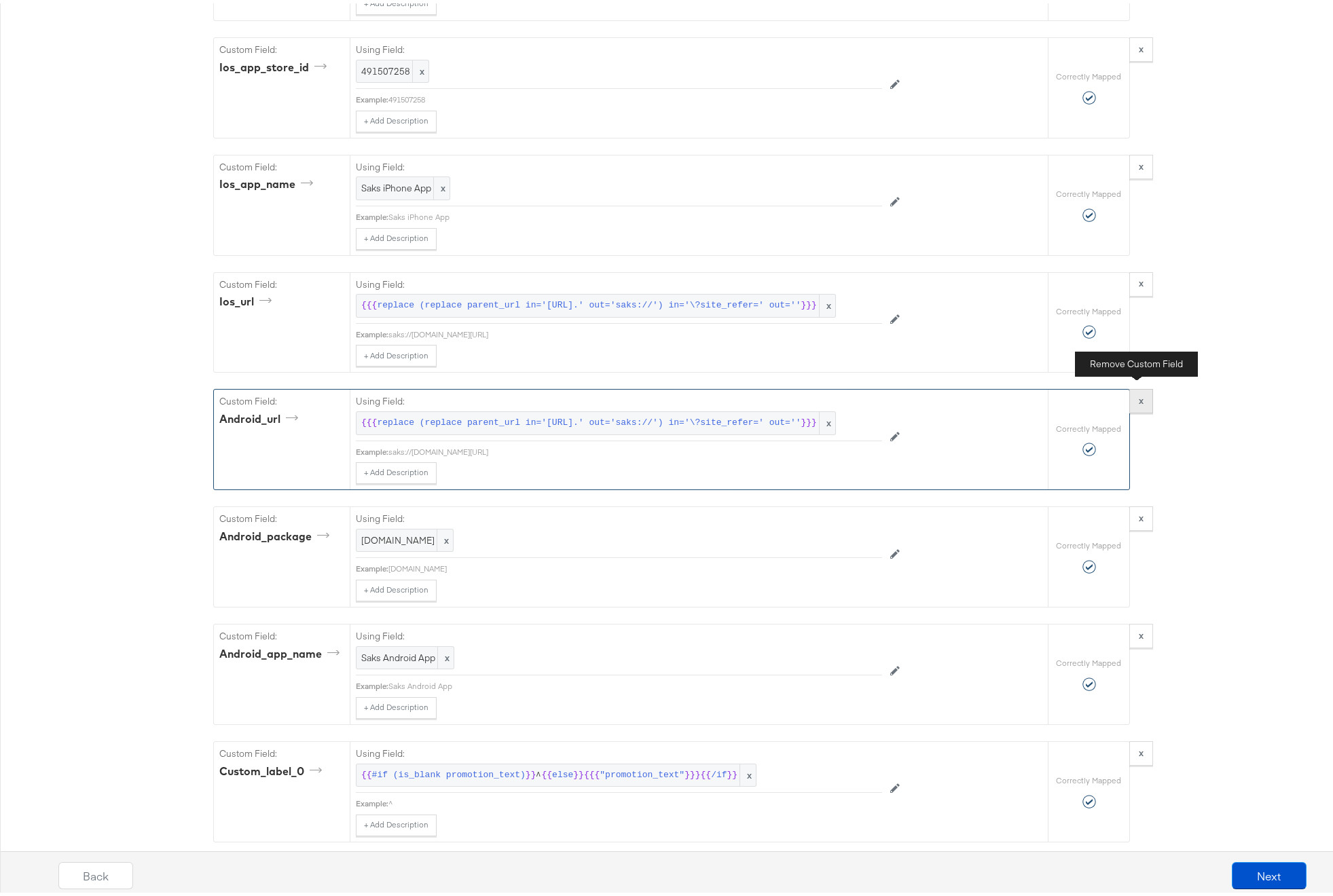
click at [1138, 389] on button "x" at bounding box center [1141, 398] width 24 height 24
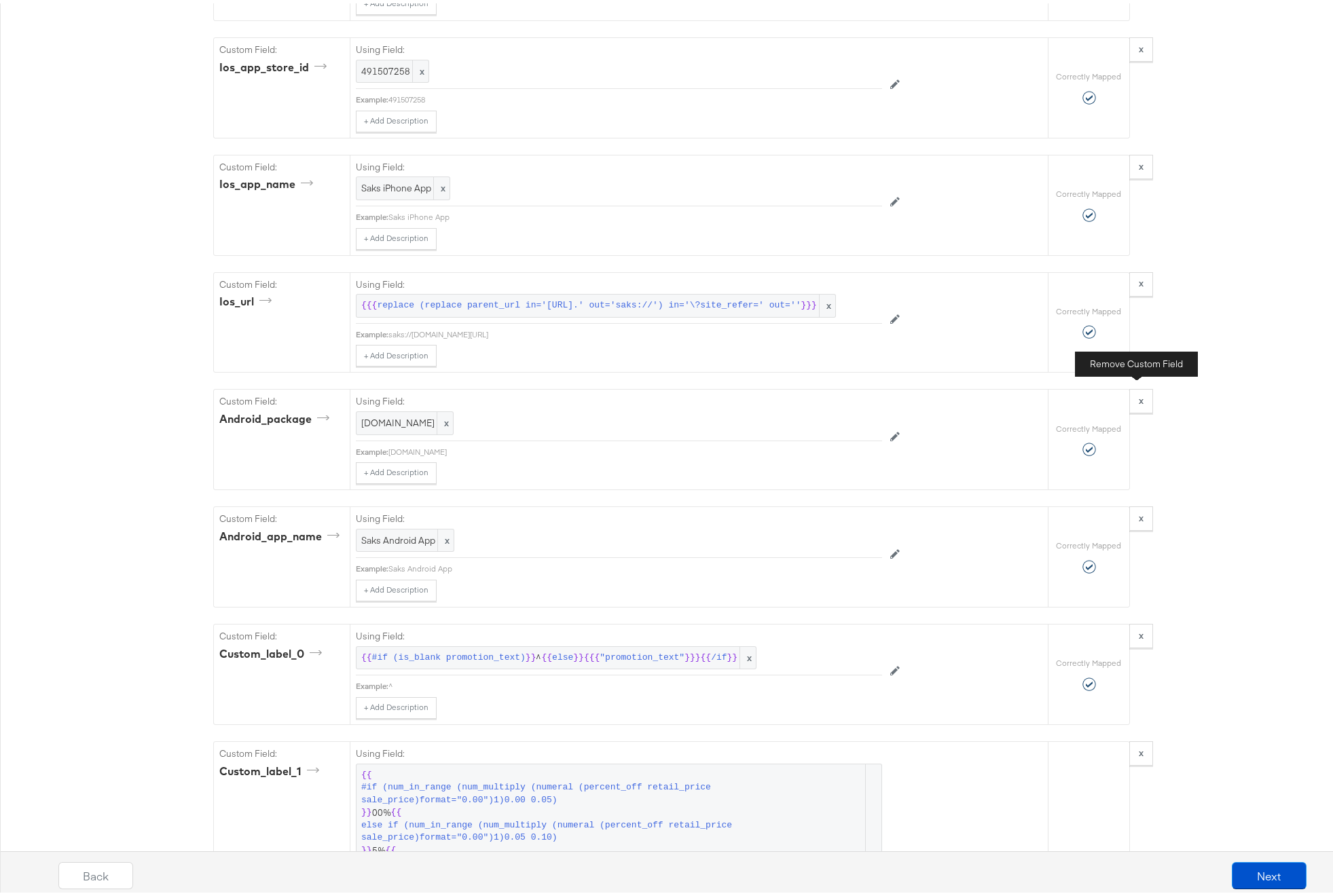
click at [1138, 389] on button "x" at bounding box center [1141, 398] width 24 height 24
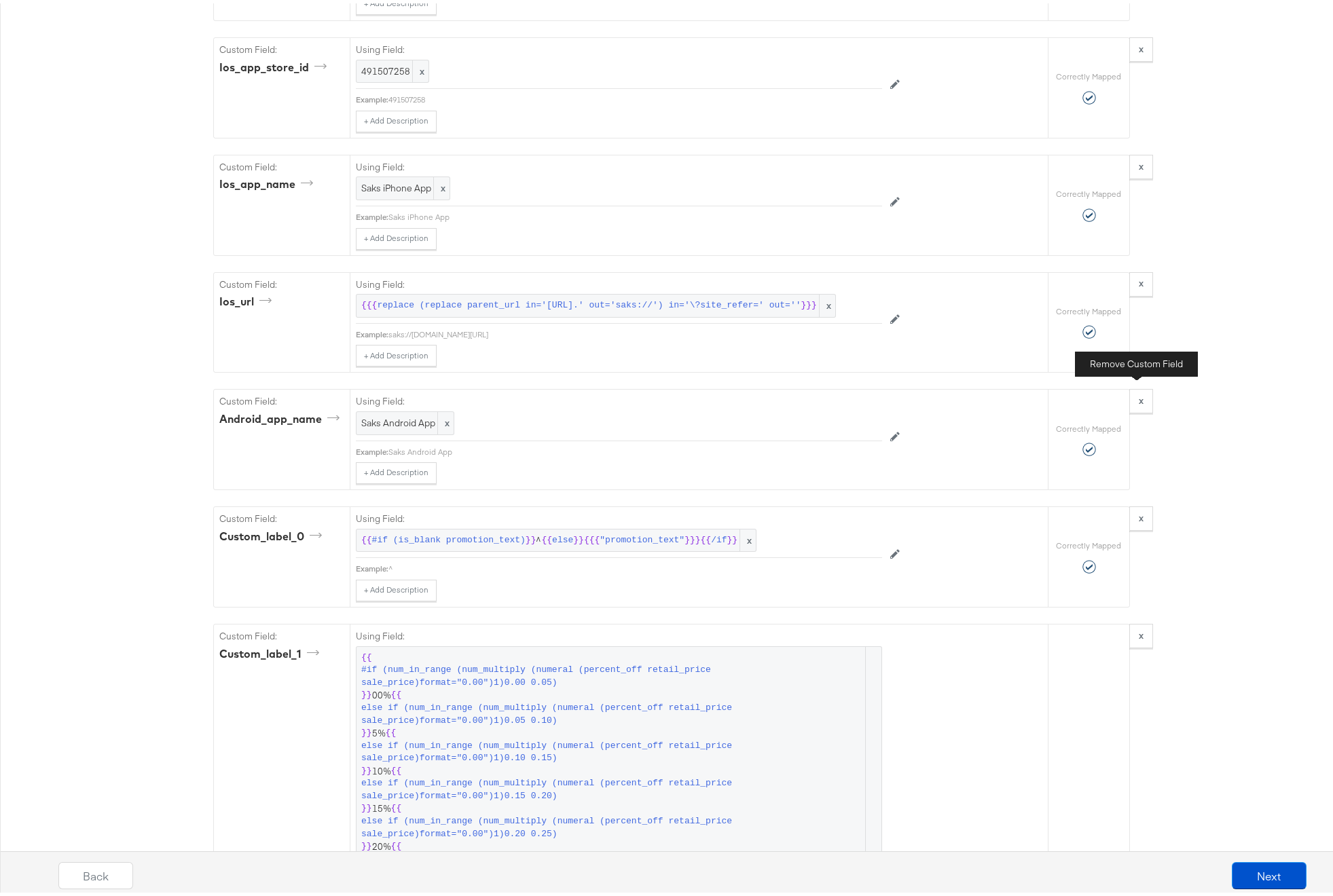
click at [1138, 389] on button "x" at bounding box center [1141, 398] width 24 height 24
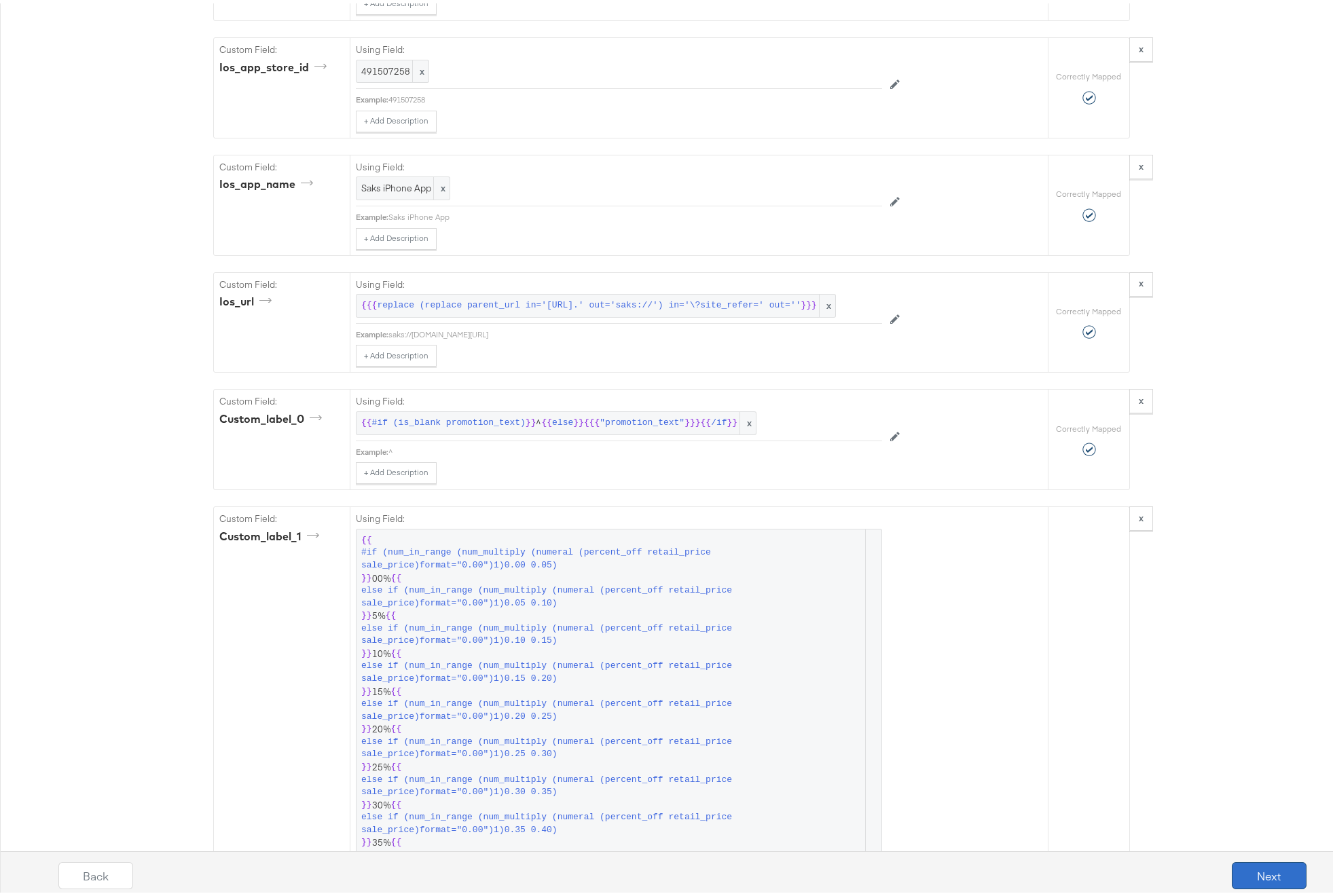
click at [1235, 866] on button "Next" at bounding box center [1269, 872] width 74 height 27
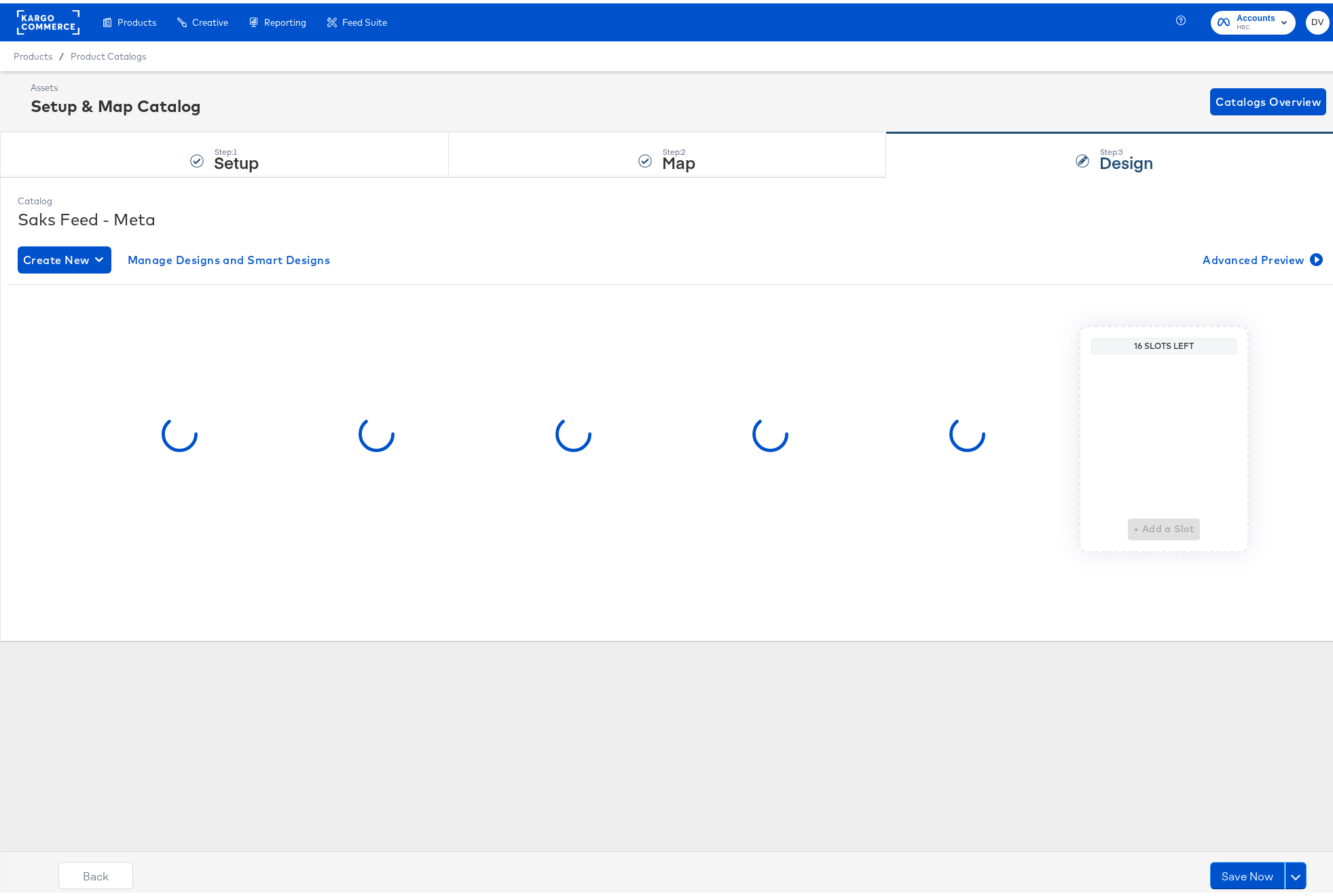
scroll to position [0, 0]
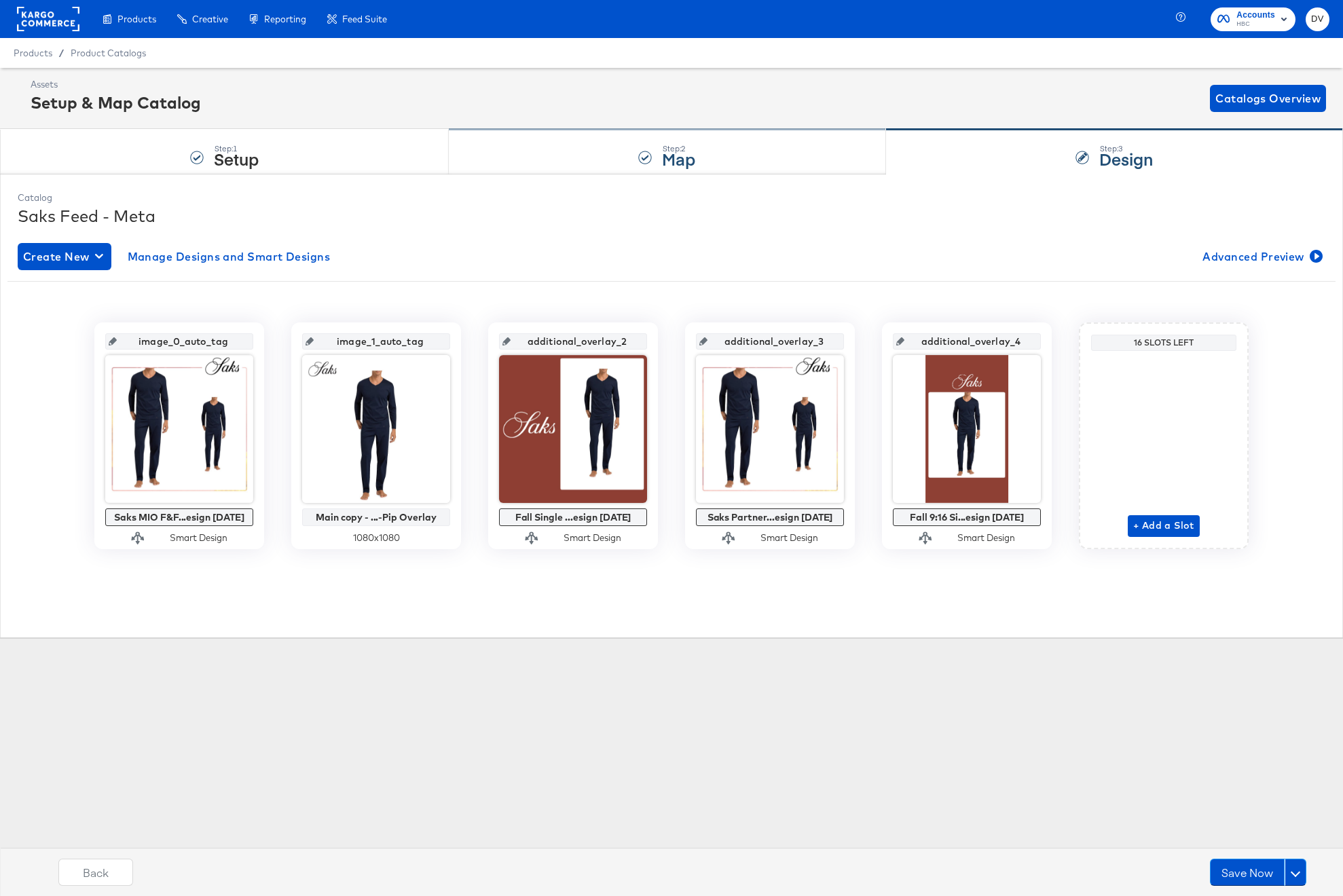
click at [521, 158] on div "Step: 2 Map" at bounding box center [667, 152] width 437 height 44
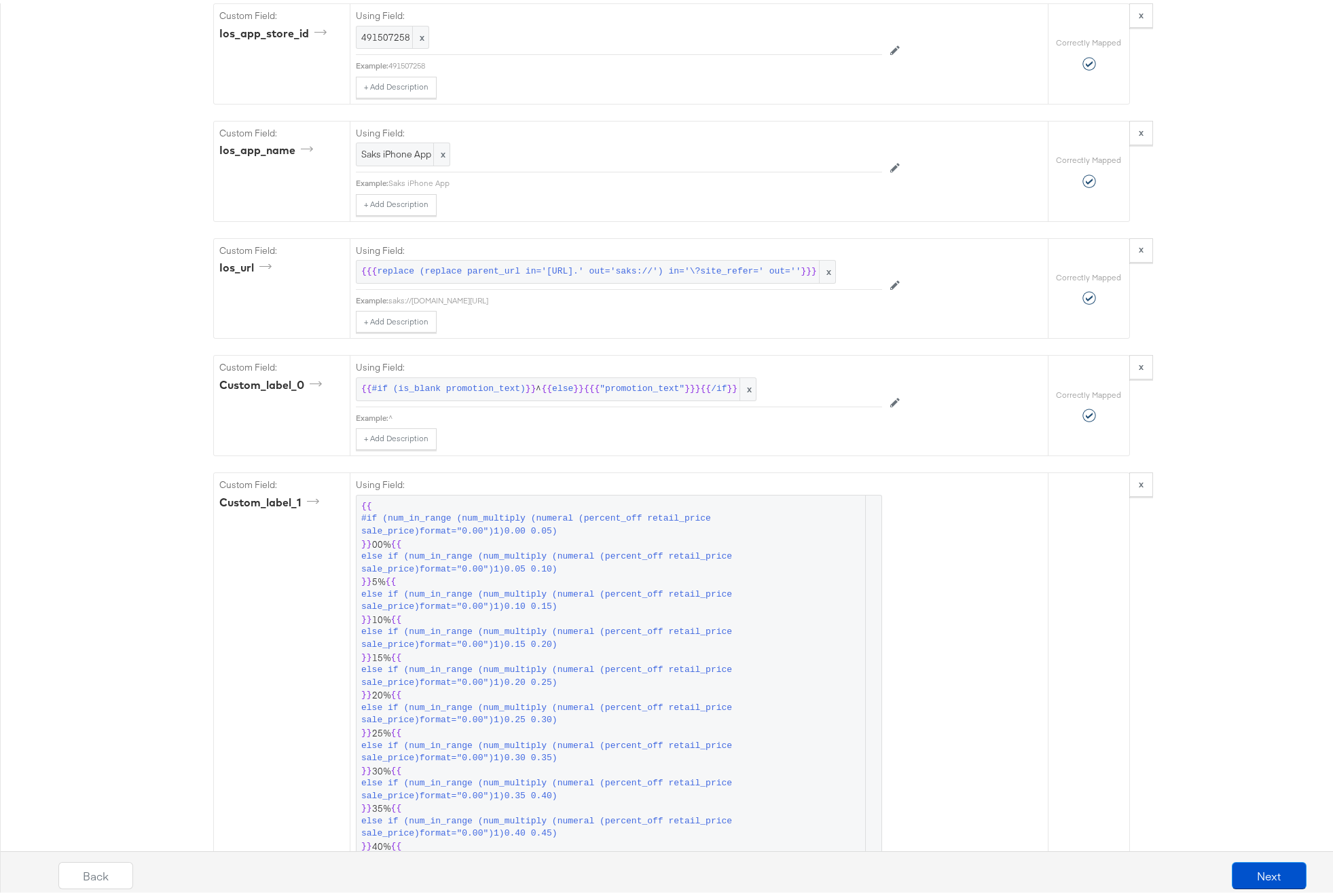
scroll to position [1740, 0]
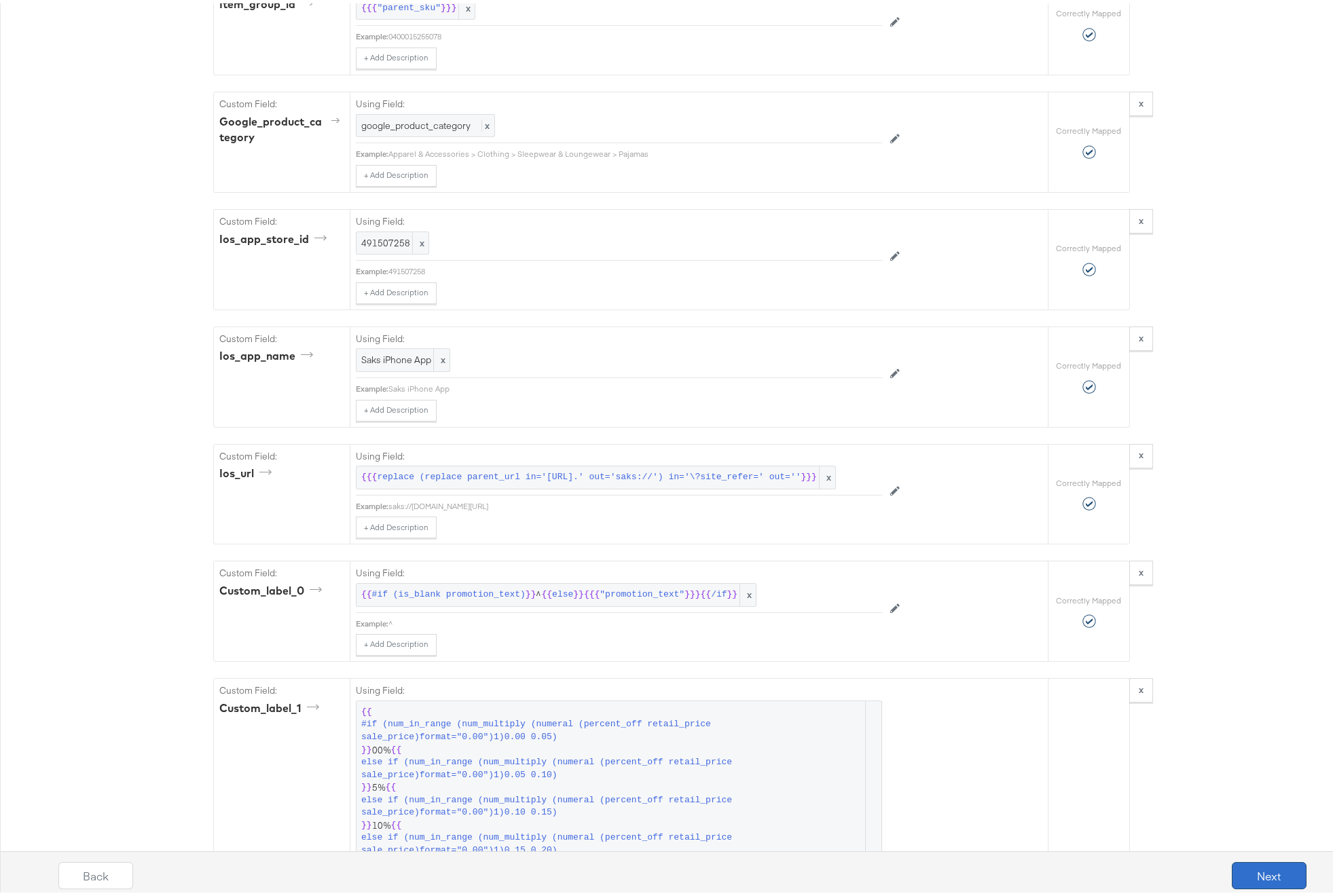
click at [1243, 872] on button "Next" at bounding box center [1269, 872] width 74 height 27
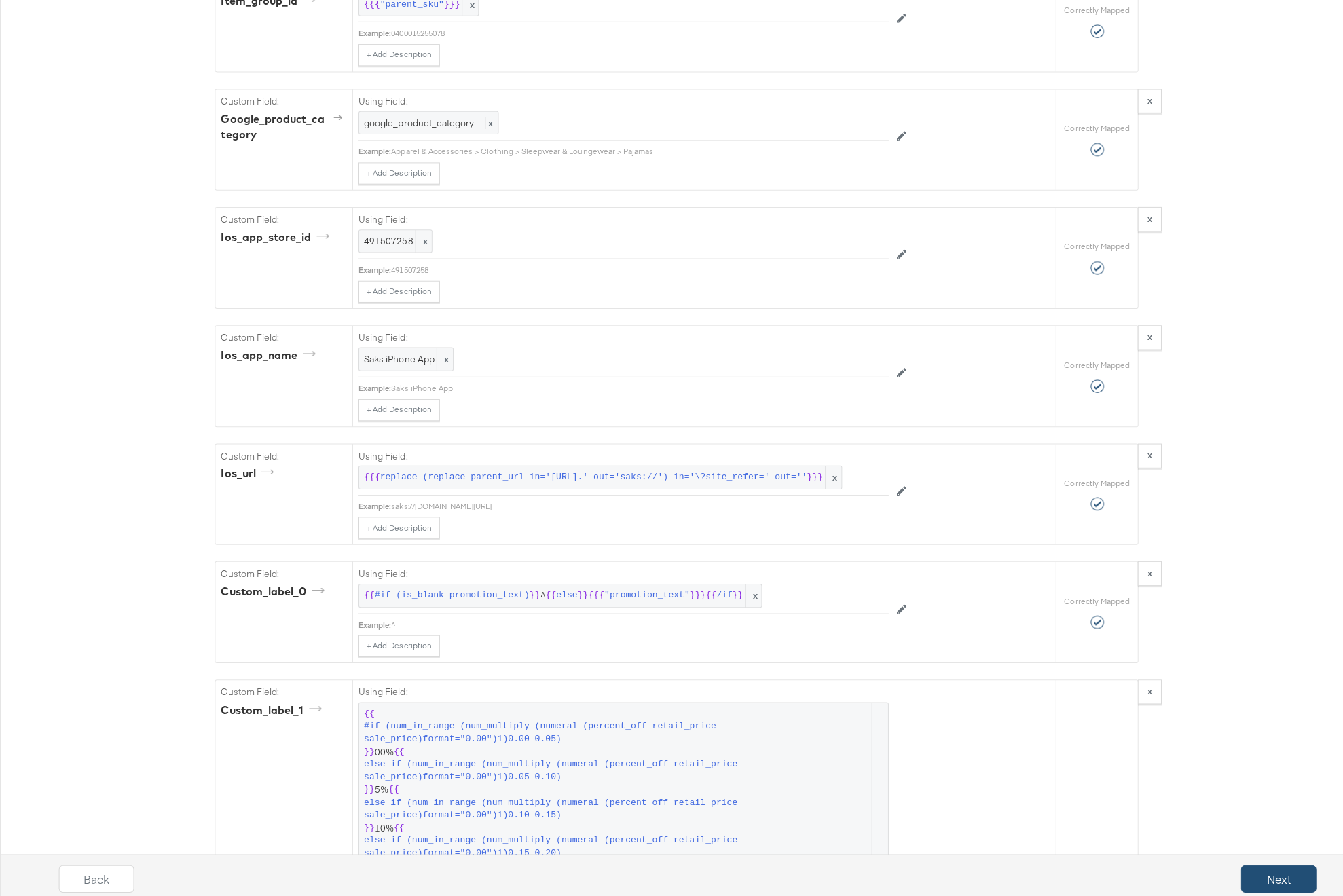
scroll to position [0, 0]
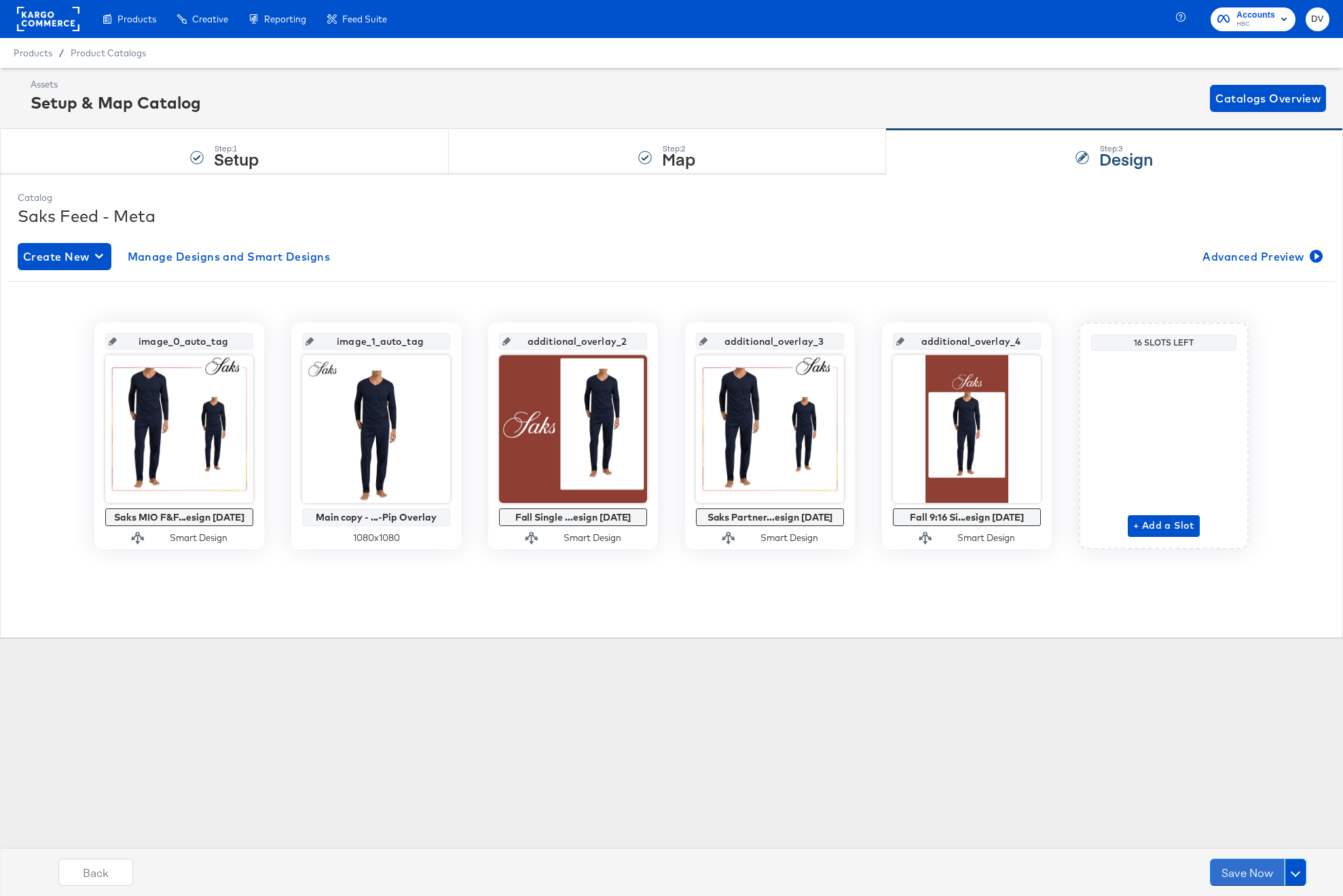
click at [1242, 872] on button "Save Now" at bounding box center [1246, 872] width 74 height 27
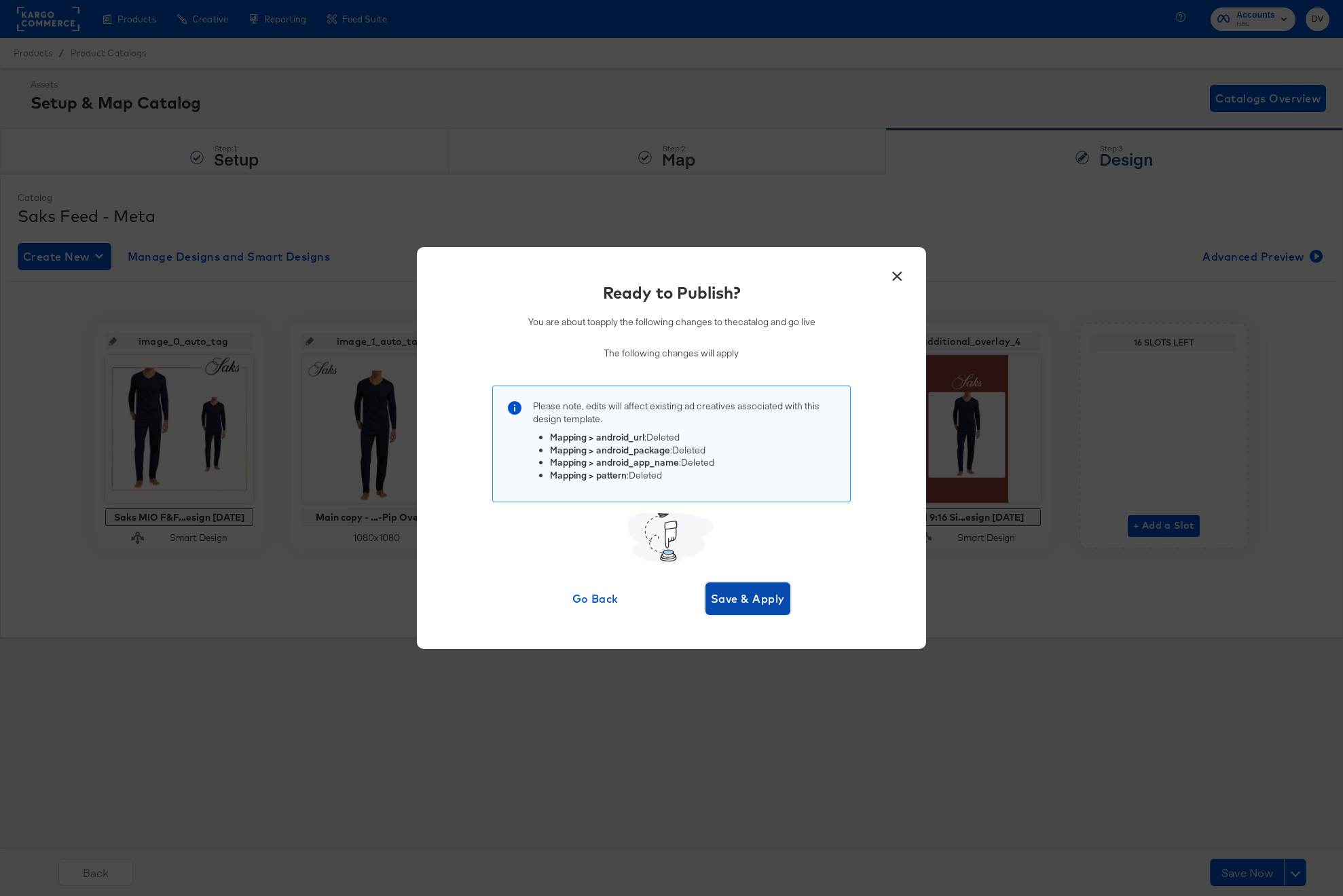
click at [742, 593] on span "Save & Apply" at bounding box center [748, 598] width 74 height 19
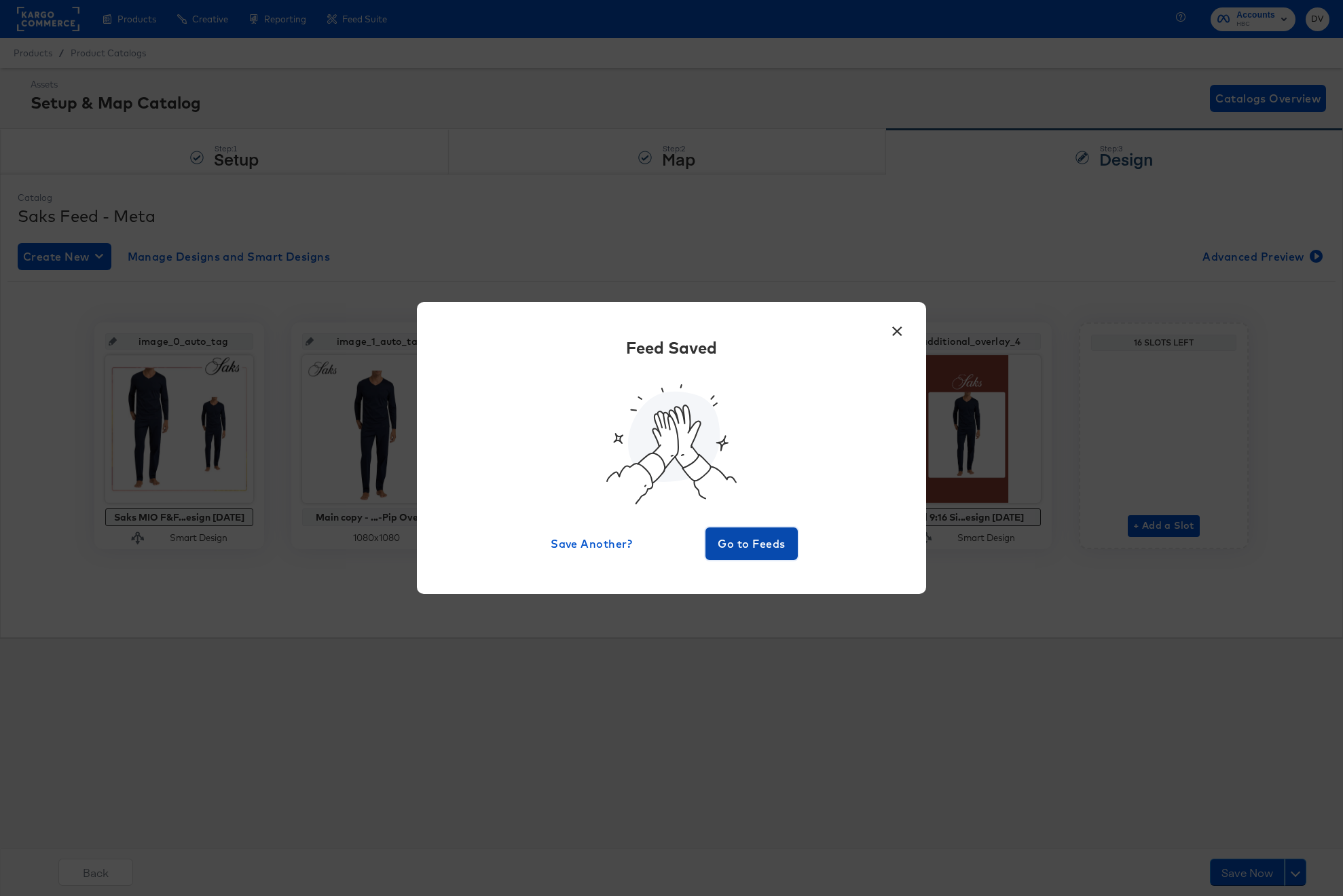
click at [758, 530] on button "Go to Feeds" at bounding box center [751, 544] width 92 height 33
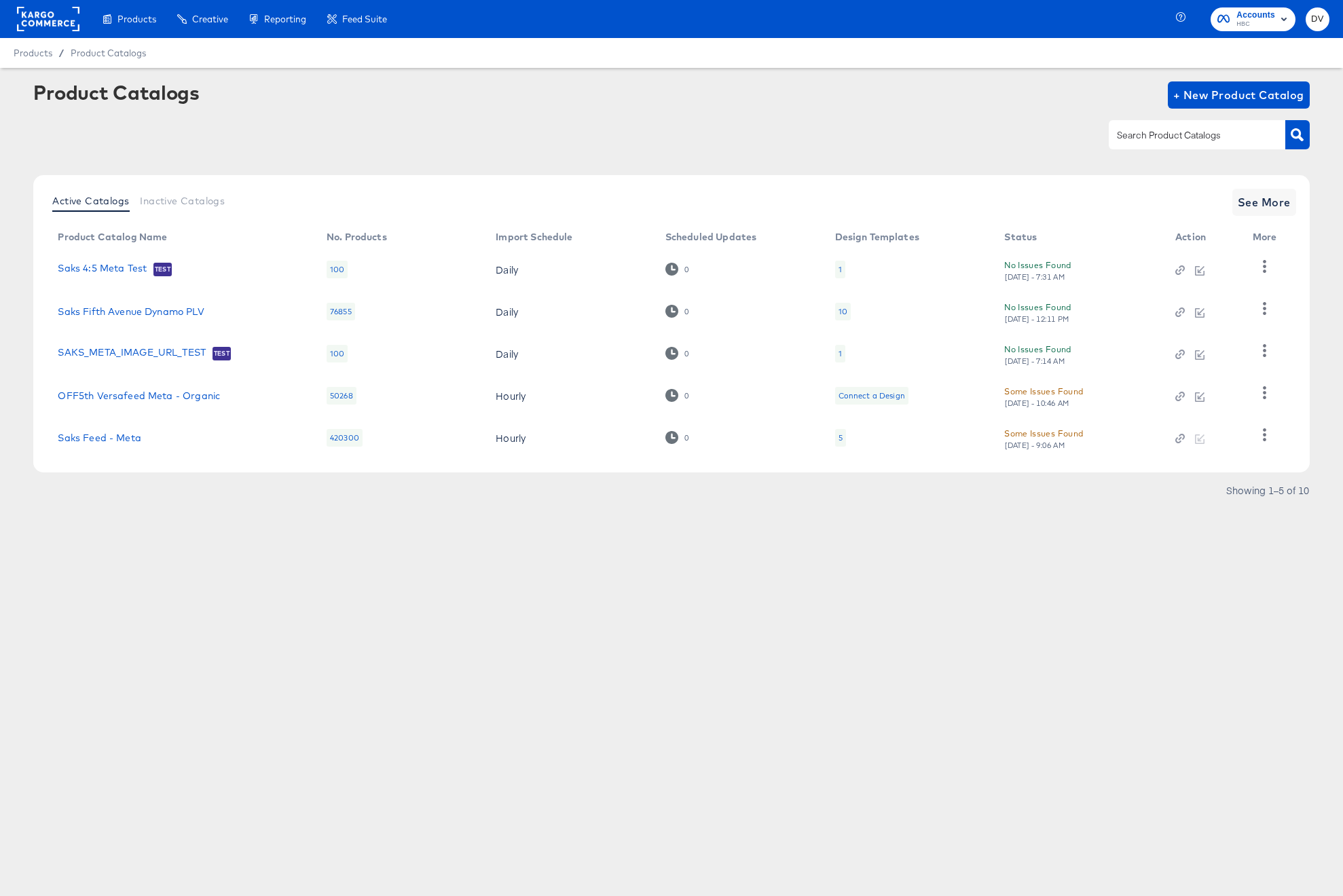
click at [54, 25] on rect at bounding box center [48, 19] width 63 height 24
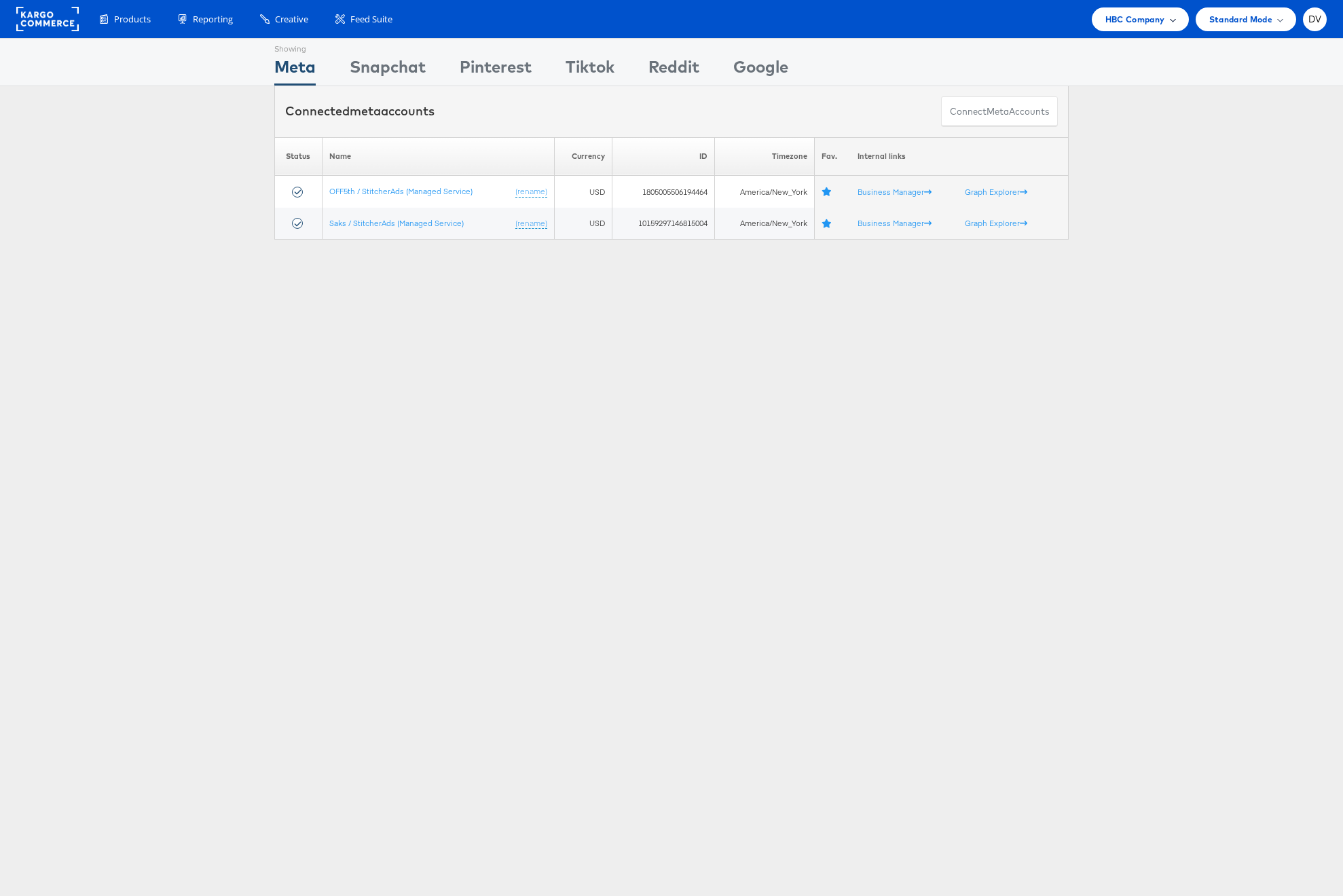
click at [1110, 17] on span "HBC Company" at bounding box center [1135, 19] width 60 height 15
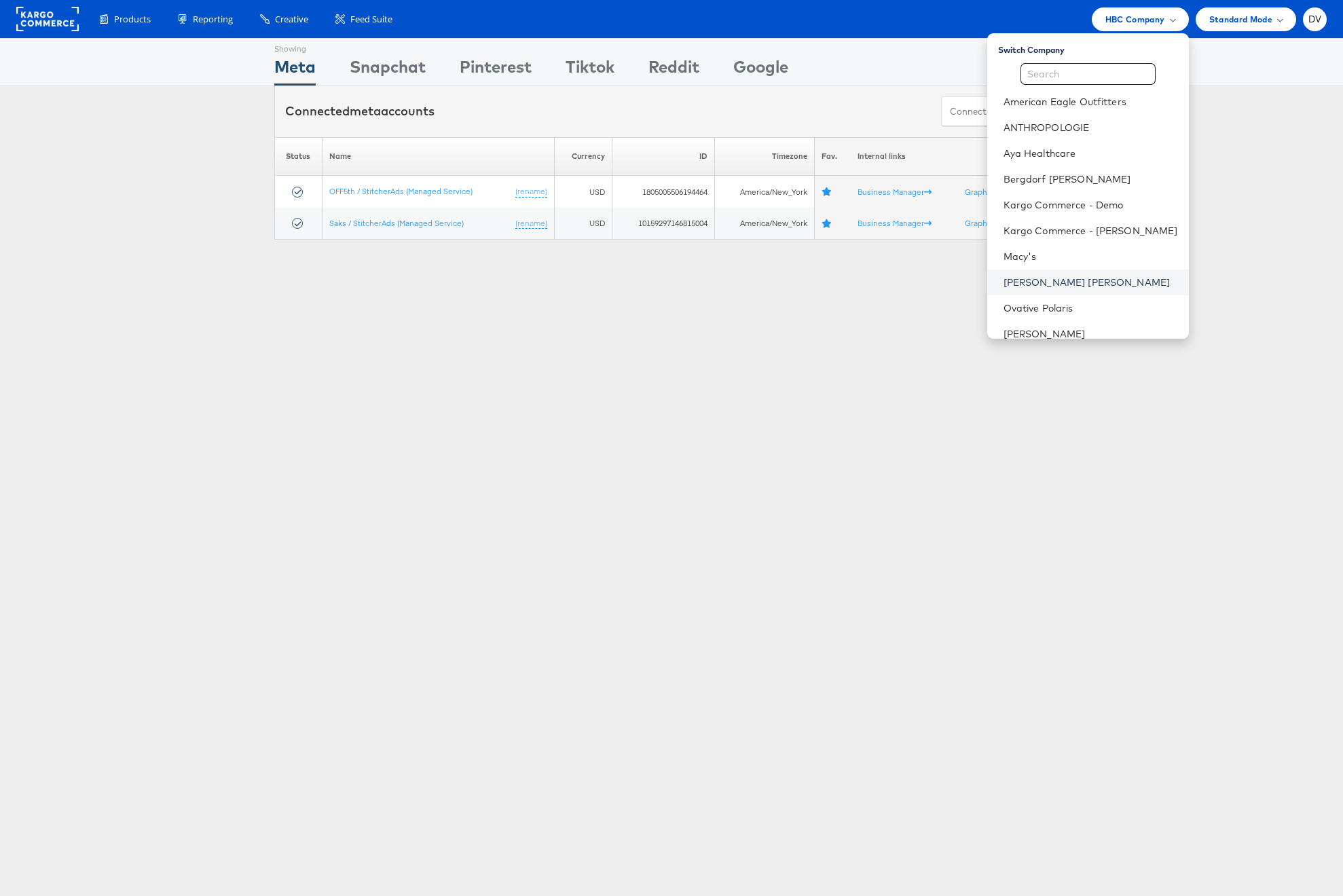
click at [1080, 280] on link "[PERSON_NAME] [PERSON_NAME]" at bounding box center [1090, 283] width 174 height 14
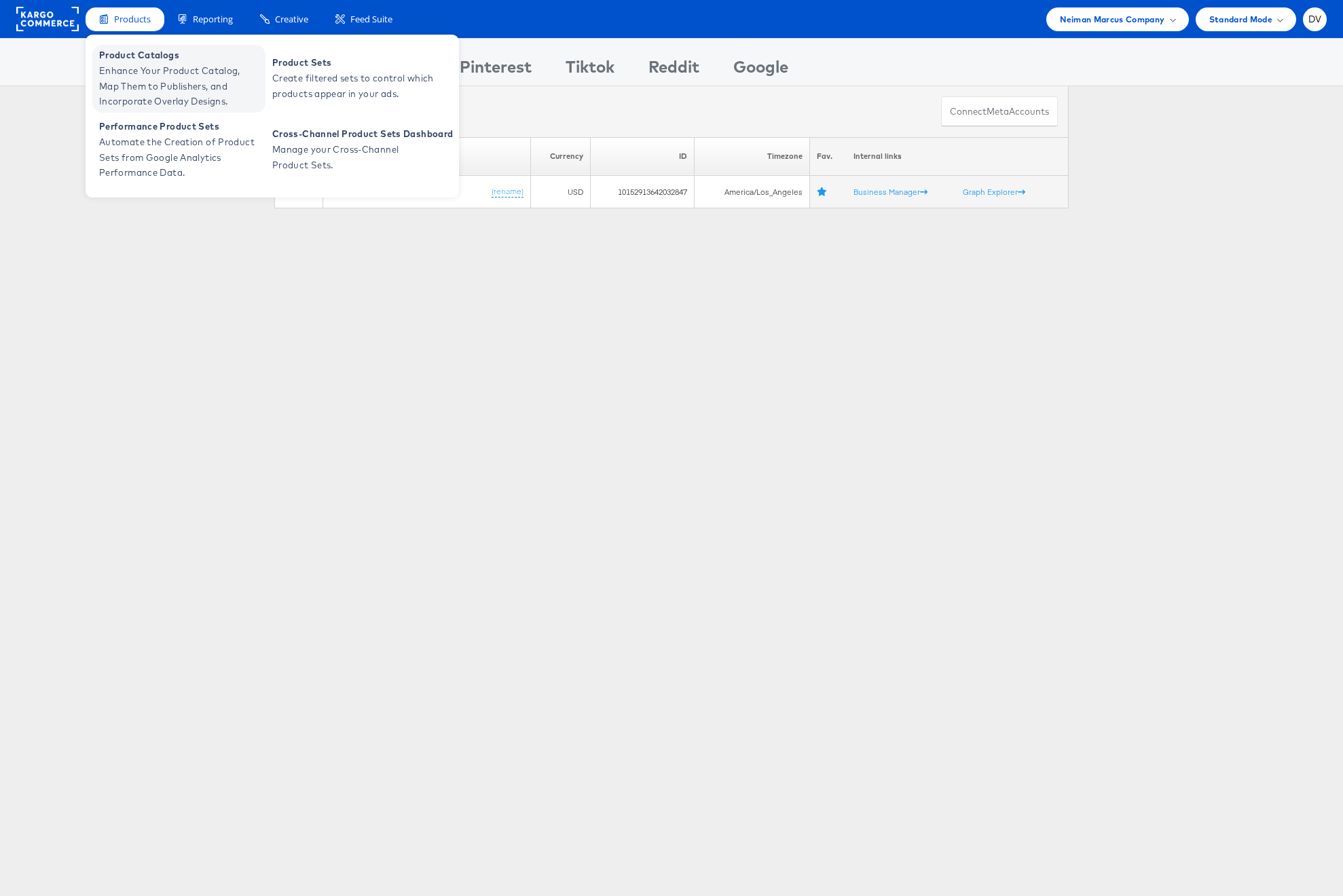
click at [138, 54] on span "Product Catalogs" at bounding box center [181, 55] width 163 height 15
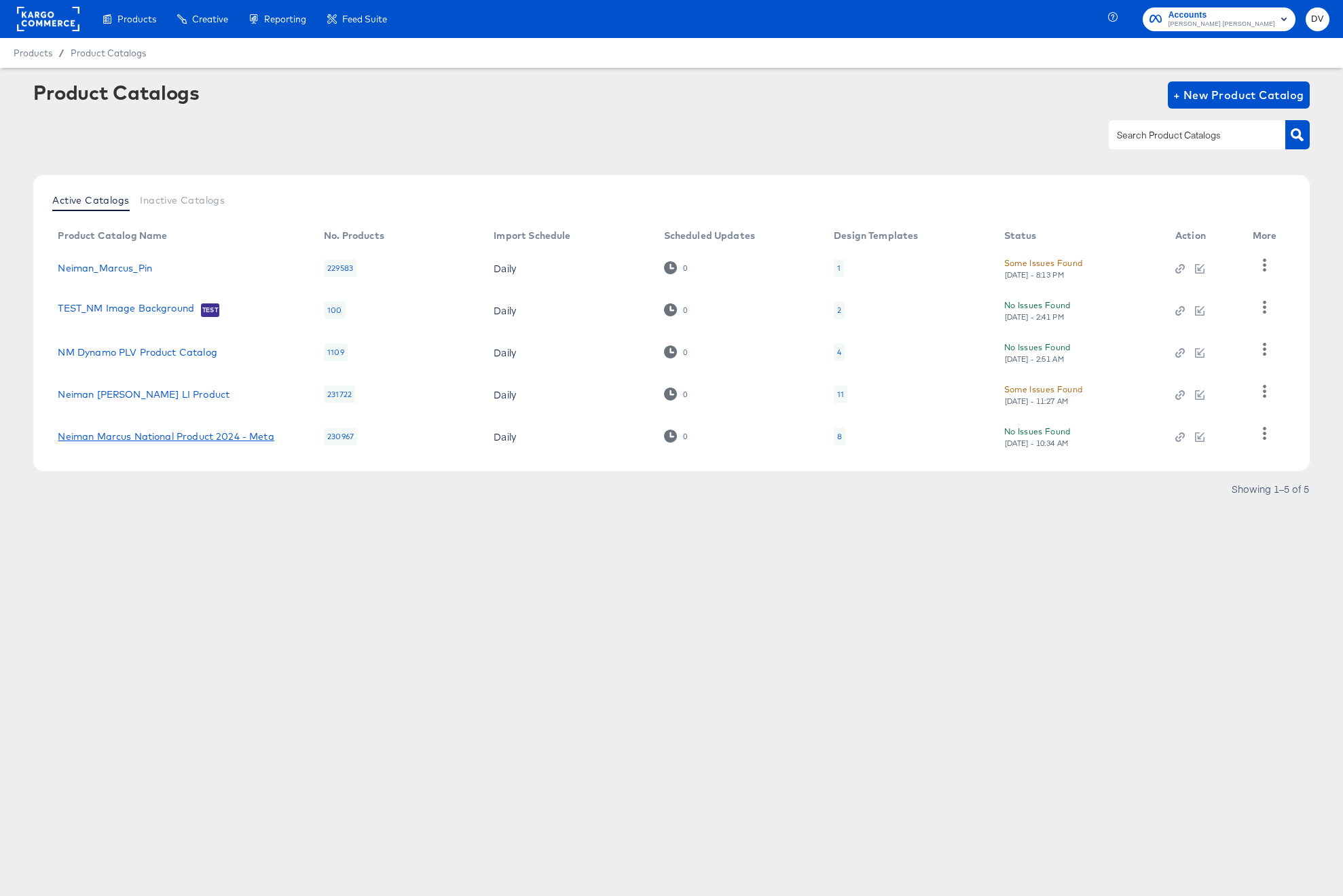
click at [160, 431] on link "Neiman Marcus National Product 2024 - Meta" at bounding box center [165, 437] width 216 height 11
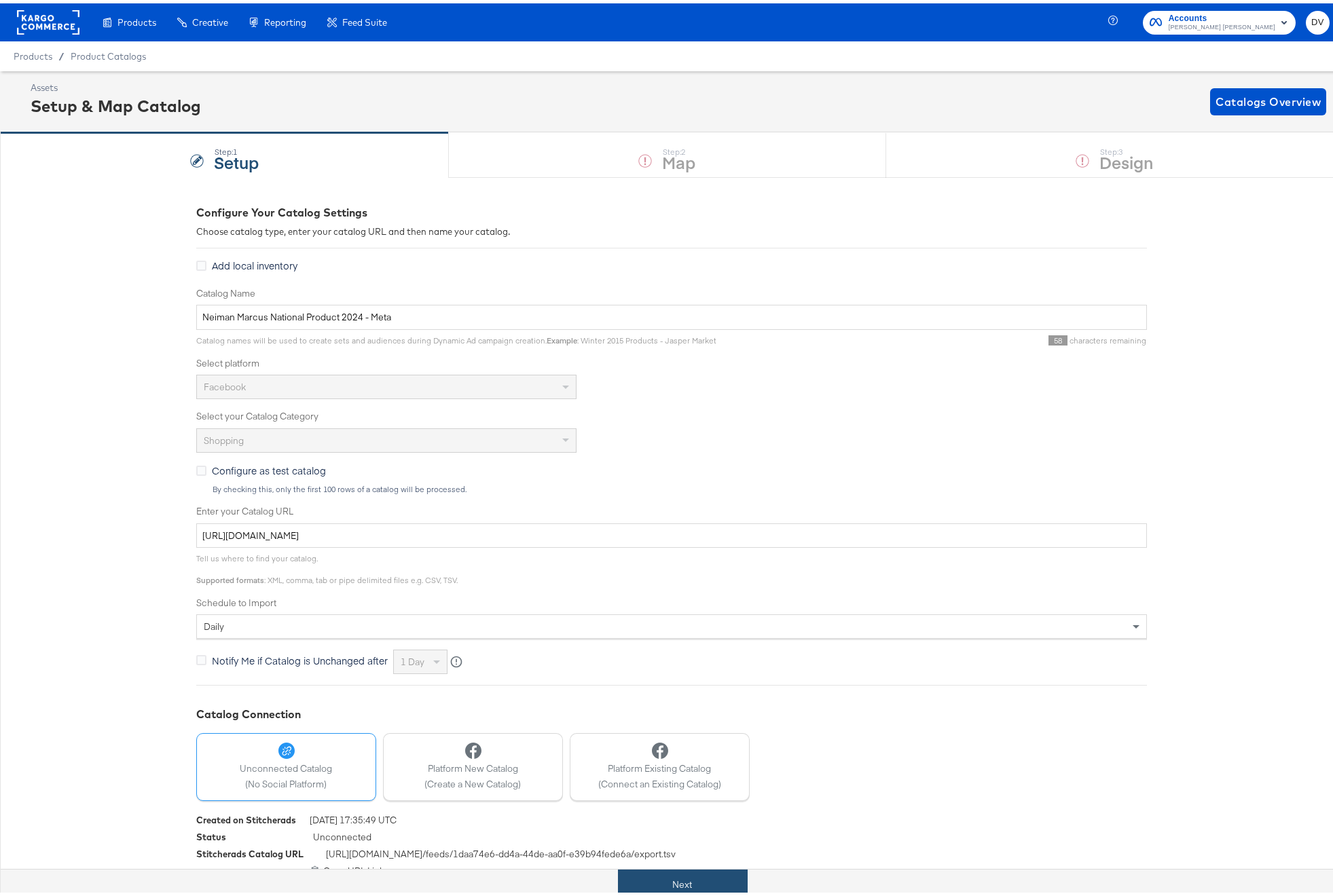
click at [703, 876] on button "Next" at bounding box center [683, 881] width 130 height 31
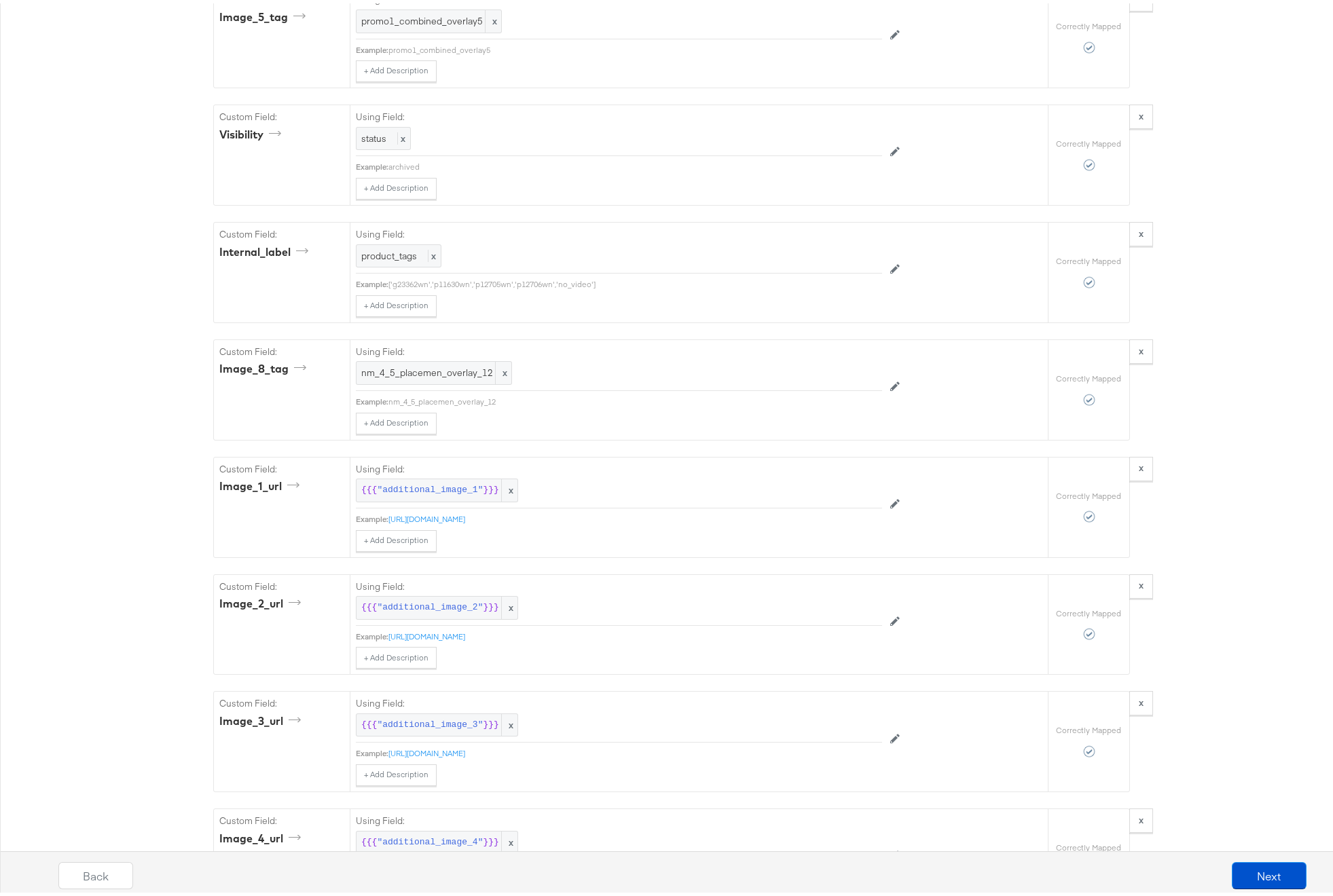
scroll to position [4118, 0]
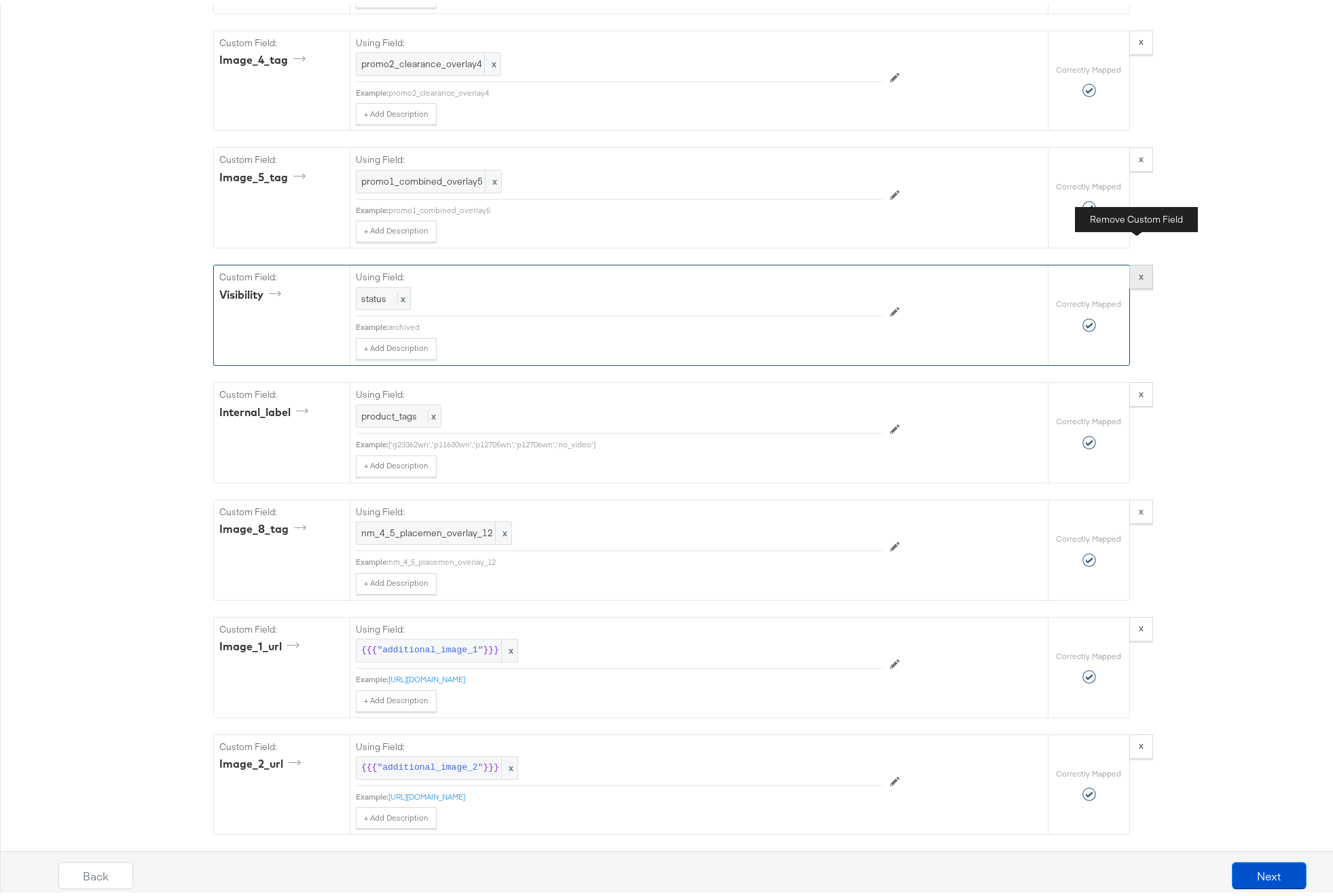
click at [1139, 267] on strong "x" at bounding box center [1141, 273] width 5 height 13
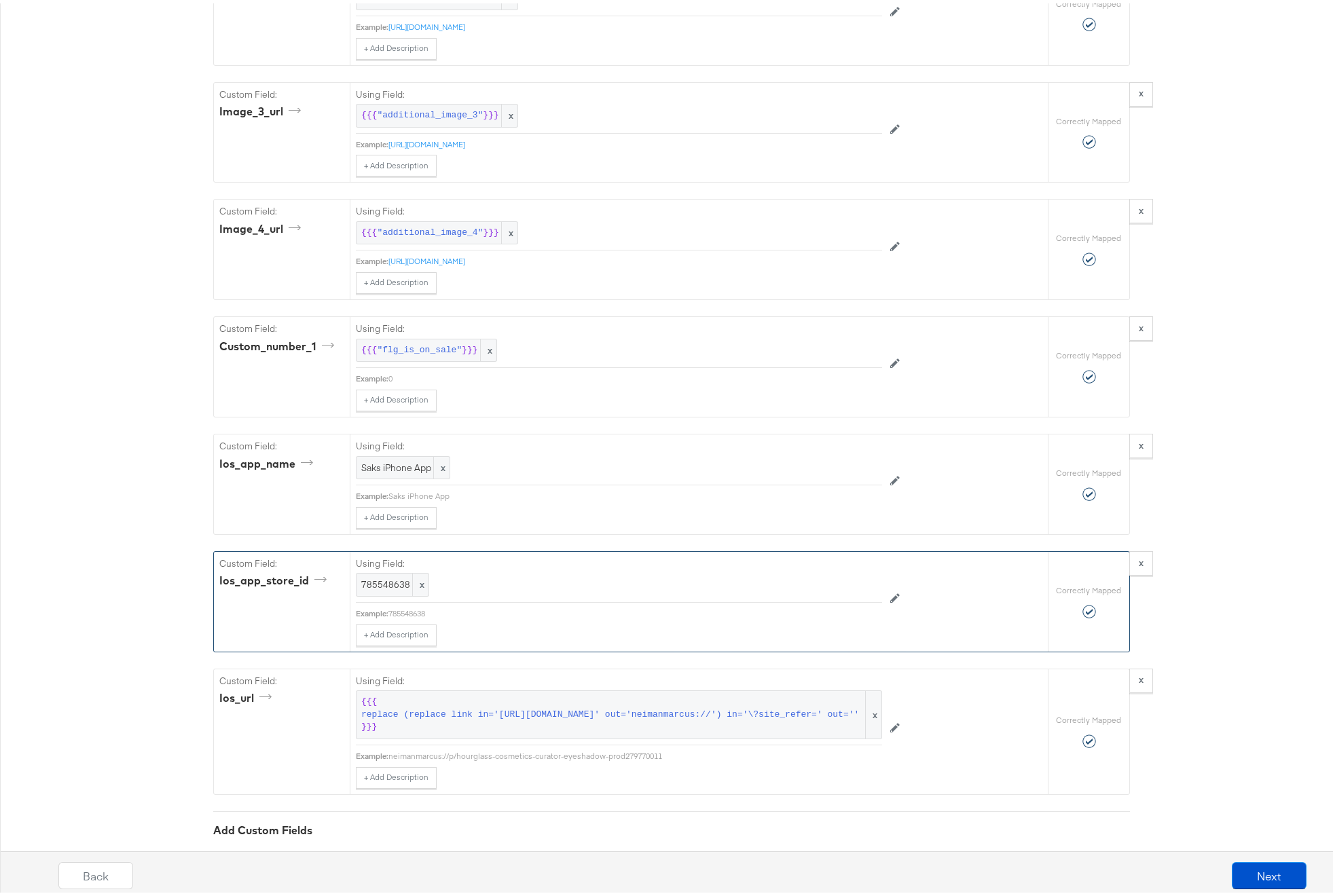
scroll to position [4777, 0]
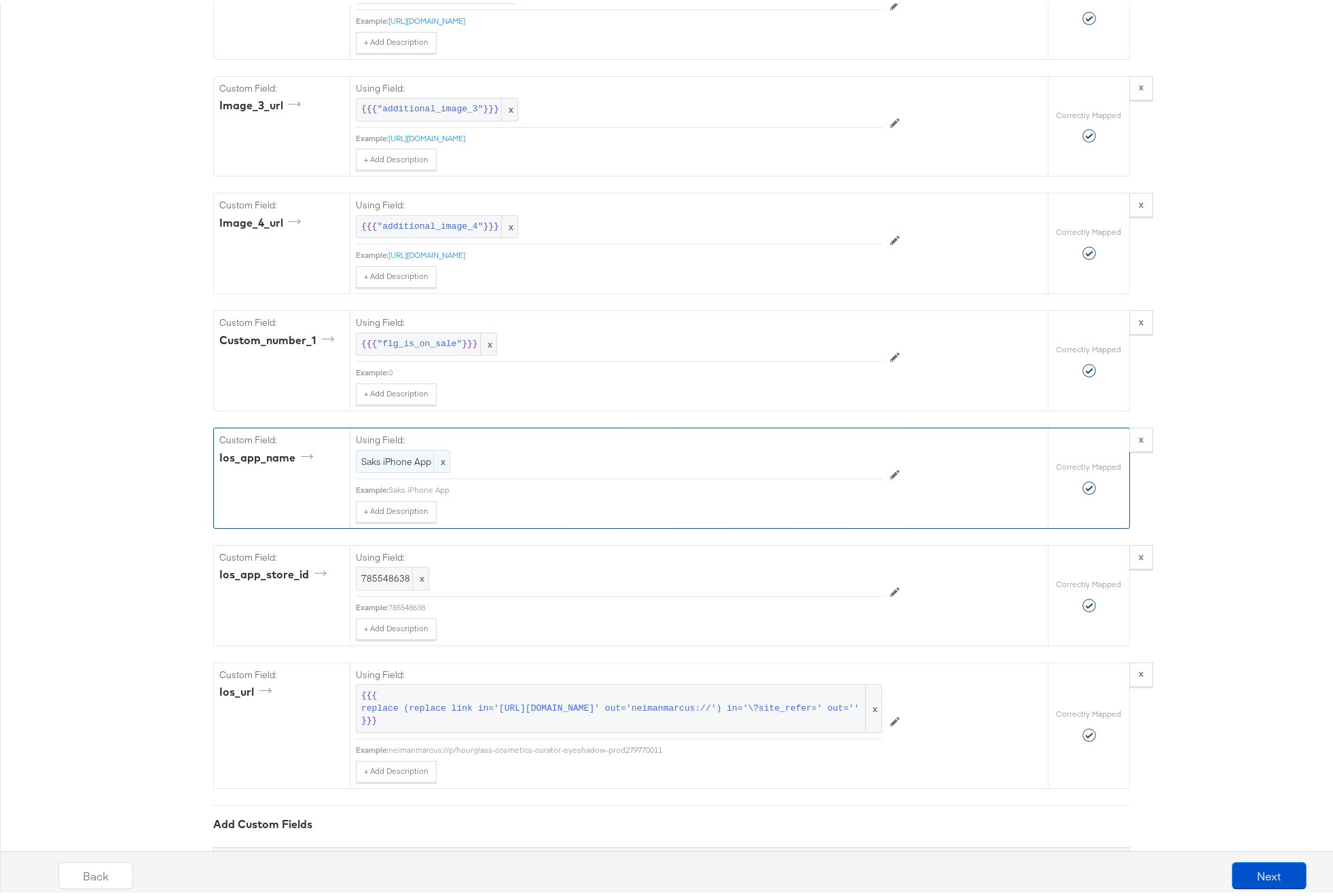
click at [370, 452] on span "Saks iPhone App" at bounding box center [403, 458] width 83 height 13
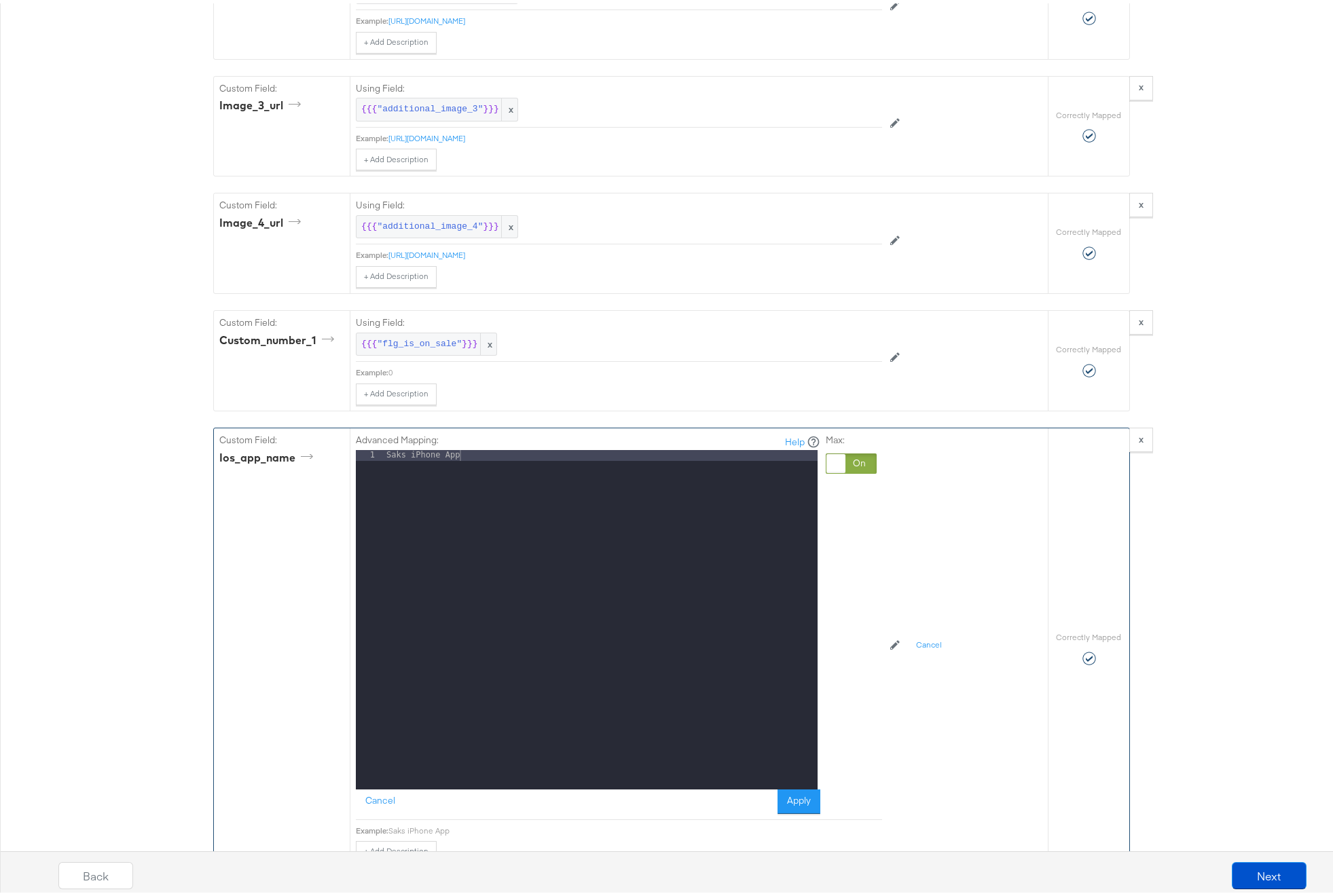
click at [412, 447] on div "Saks iPhone App" at bounding box center [601, 628] width 434 height 361
click at [790, 786] on button "Apply" at bounding box center [799, 798] width 43 height 24
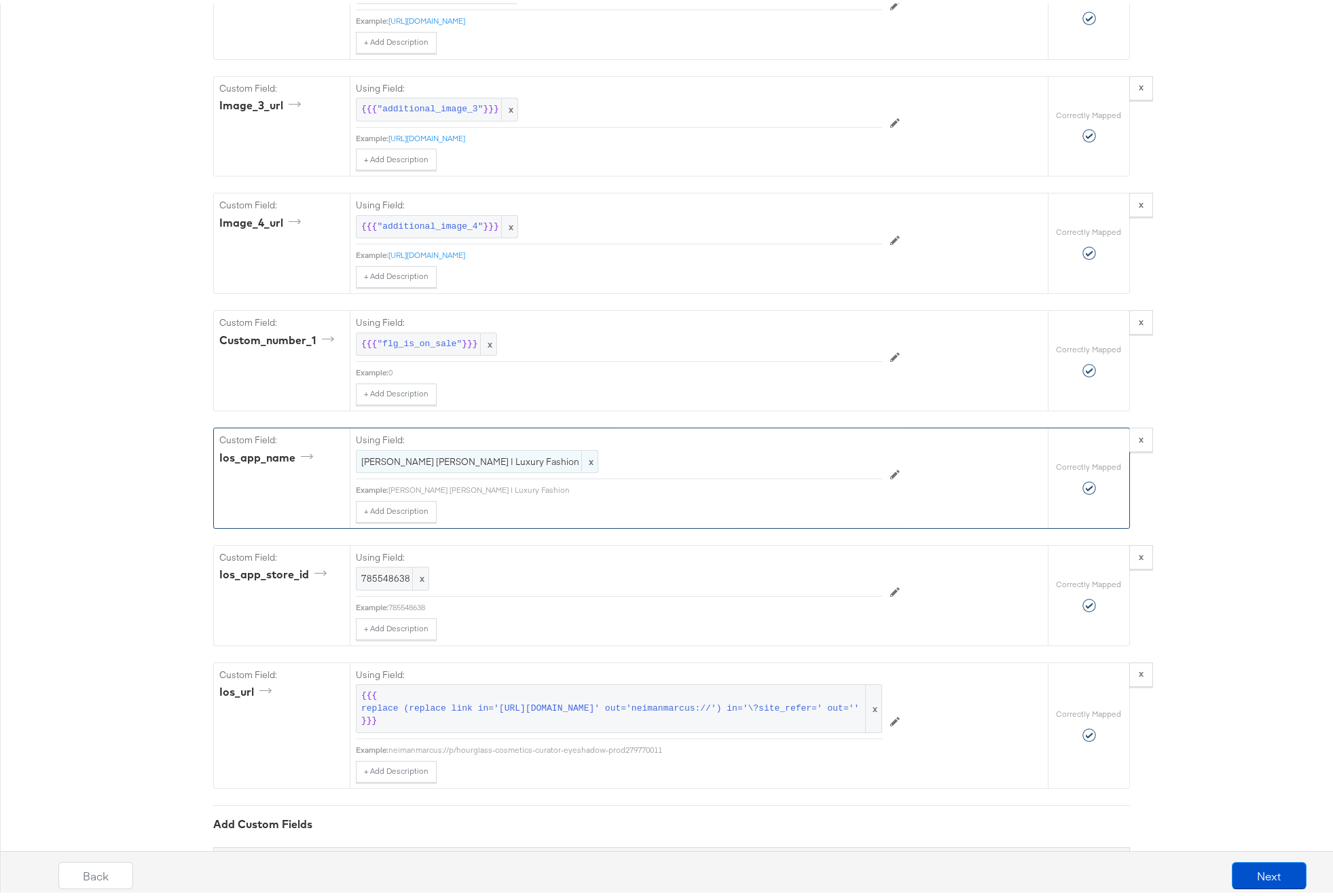
click at [388, 447] on div "[PERSON_NAME] [PERSON_NAME] | Luxury Fashion x" at bounding box center [477, 459] width 243 height 24
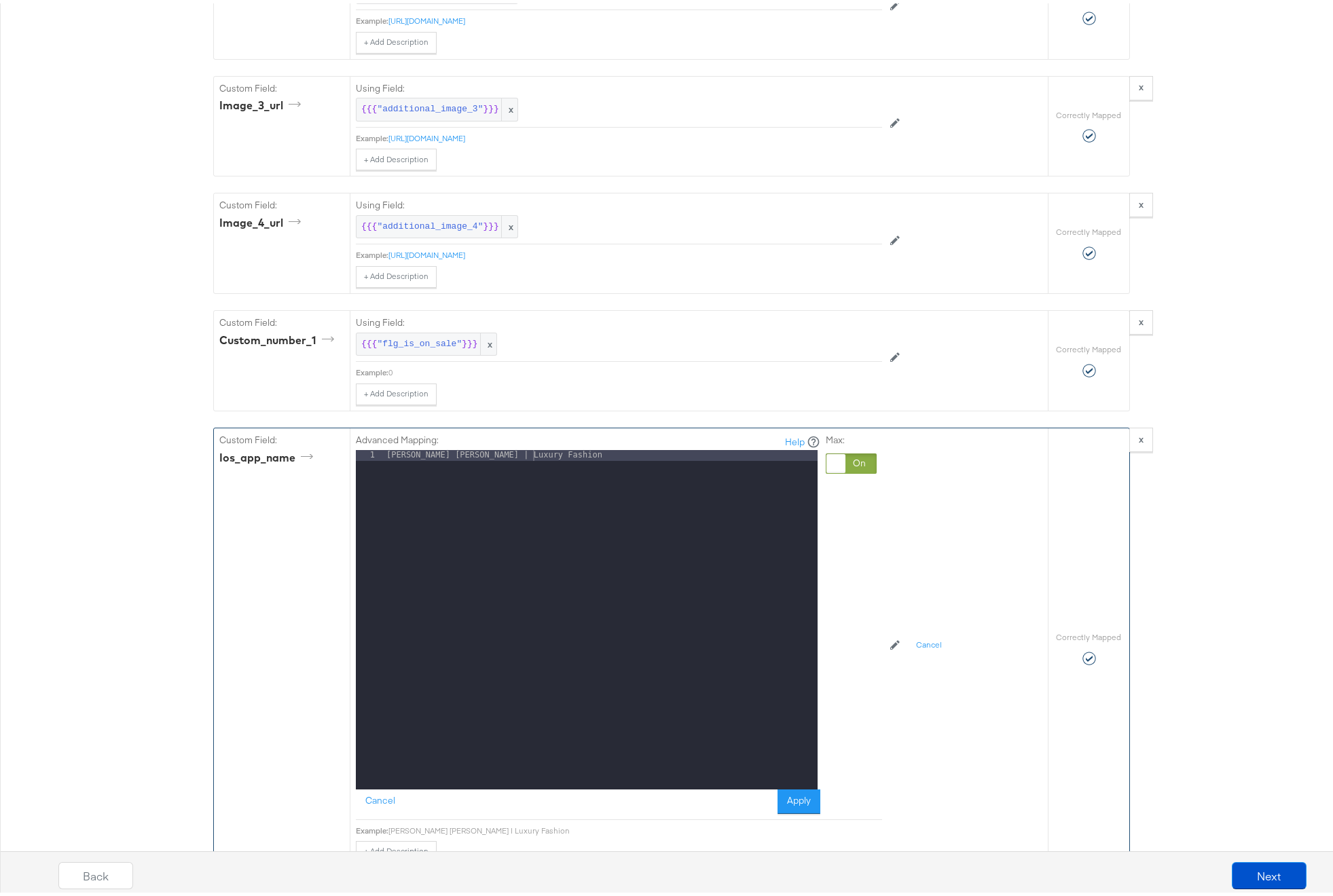
click at [407, 447] on div "[PERSON_NAME] [PERSON_NAME] | Luxury Fashion" at bounding box center [601, 628] width 434 height 361
click at [407, 447] on div "Neiman Marcus | Luxury Fashion" at bounding box center [601, 628] width 434 height 361
click at [377, 786] on button "Cancel" at bounding box center [380, 798] width 49 height 24
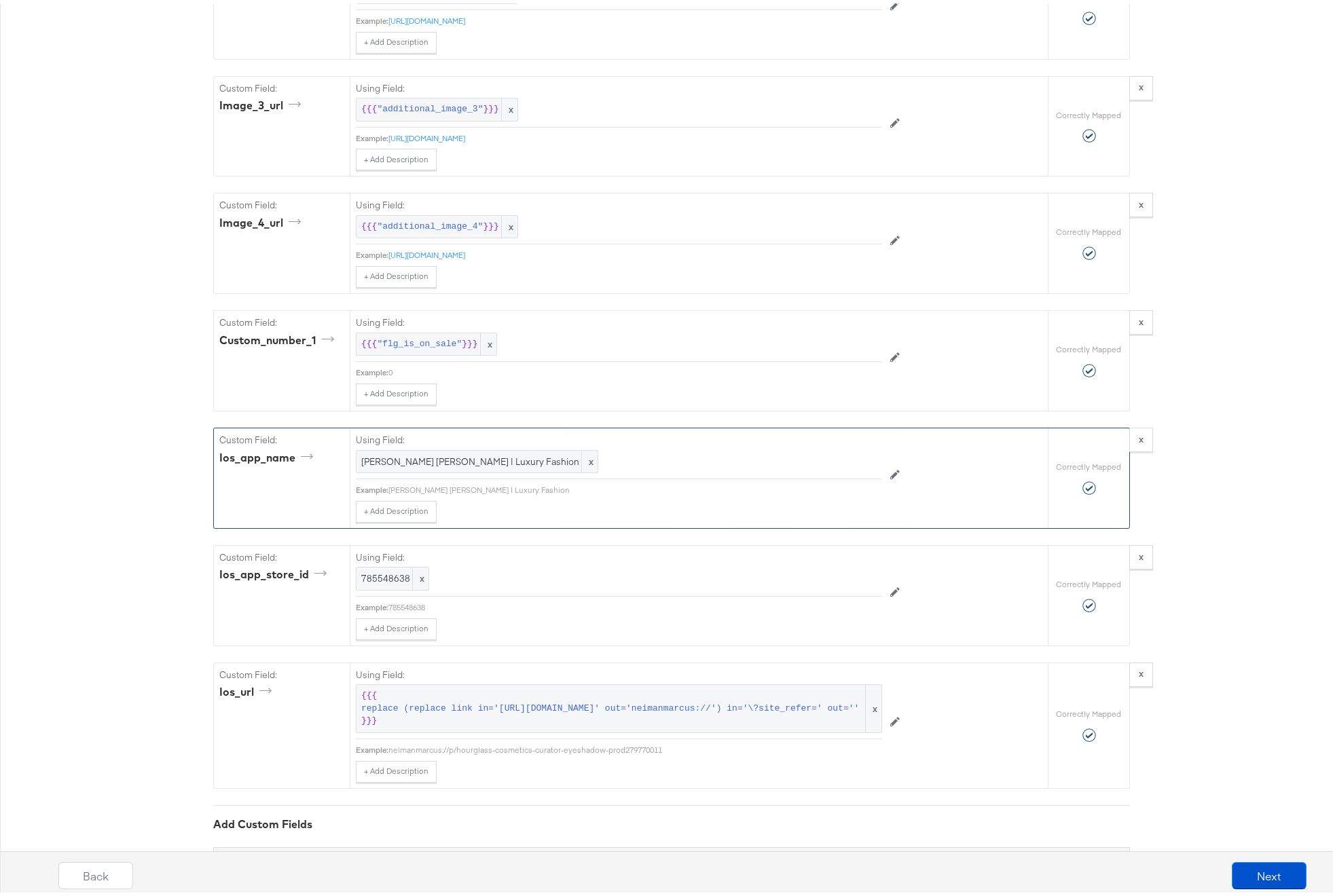
click at [1236, 868] on button "Next" at bounding box center [1269, 872] width 74 height 27
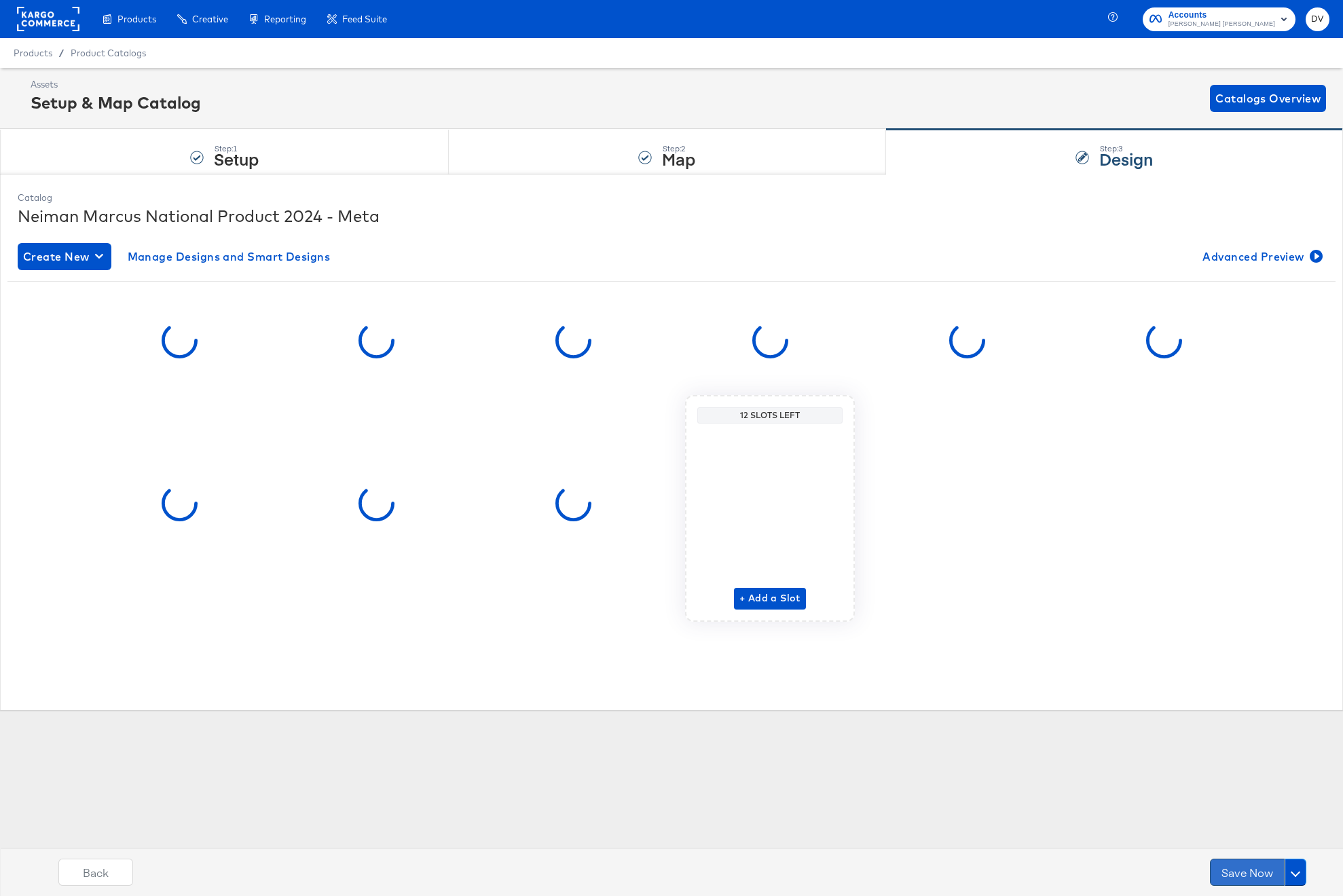
click at [1239, 871] on button "Save Now" at bounding box center [1246, 872] width 74 height 27
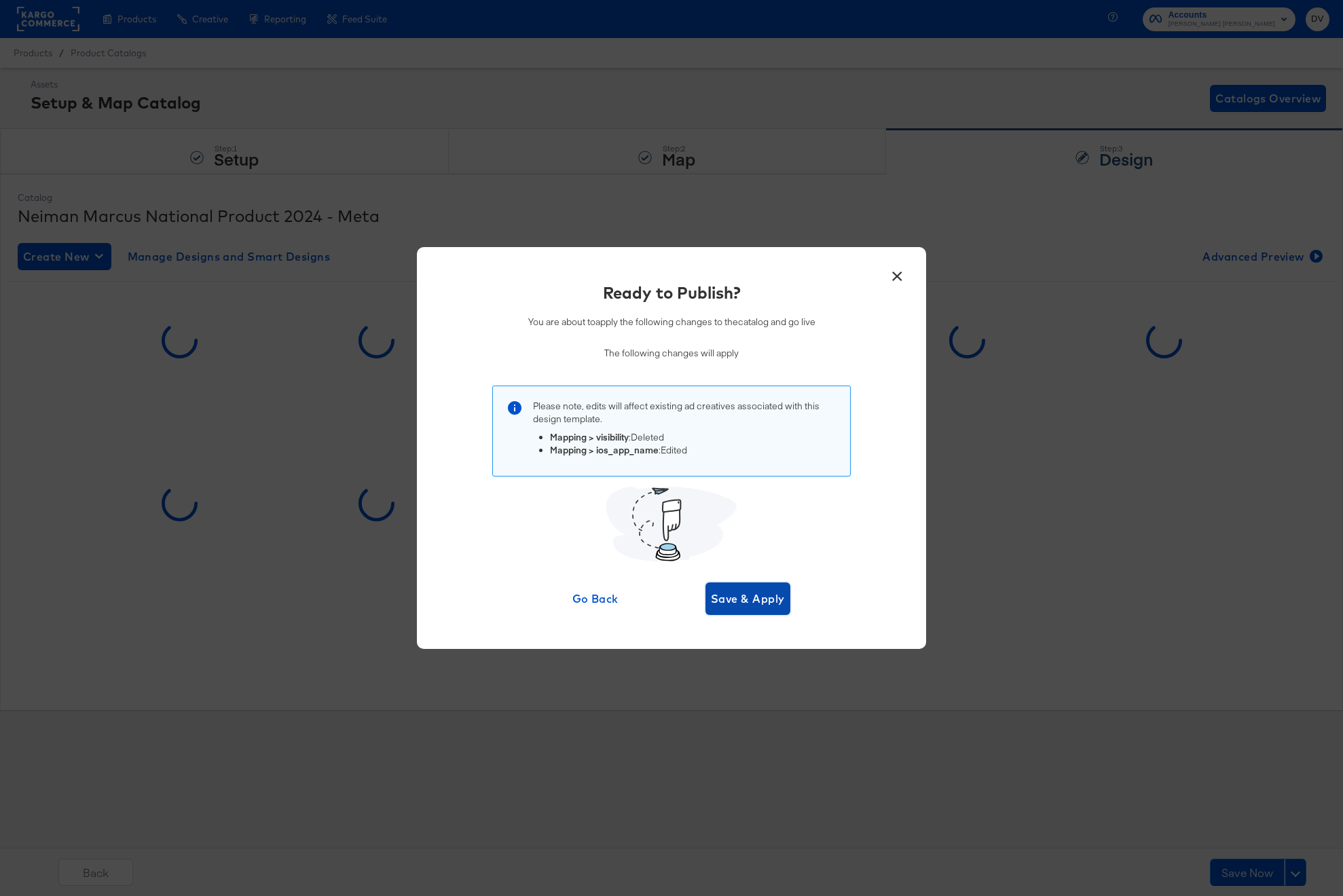
click at [753, 597] on span "Save & Apply" at bounding box center [748, 598] width 74 height 19
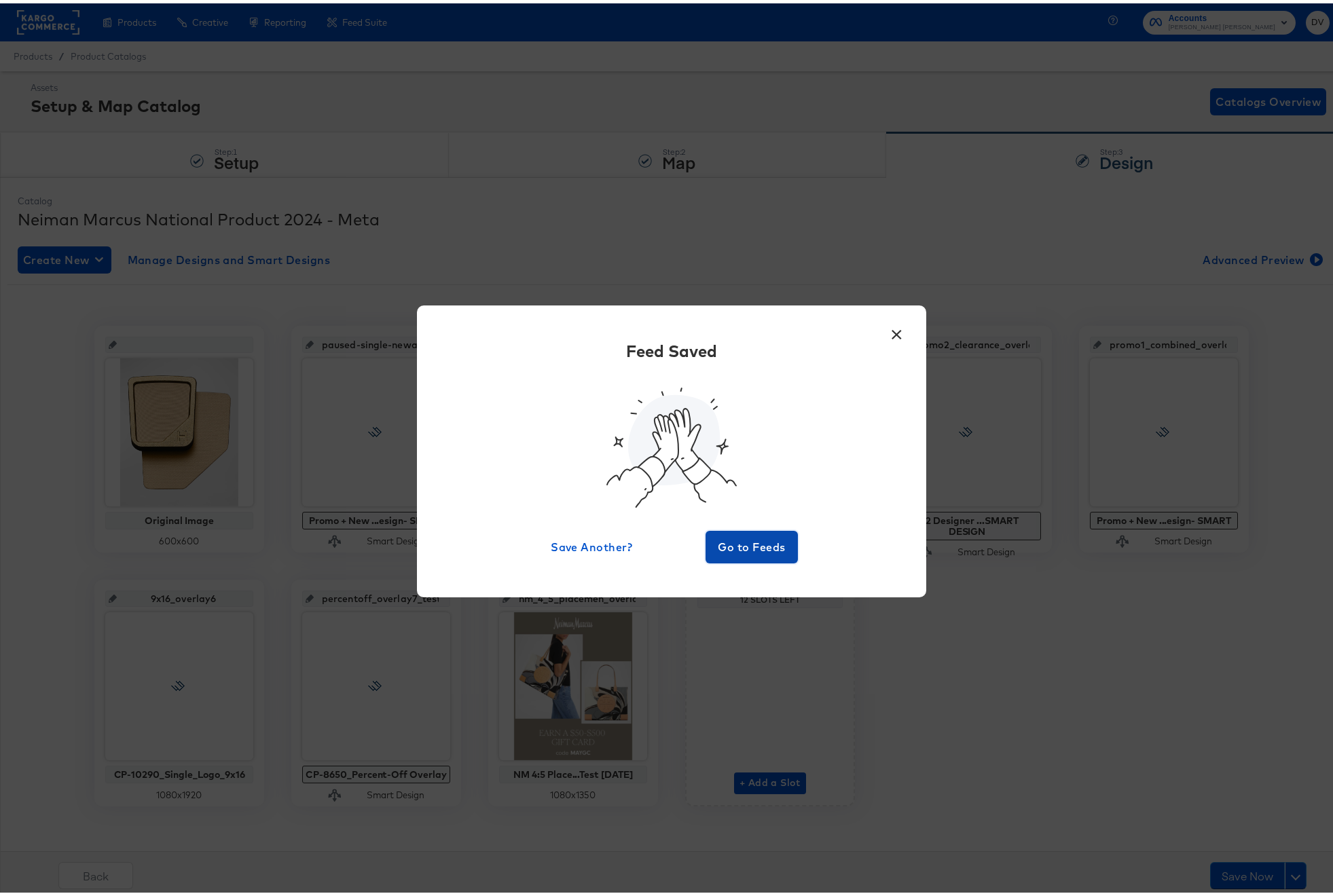
click at [748, 553] on span "Go to Feeds" at bounding box center [752, 544] width 81 height 19
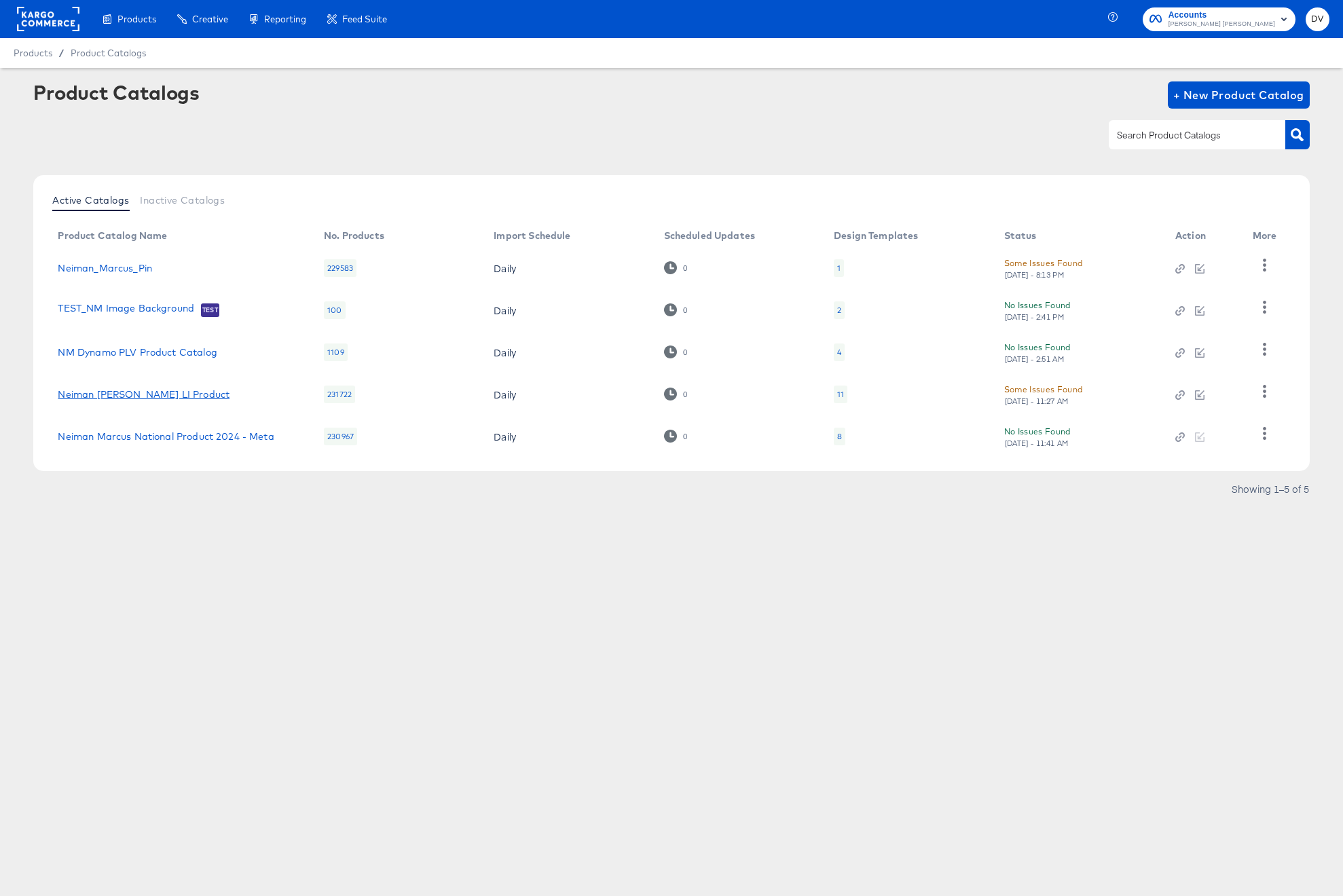
click at [193, 393] on link "Neiman [PERSON_NAME] LI Product" at bounding box center [143, 395] width 172 height 11
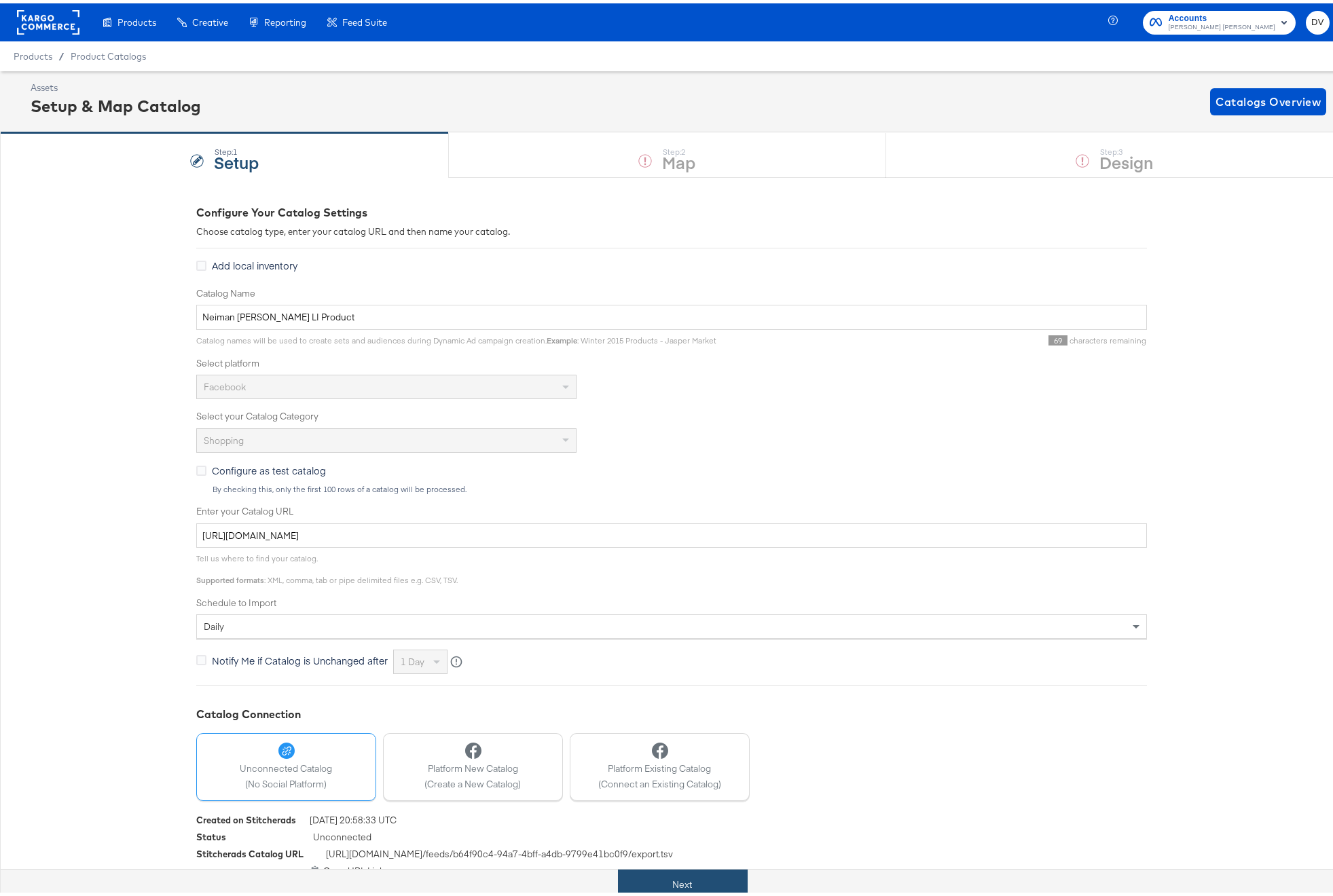
click at [738, 881] on button "Next" at bounding box center [683, 881] width 130 height 31
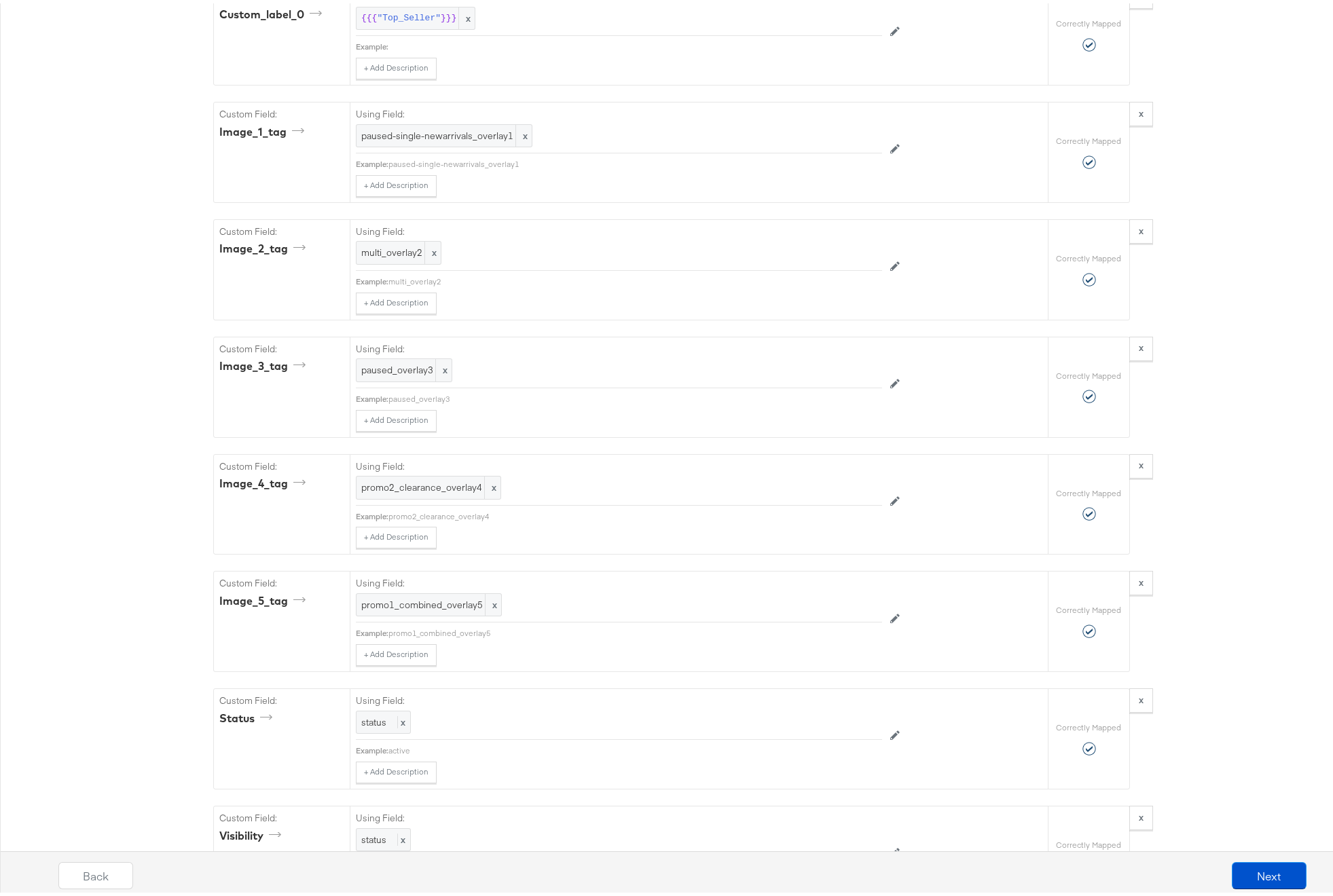
scroll to position [2981, 0]
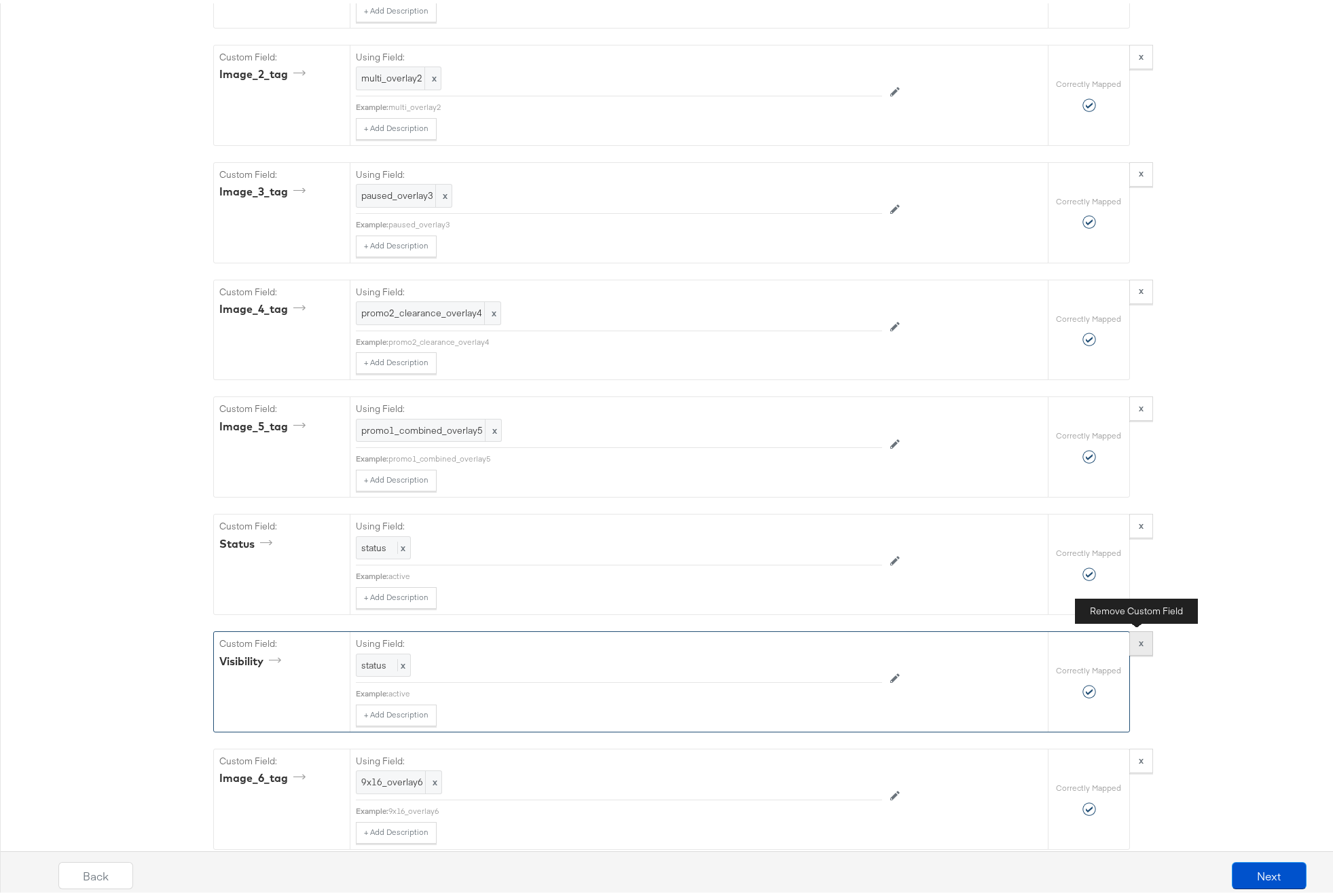
click at [1138, 633] on button "x" at bounding box center [1141, 640] width 24 height 24
click at [1253, 877] on button "Next" at bounding box center [1269, 872] width 74 height 27
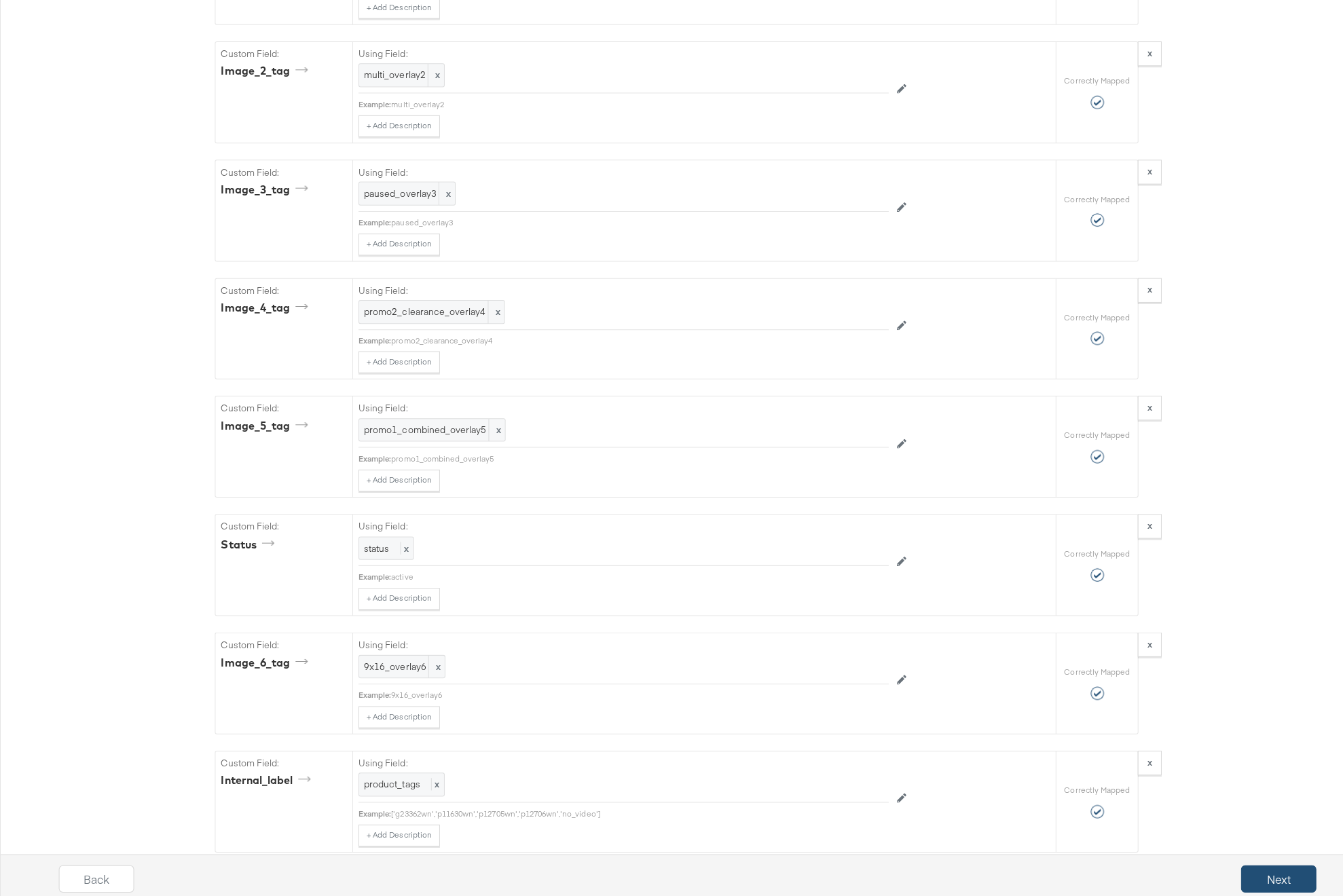
scroll to position [0, 0]
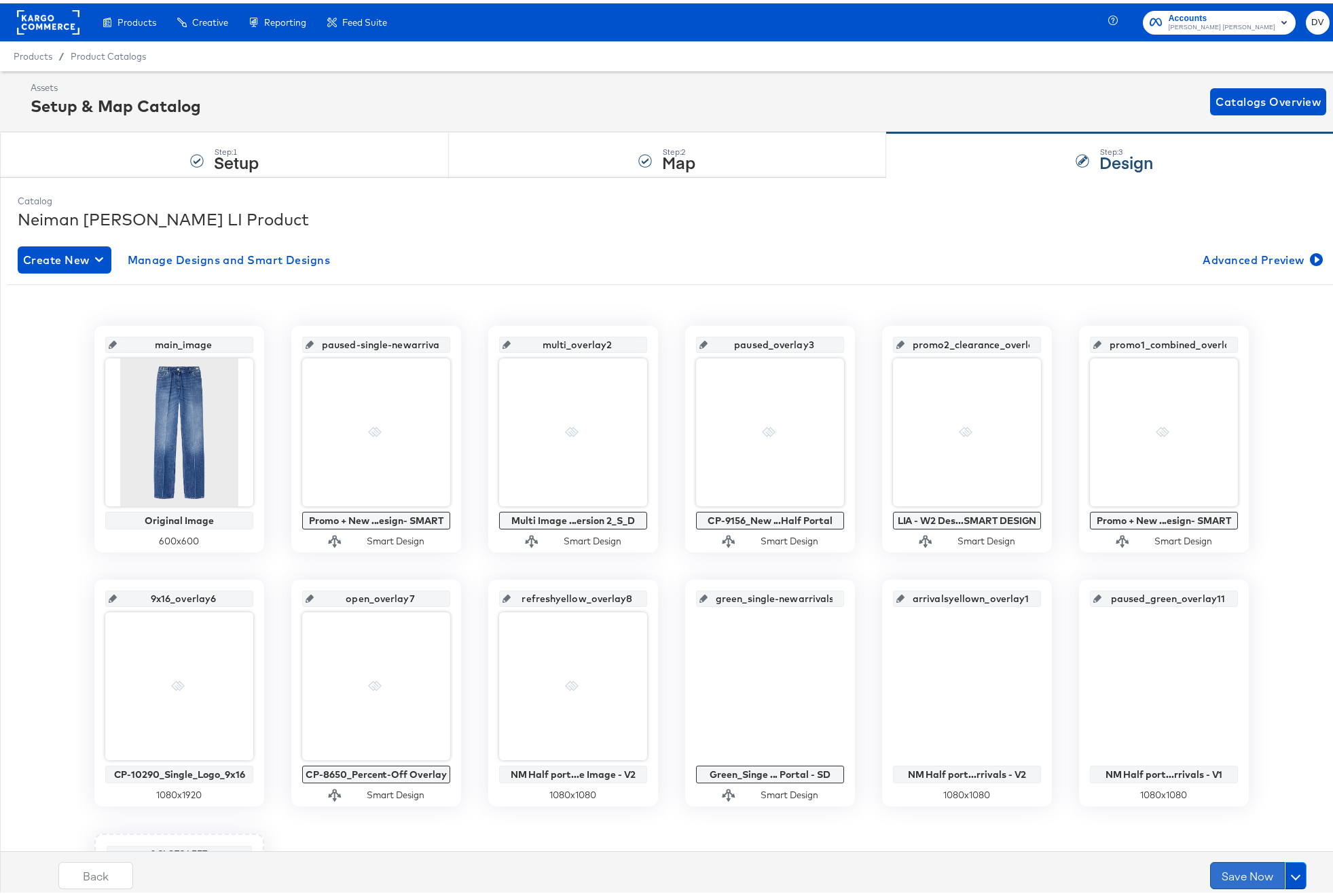
click at [1252, 877] on button "Save Now" at bounding box center [1247, 872] width 74 height 27
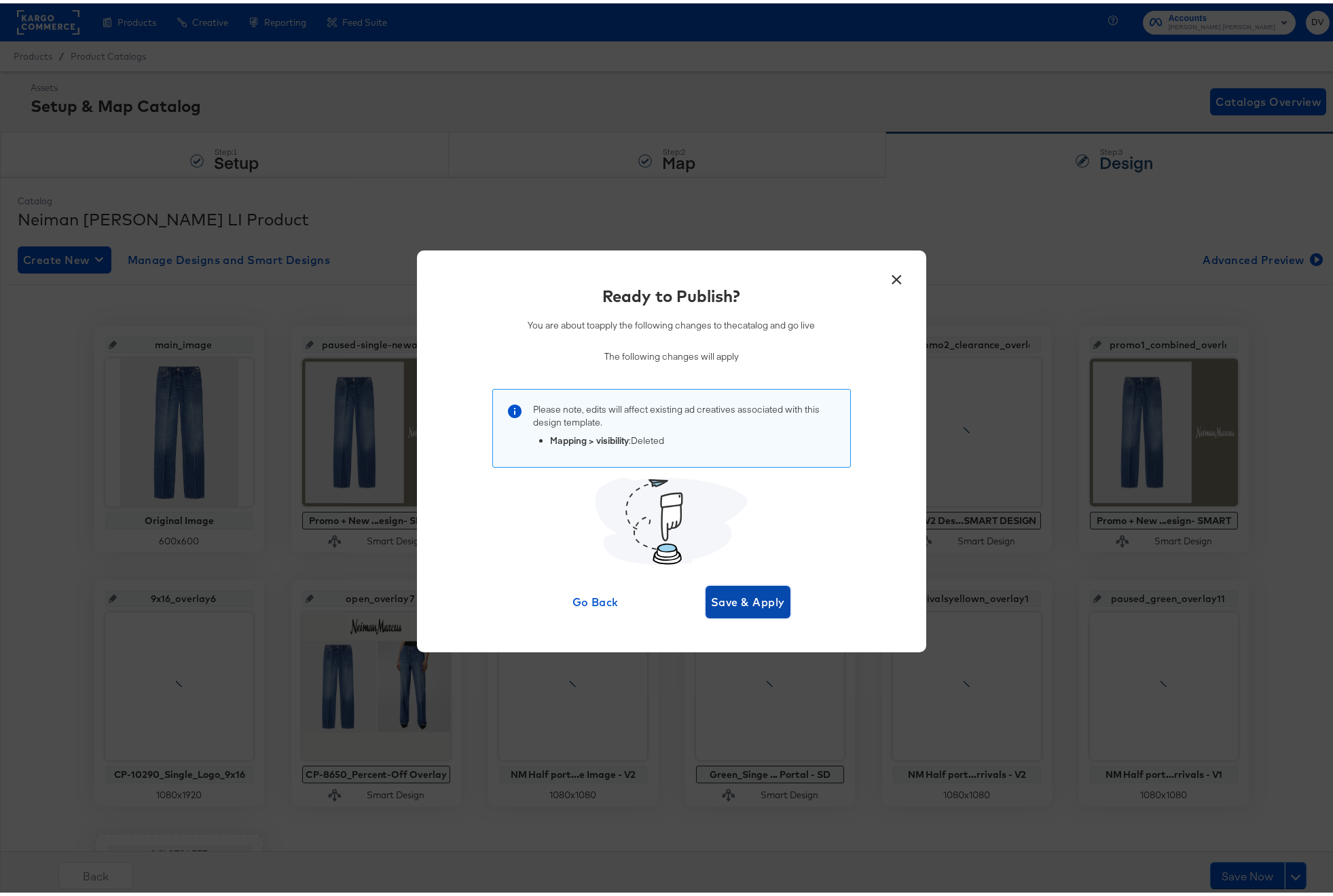
click at [741, 604] on span "Save & Apply" at bounding box center [748, 598] width 74 height 19
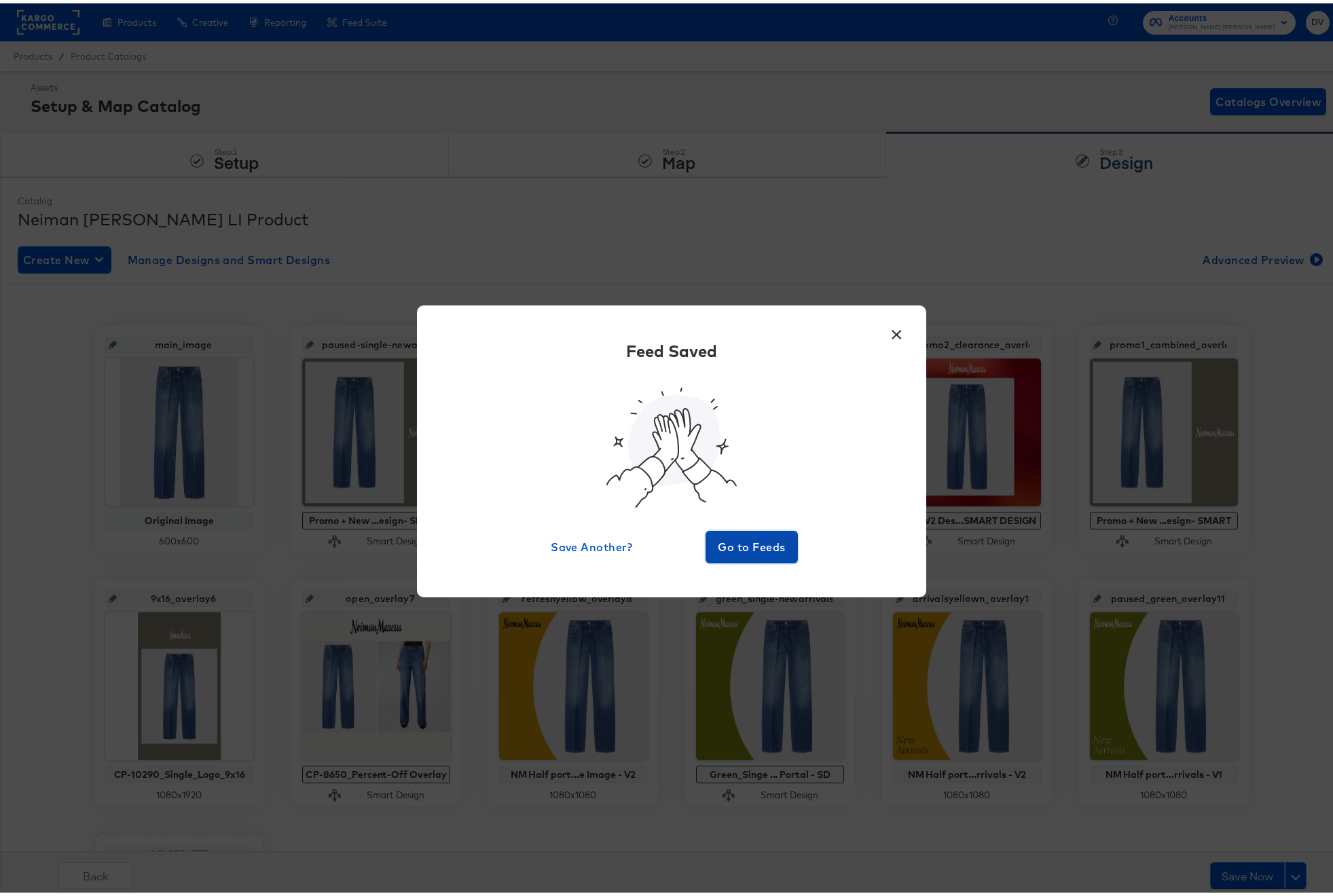
click at [773, 535] on span "Go to Feeds" at bounding box center [752, 544] width 81 height 19
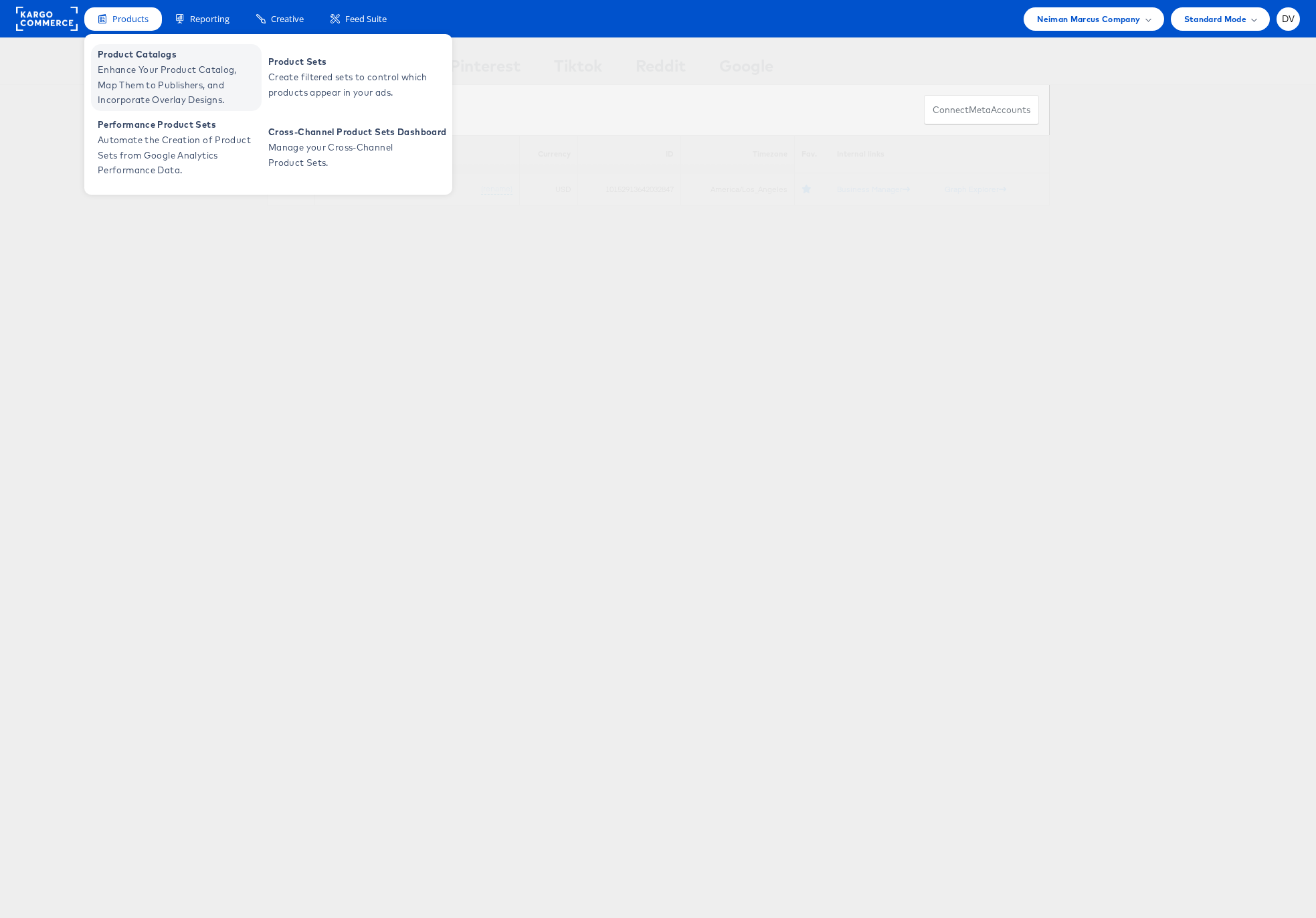
click at [128, 58] on span "Product Catalogs" at bounding box center [178, 54] width 160 height 15
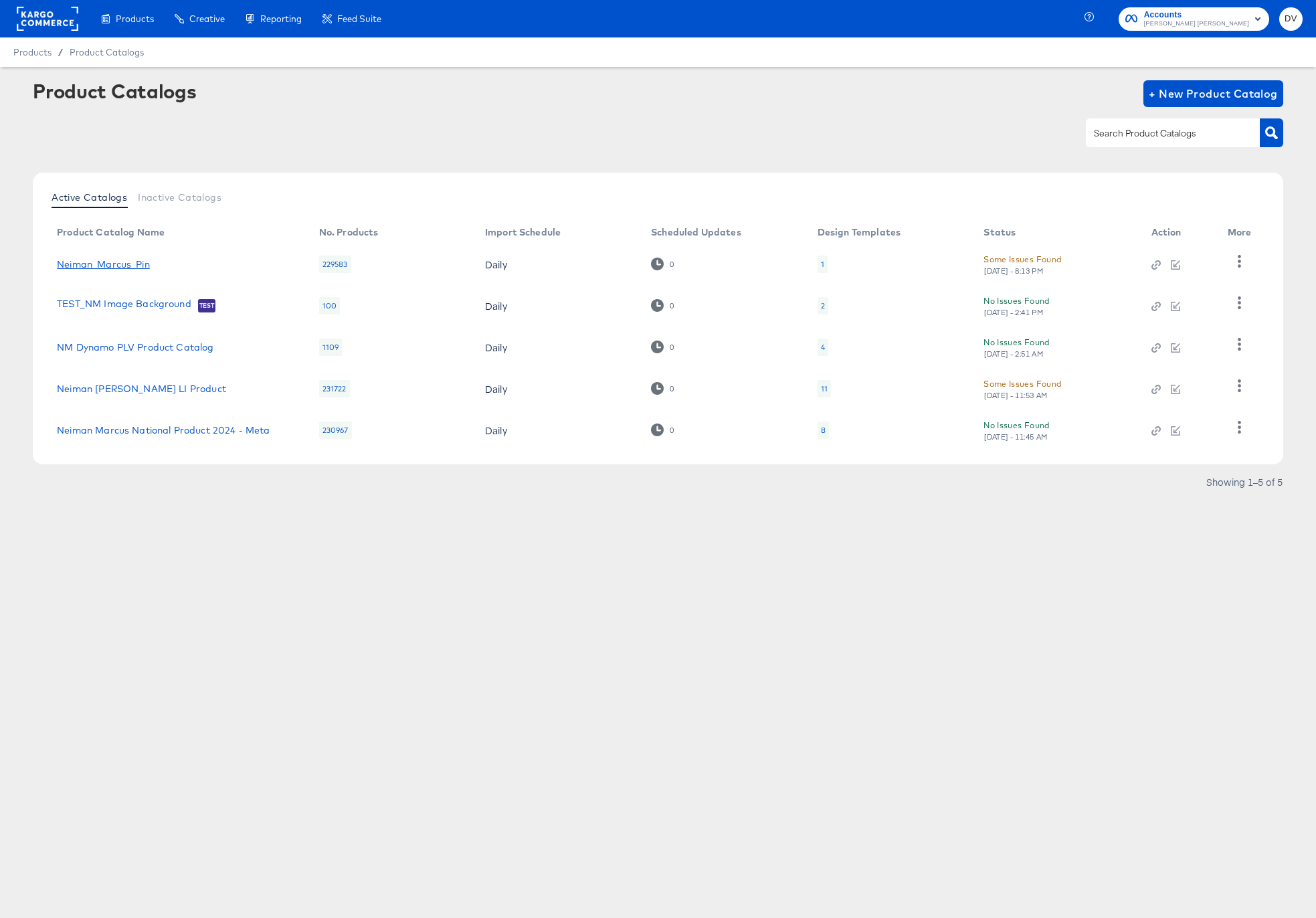
click at [108, 266] on link "Neiman_Marcus_Pin" at bounding box center [103, 264] width 93 height 11
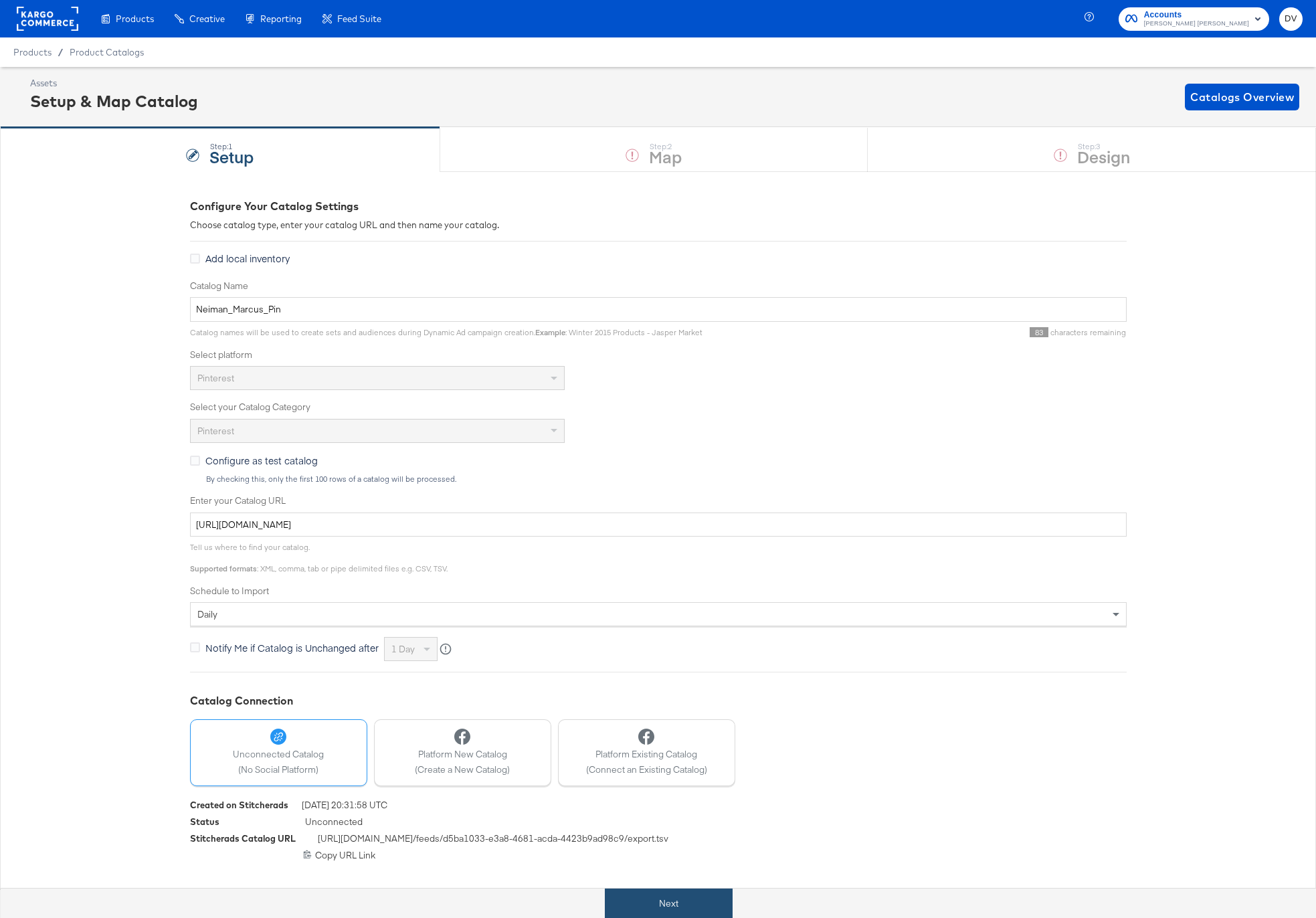
click at [720, 895] on button "Next" at bounding box center [669, 904] width 128 height 30
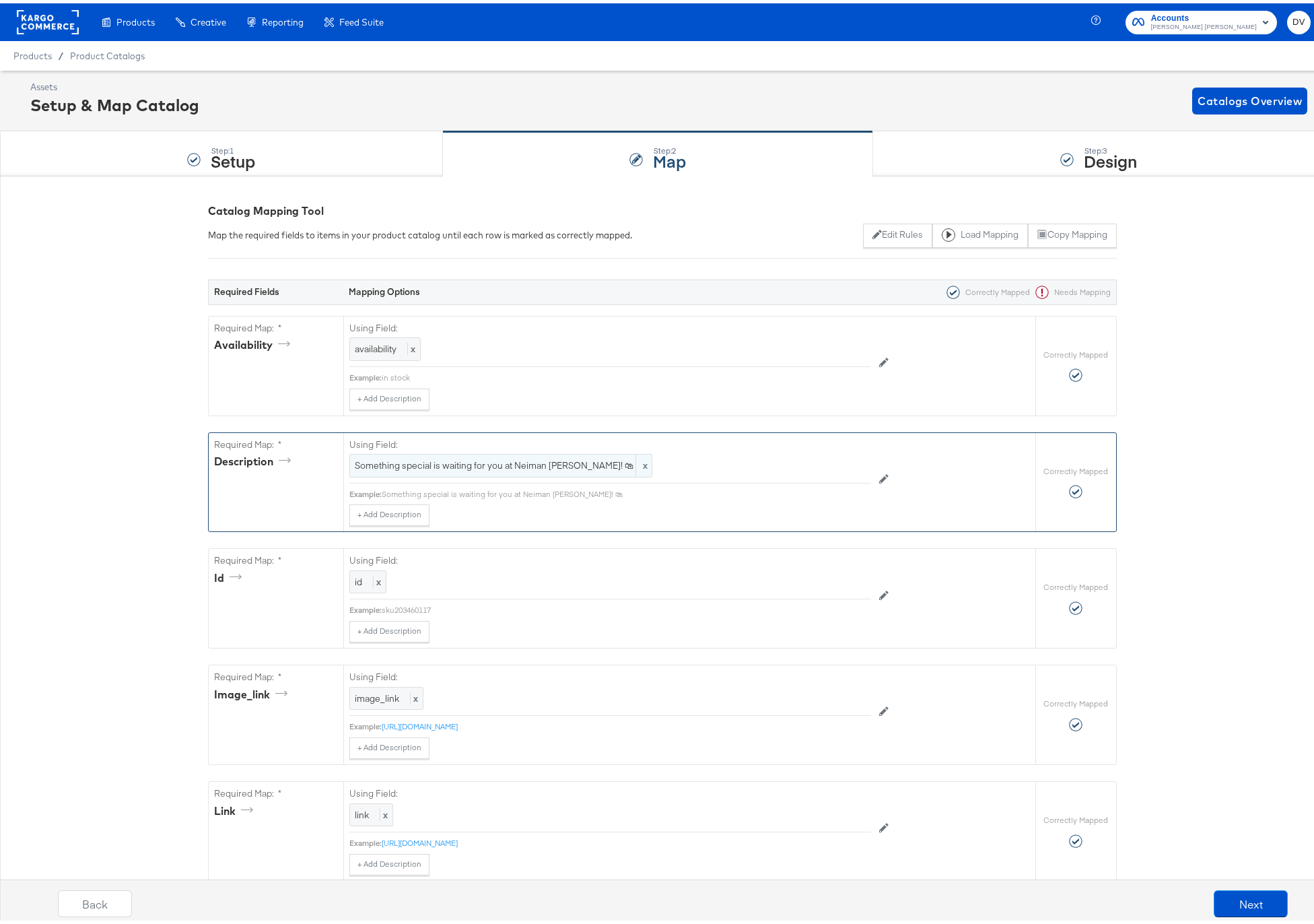
click at [480, 459] on span "Something special is waiting for you at Neiman [PERSON_NAME]! 🛍" at bounding box center [501, 462] width 292 height 13
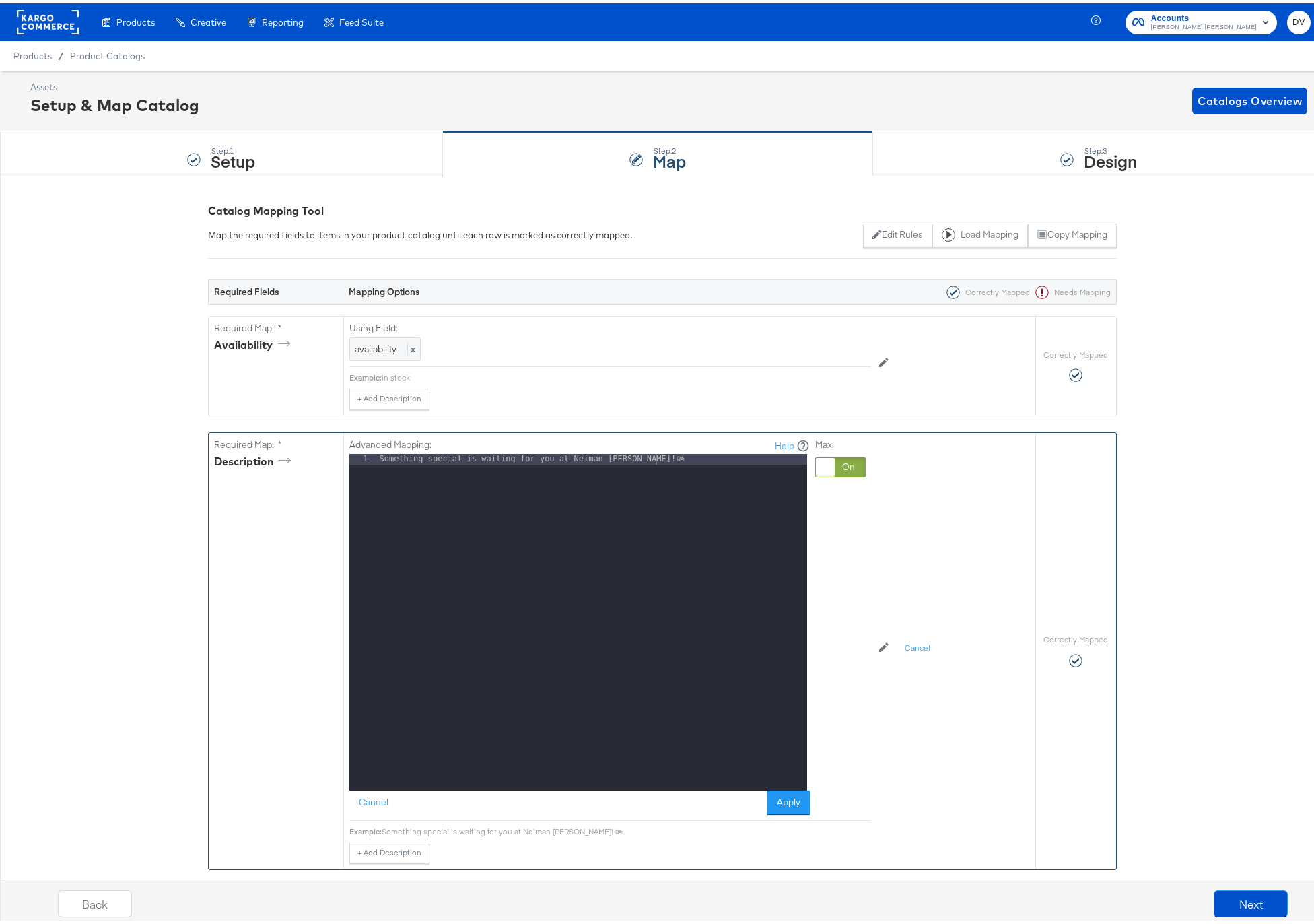
click at [664, 461] on div "Something special is waiting for you at Neiman [PERSON_NAME]! 🛍" at bounding box center [592, 630] width 430 height 359
click at [850, 470] on div at bounding box center [840, 463] width 50 height 20
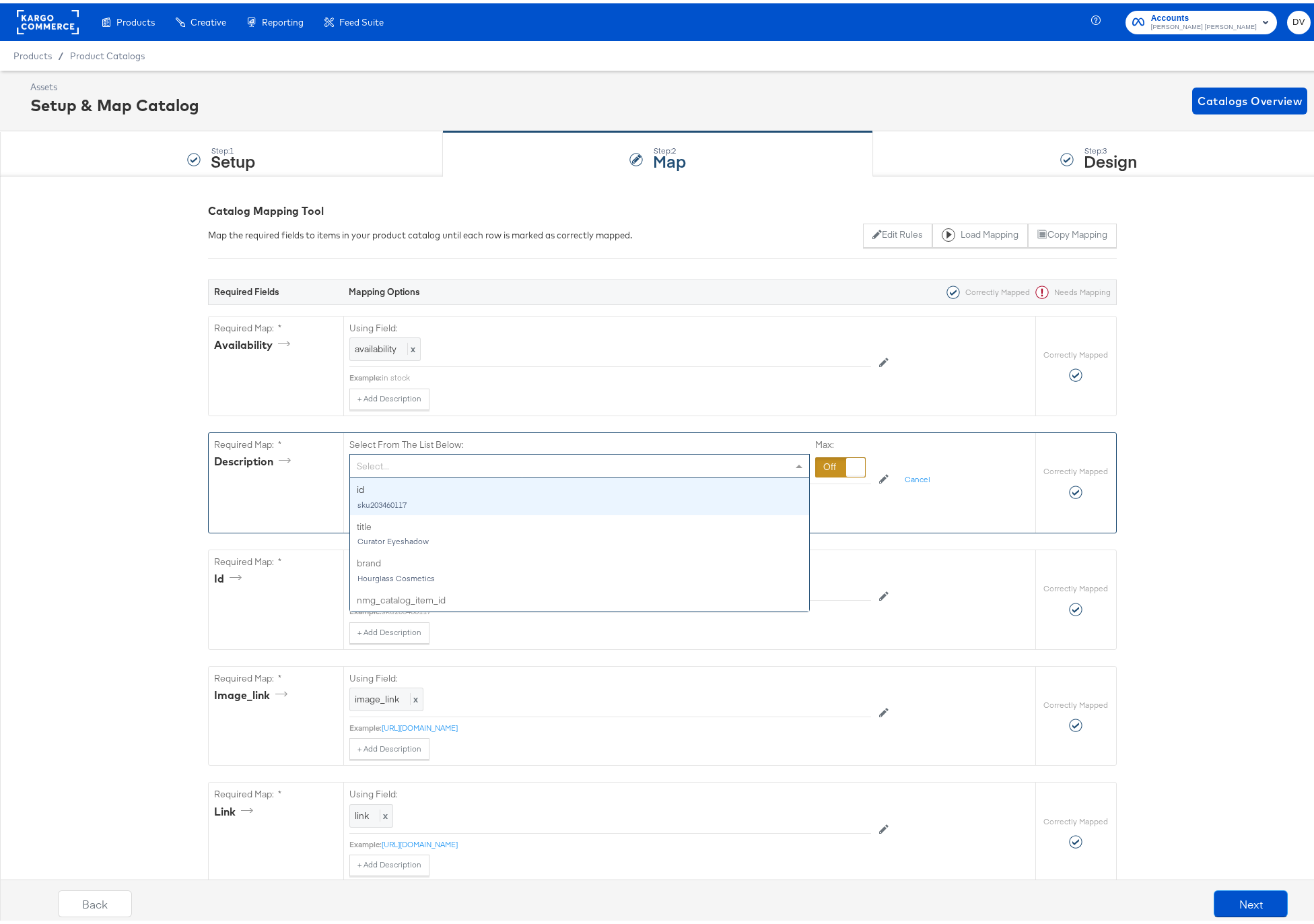
click at [731, 463] on div "Select..." at bounding box center [580, 462] width 459 height 23
type input "s"
type input "desc"
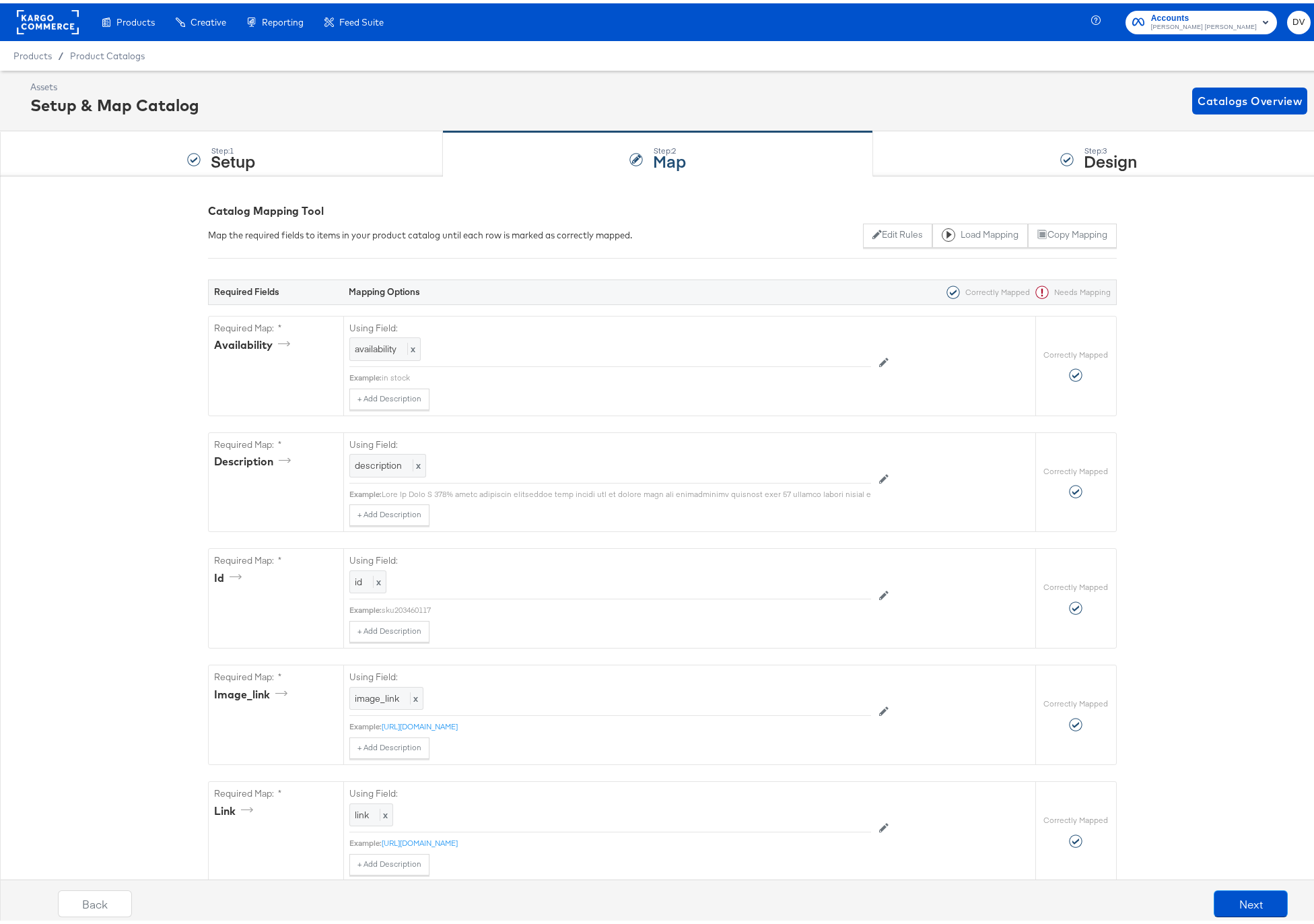
click at [1249, 892] on button "Next" at bounding box center [1251, 900] width 74 height 27
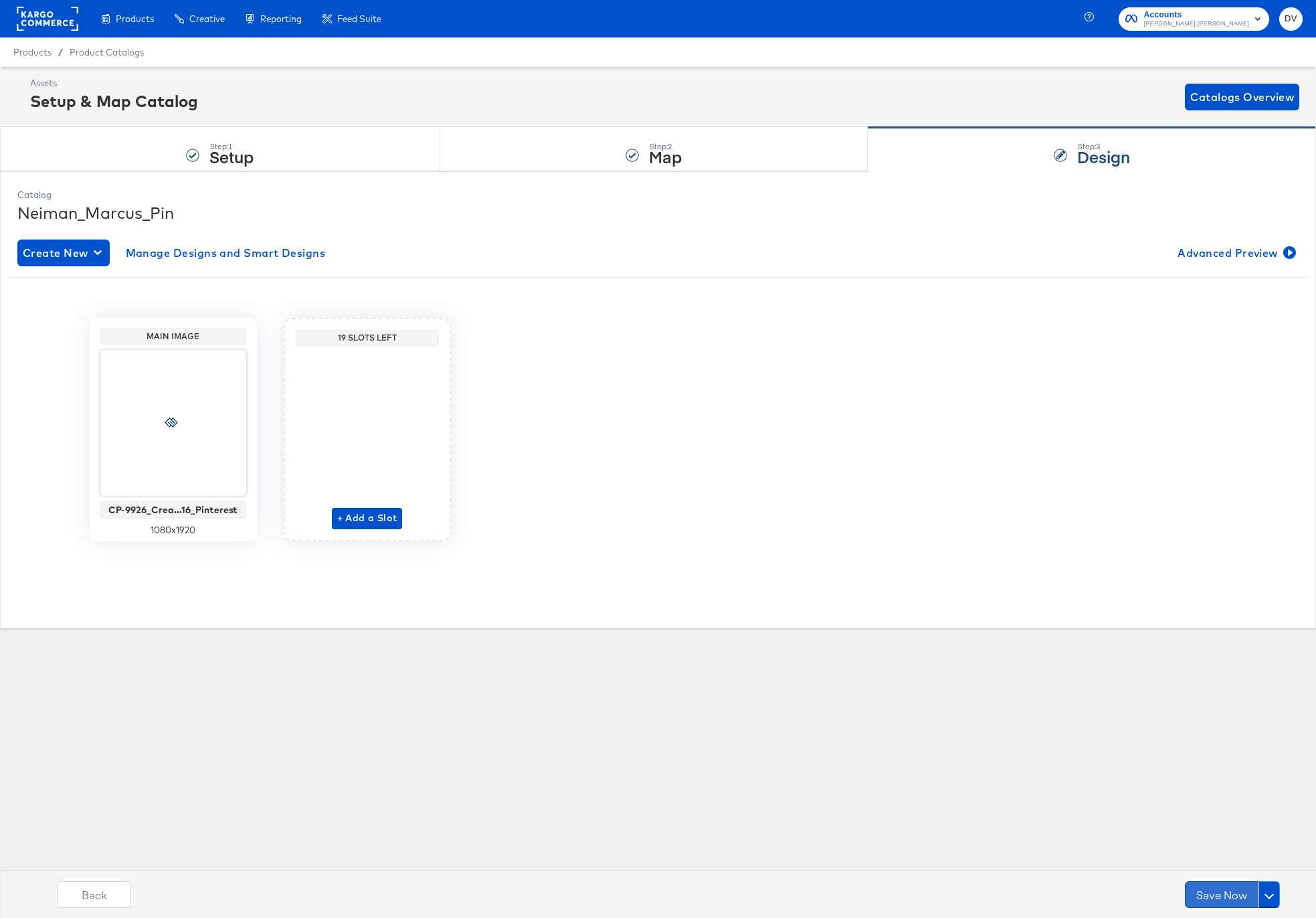
click at [1229, 886] on button "Save Now" at bounding box center [1221, 894] width 73 height 27
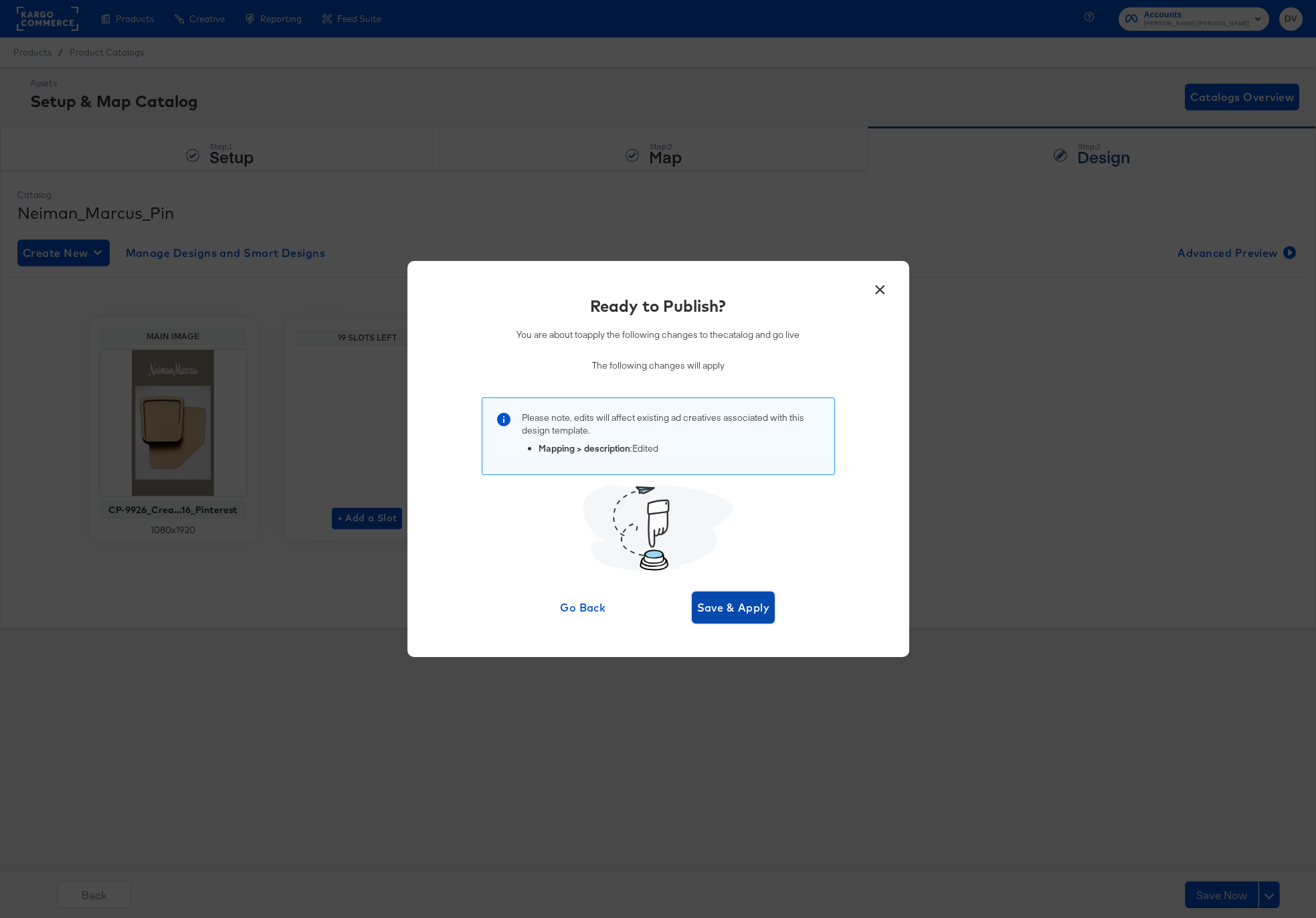
click at [725, 606] on span "Save & Apply" at bounding box center [734, 607] width 73 height 18
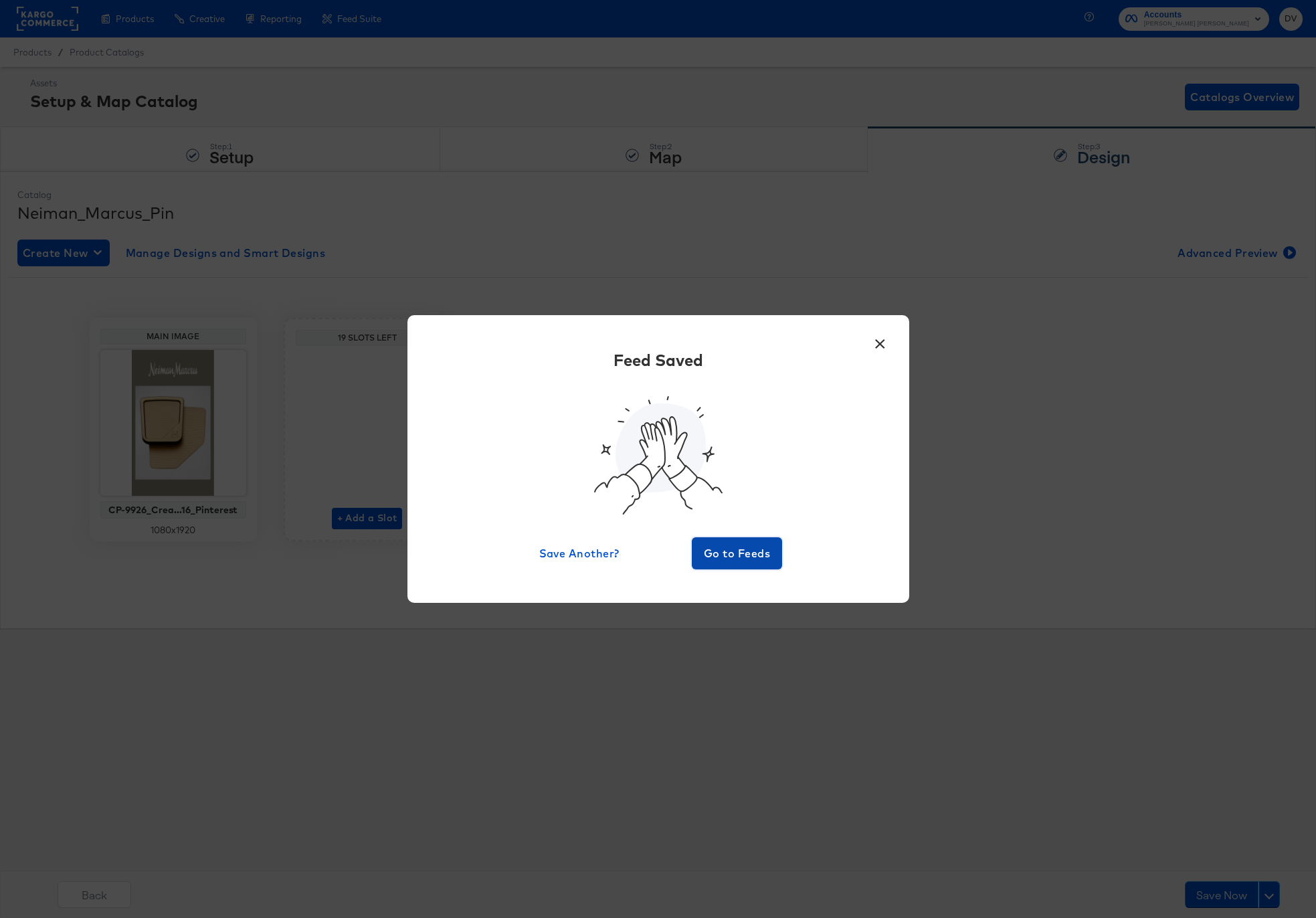
click at [717, 558] on span "Go to Feeds" at bounding box center [737, 553] width 80 height 18
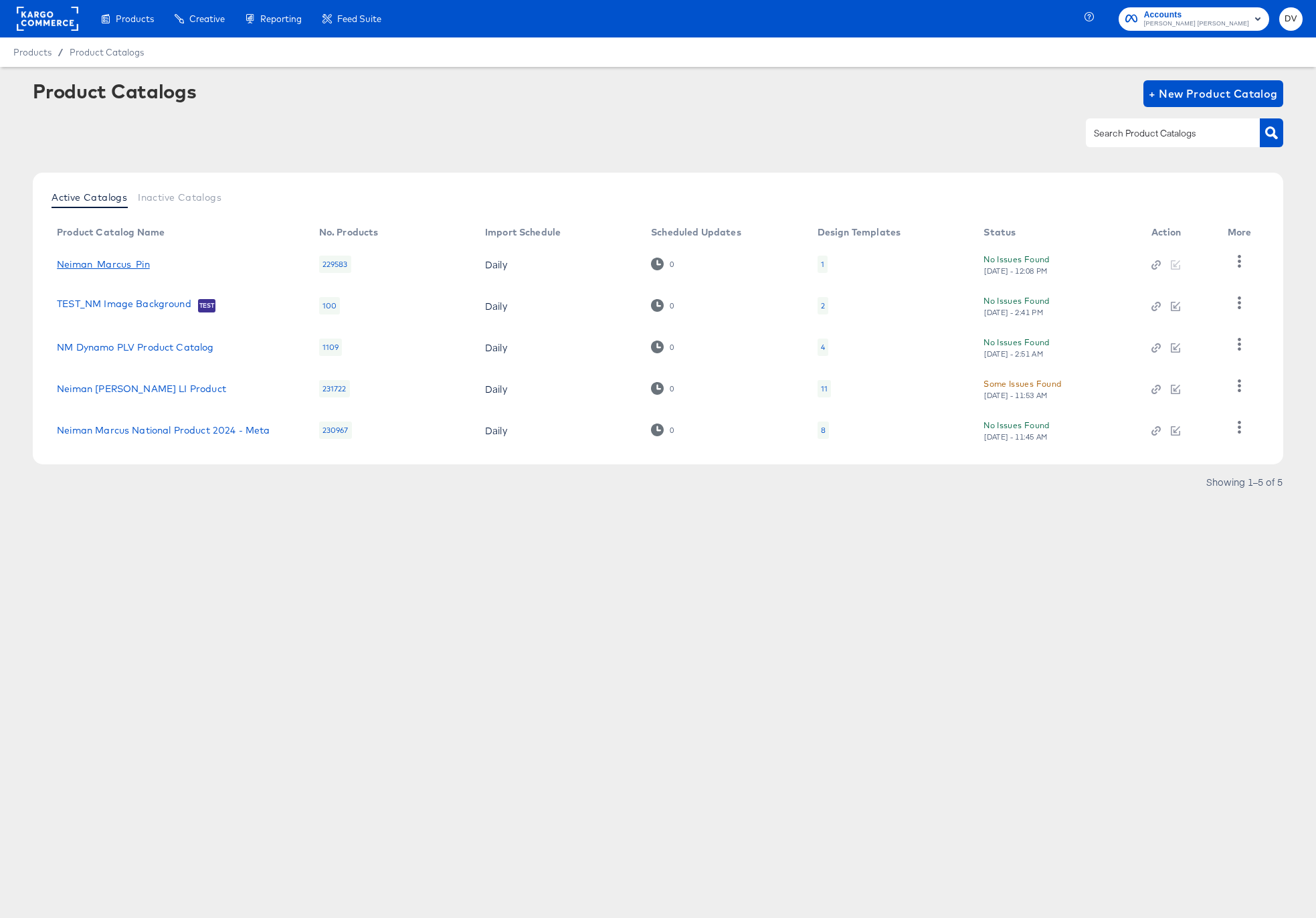
click at [126, 269] on link "Neiman_Marcus_Pin" at bounding box center [103, 264] width 93 height 11
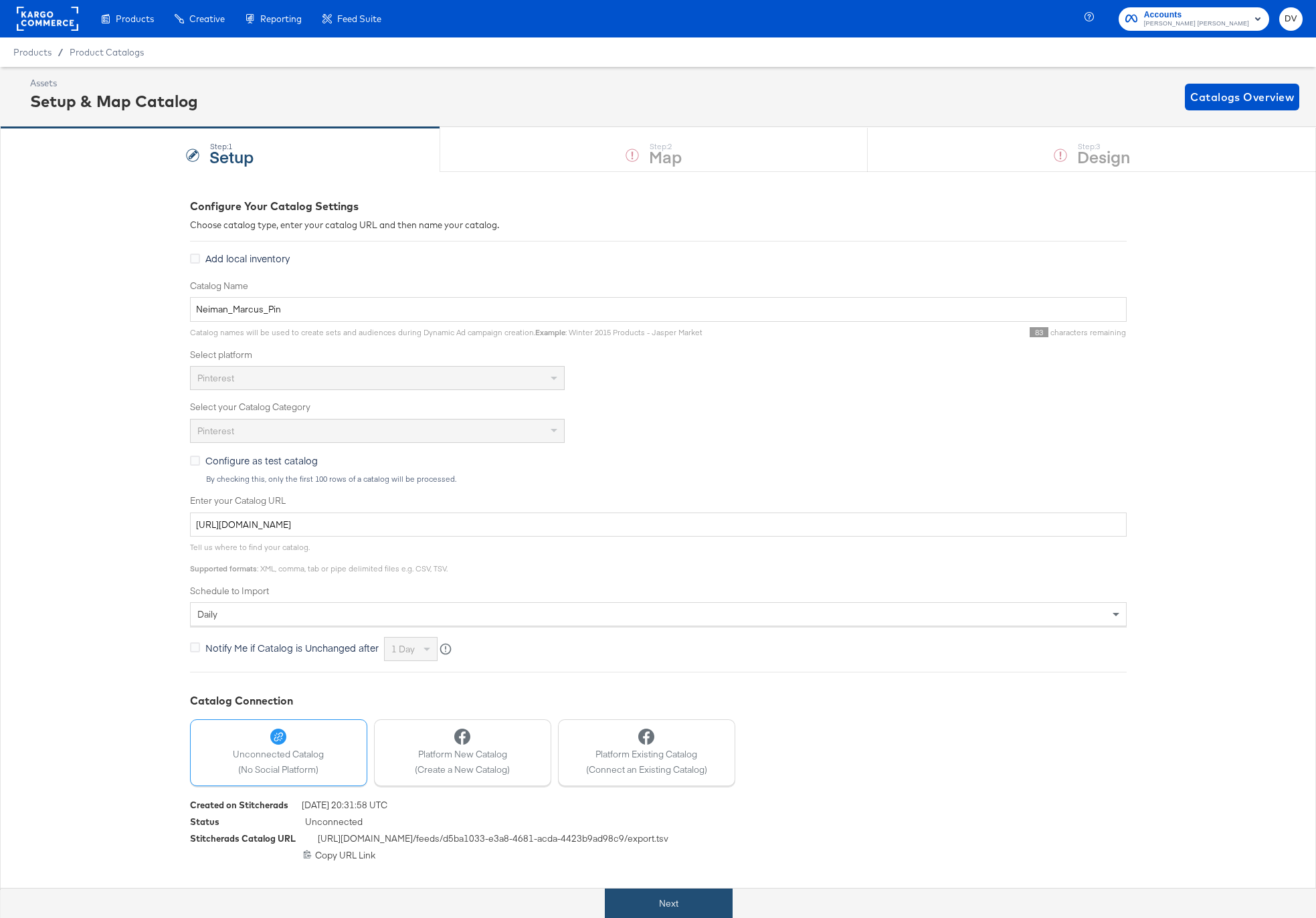
click at [688, 895] on button "Next" at bounding box center [669, 904] width 128 height 30
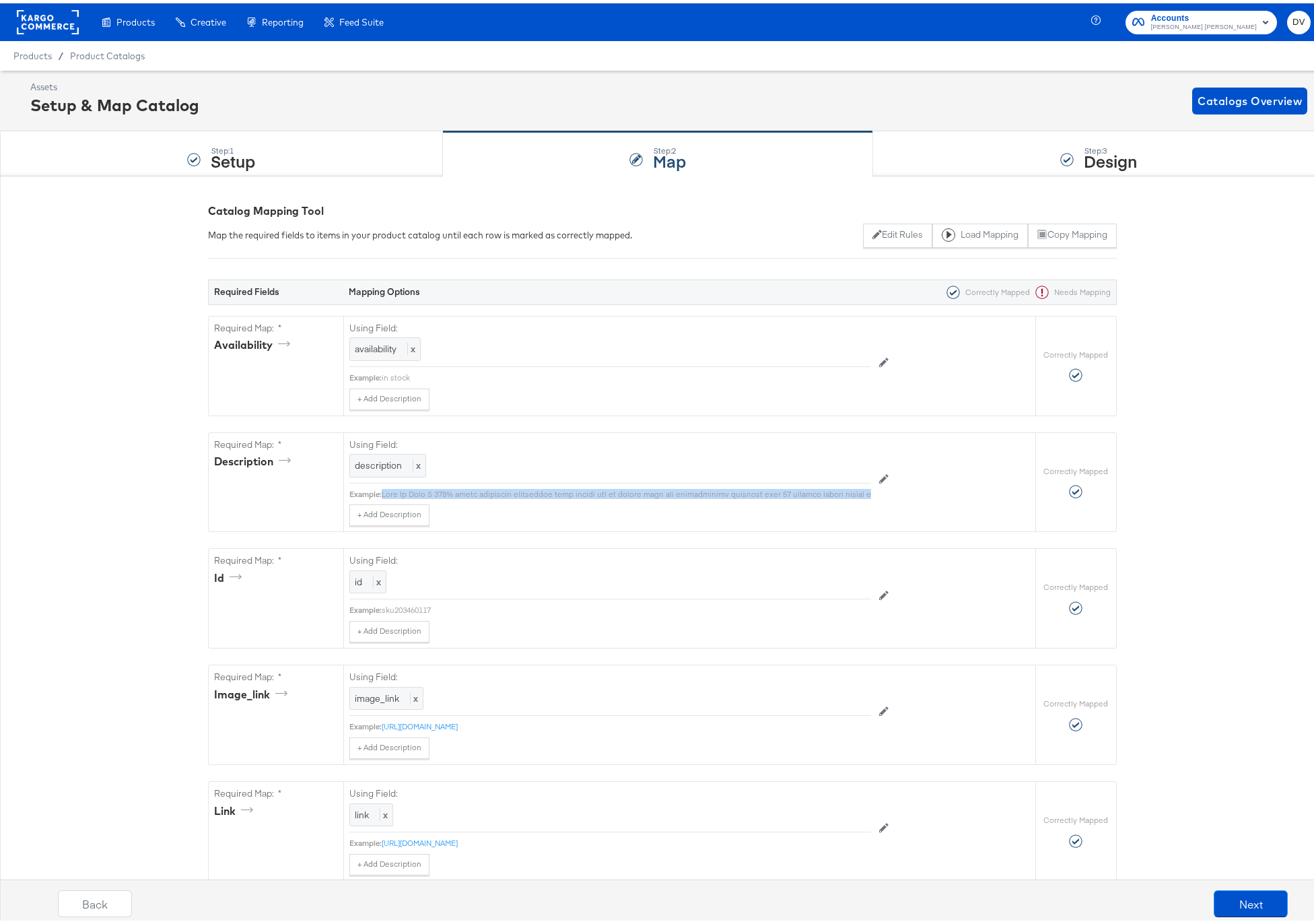
copy div "What It Does A 100% vegan eyeshadow collection that allows you to curate your o…"
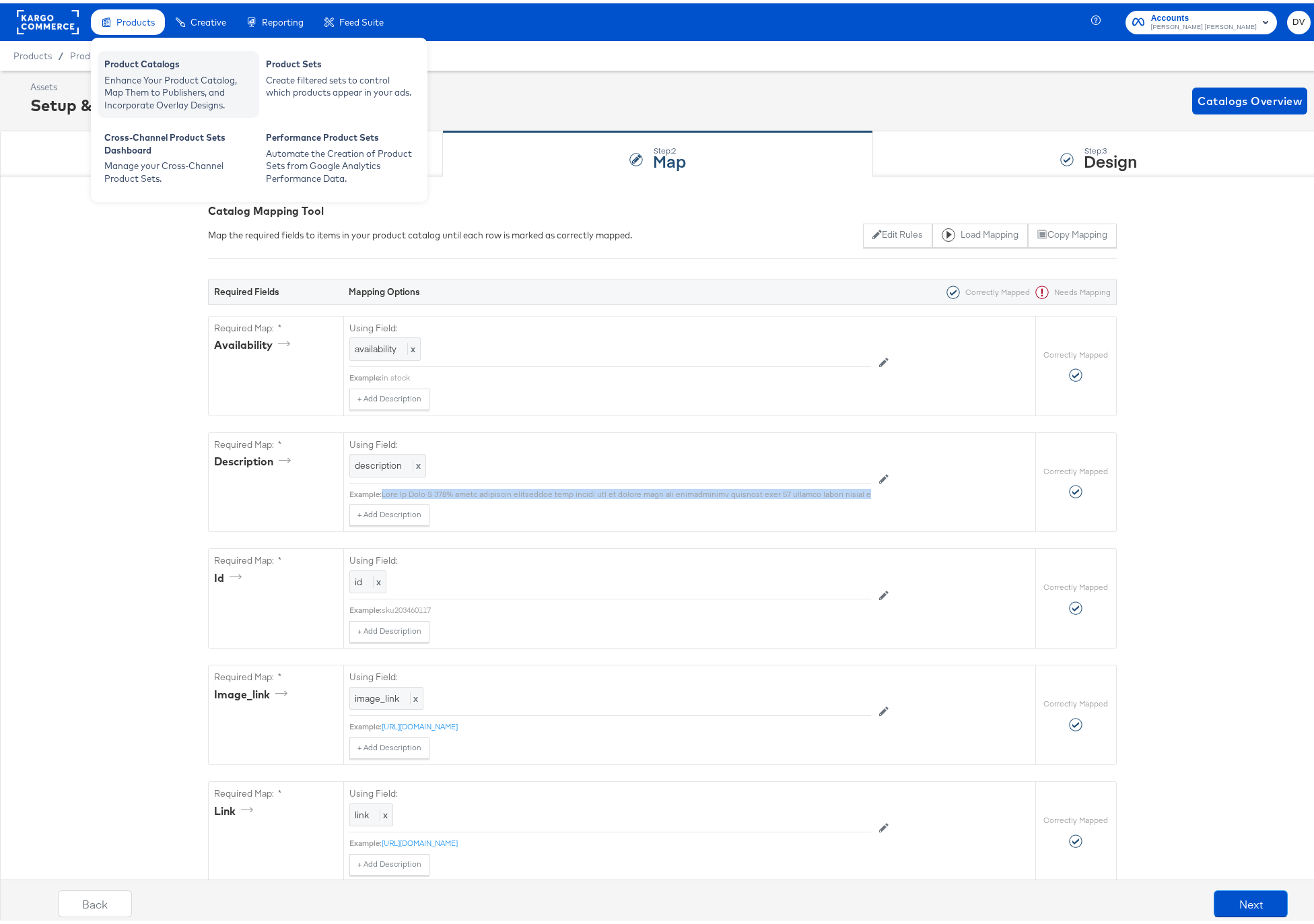
click at [132, 48] on div "Product Catalogs Enhance Your Product Catalog, Map Them to Publishers, and Inco…" at bounding box center [179, 81] width 161 height 67
click at [135, 66] on div "Product Catalogs" at bounding box center [178, 62] width 148 height 16
